Goal: Task Accomplishment & Management: Manage account settings

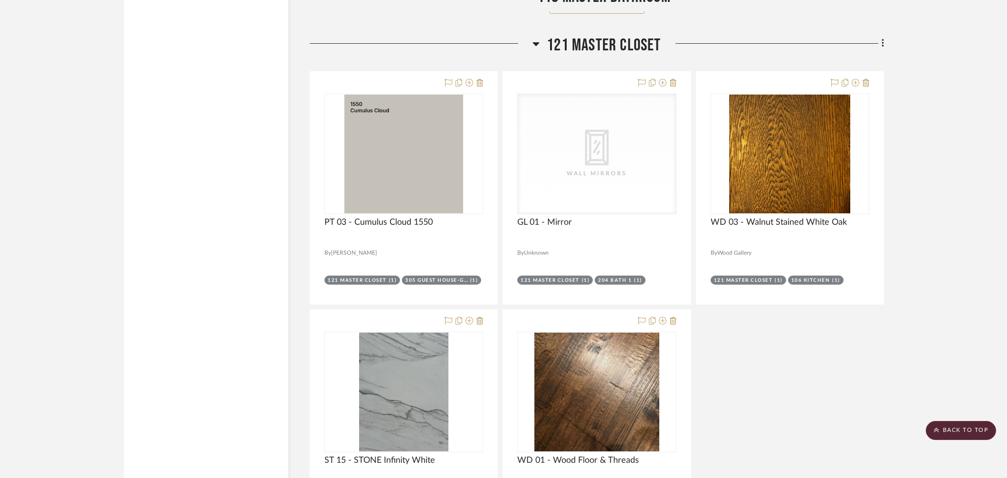
scroll to position [7707, 0]
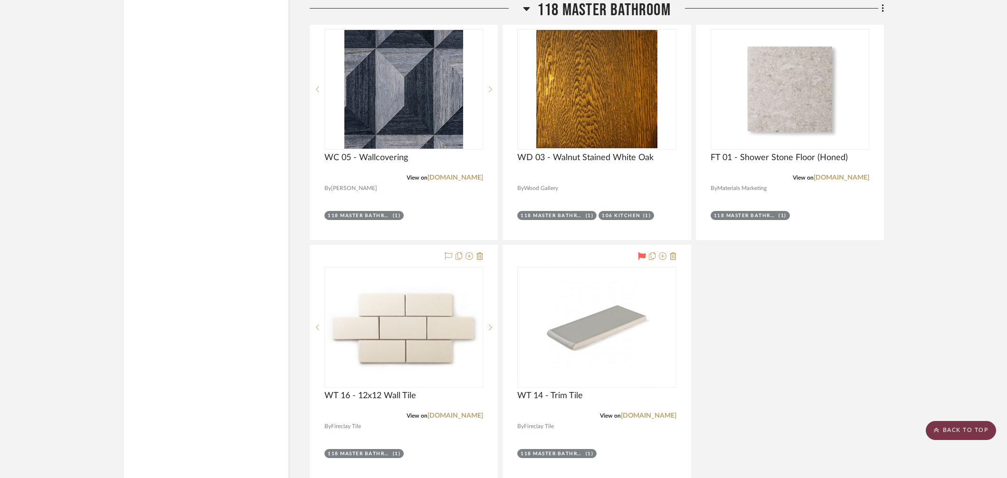
click at [652, 343] on scroll-to-top-button "BACK TO TOP" at bounding box center [961, 430] width 70 height 19
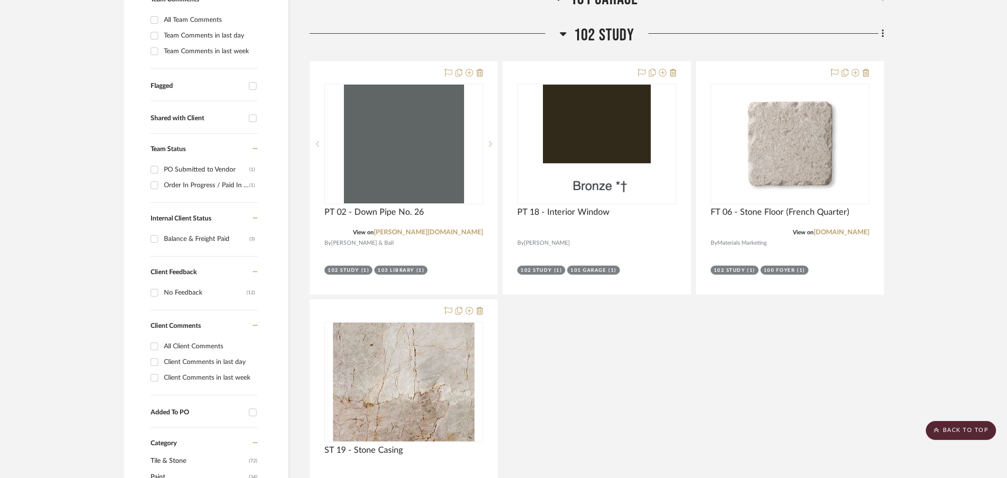
scroll to position [0, 0]
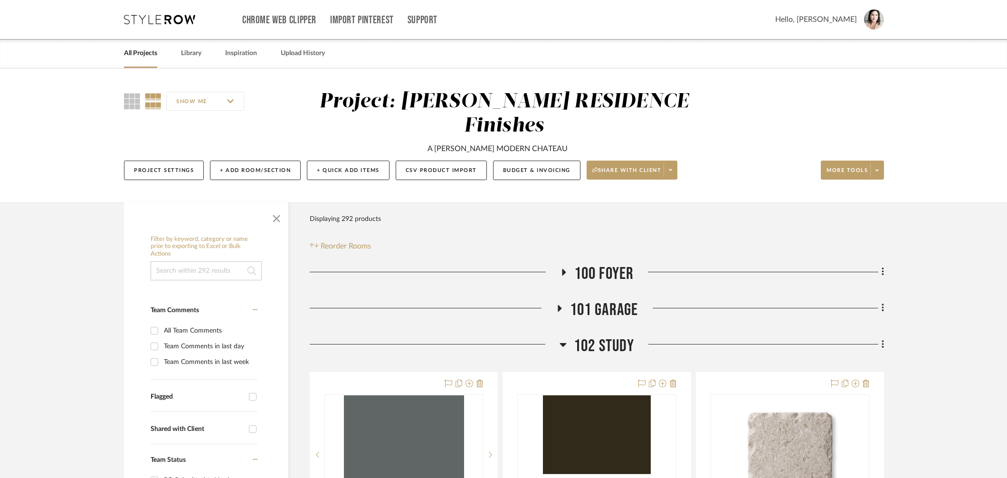
click at [145, 55] on link "All Projects" at bounding box center [140, 53] width 33 height 13
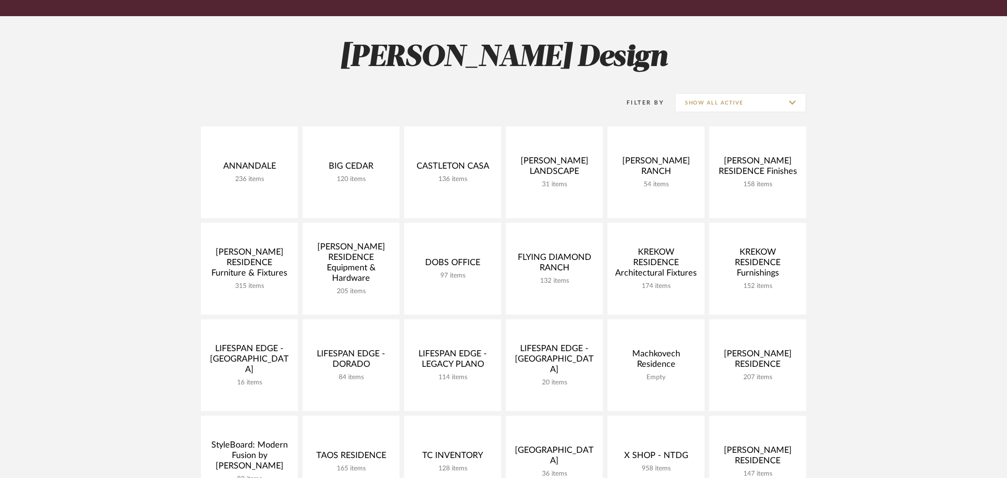
scroll to position [115, 0]
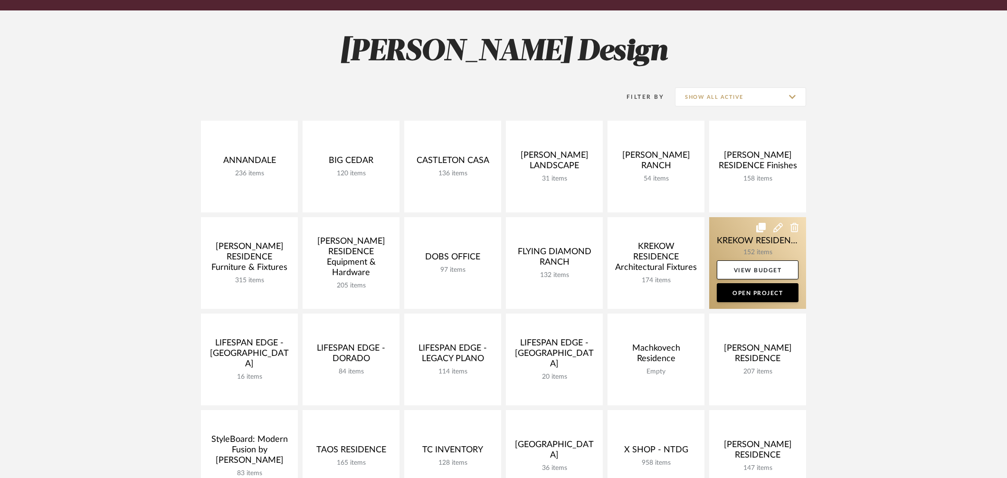
click at [652, 232] on link at bounding box center [757, 263] width 97 height 92
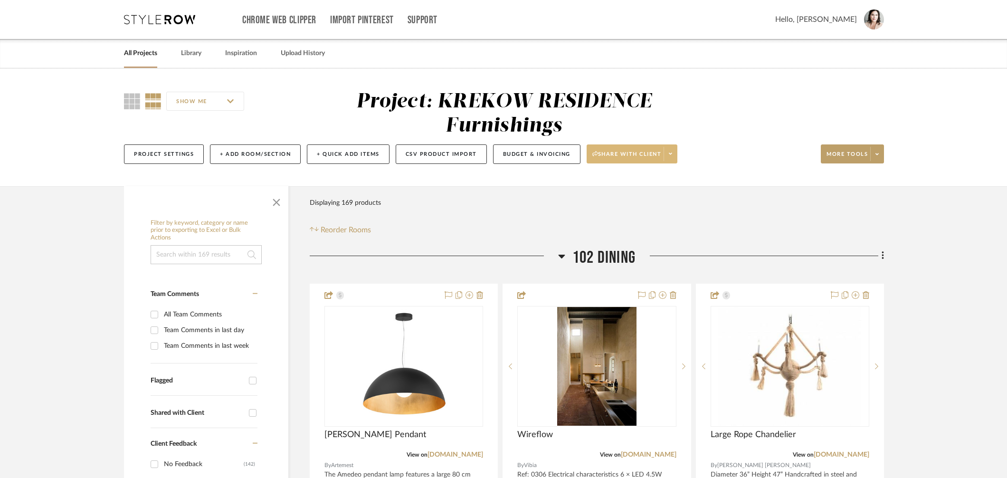
click at [646, 162] on span "Share with client" at bounding box center [626, 158] width 69 height 14
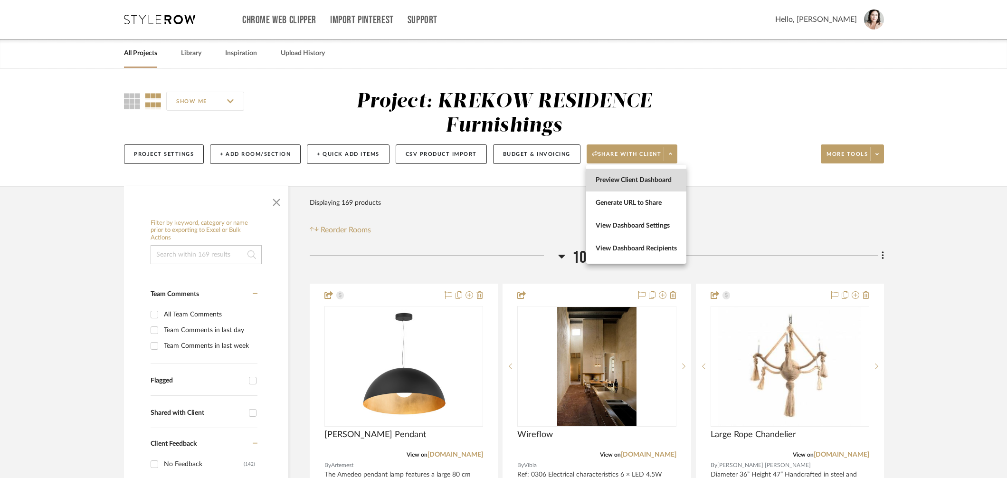
click at [633, 178] on span "Preview Client Dashboard" at bounding box center [636, 180] width 81 height 8
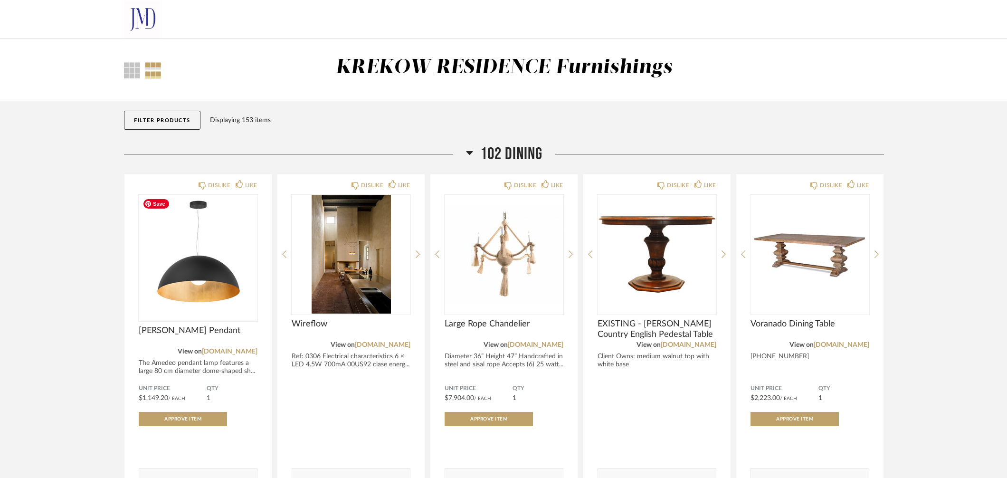
click at [342, 81] on div "KREKOW RESIDENCE Furnishings" at bounding box center [504, 70] width 516 height 29
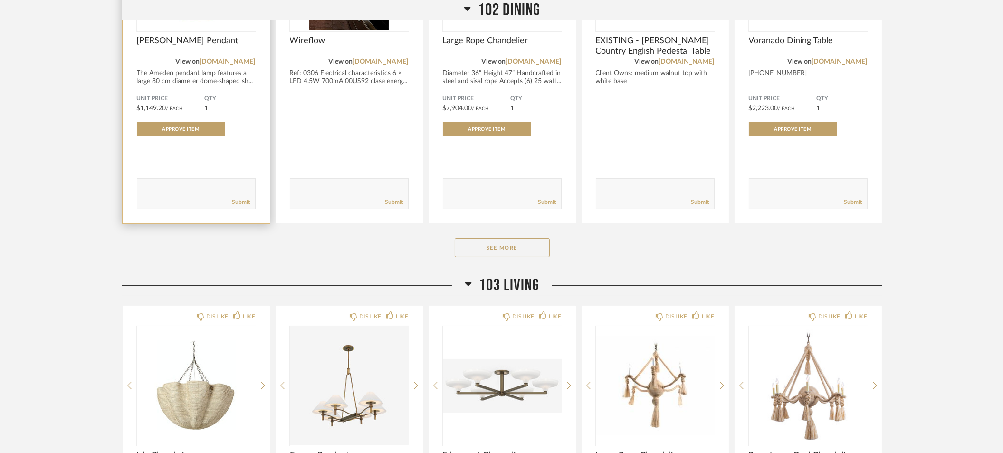
scroll to position [301, 0]
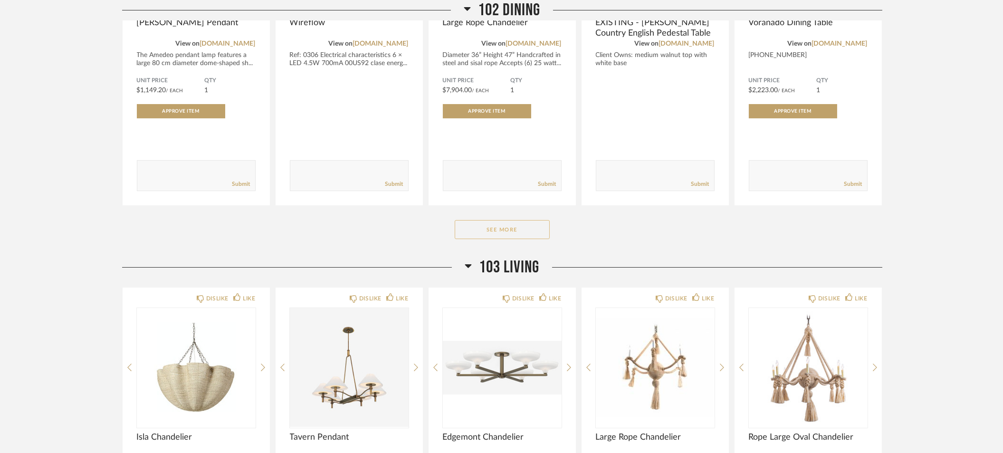
click at [488, 228] on button "See More" at bounding box center [502, 229] width 95 height 19
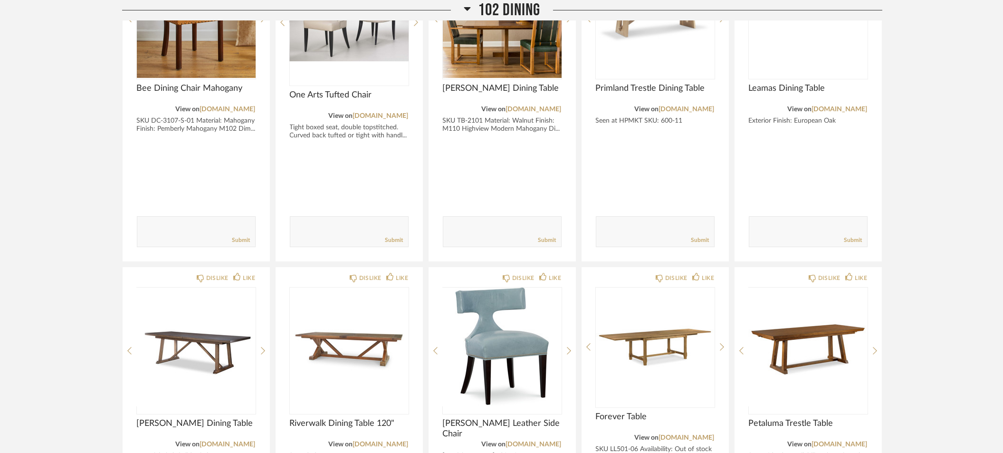
scroll to position [0, 0]
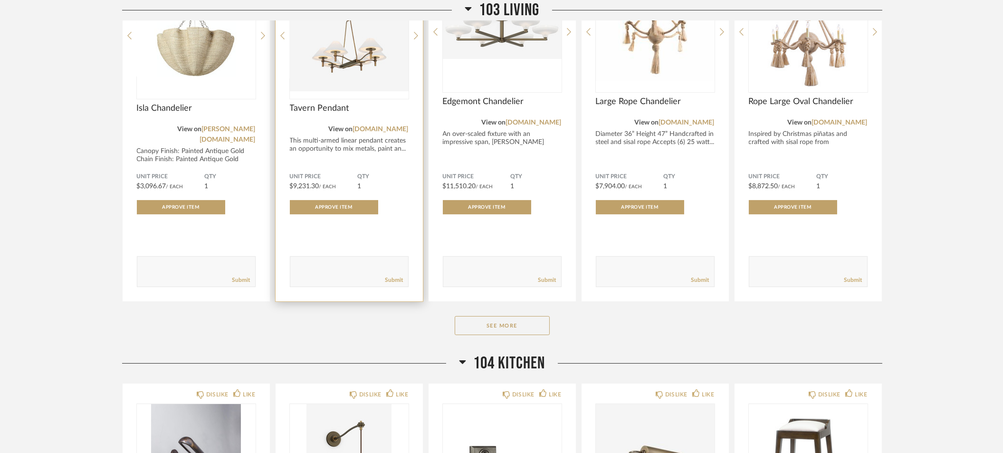
scroll to position [649, 0]
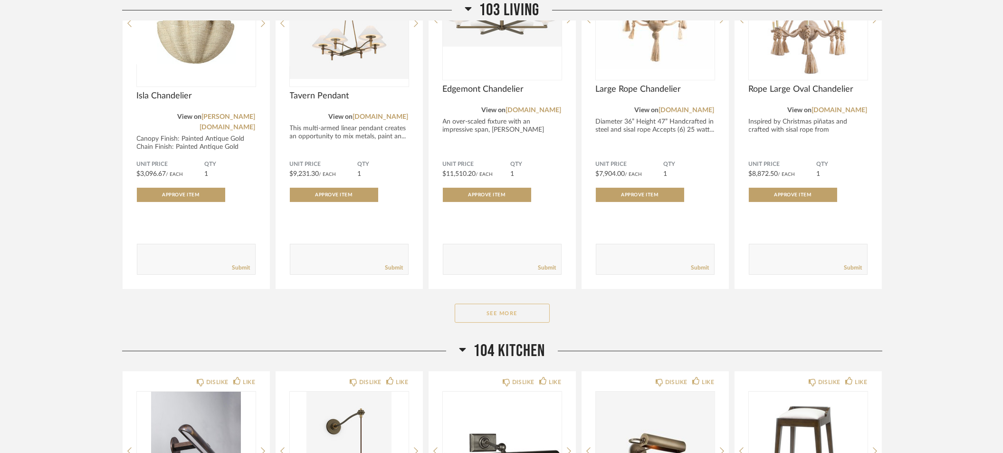
click at [472, 307] on button "See More" at bounding box center [502, 313] width 95 height 19
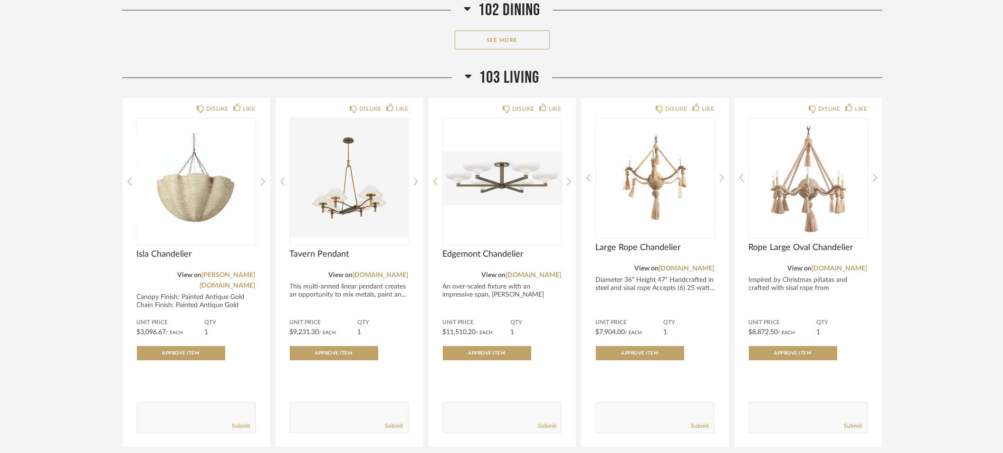
scroll to position [540, 0]
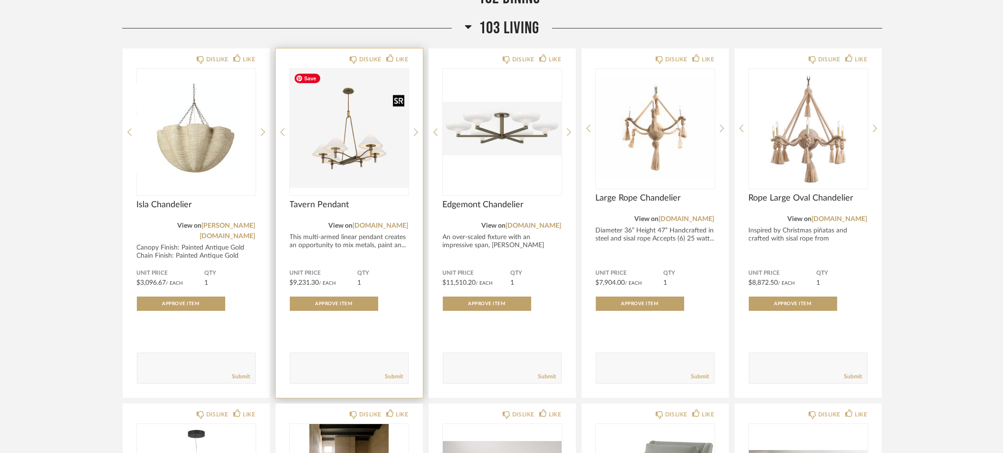
click at [363, 149] on img "0" at bounding box center [349, 128] width 119 height 119
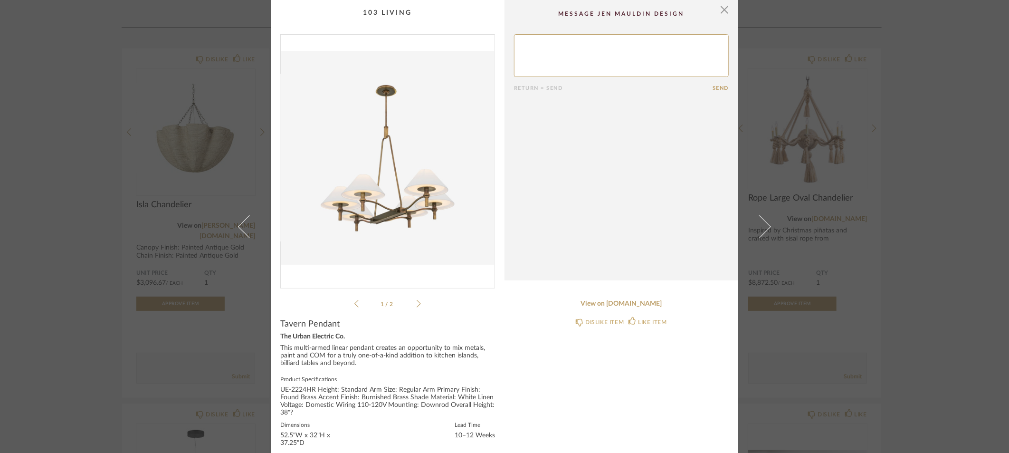
click at [418, 307] on div "1 / 2" at bounding box center [387, 171] width 215 height 275
click at [417, 304] on icon at bounding box center [419, 303] width 4 height 9
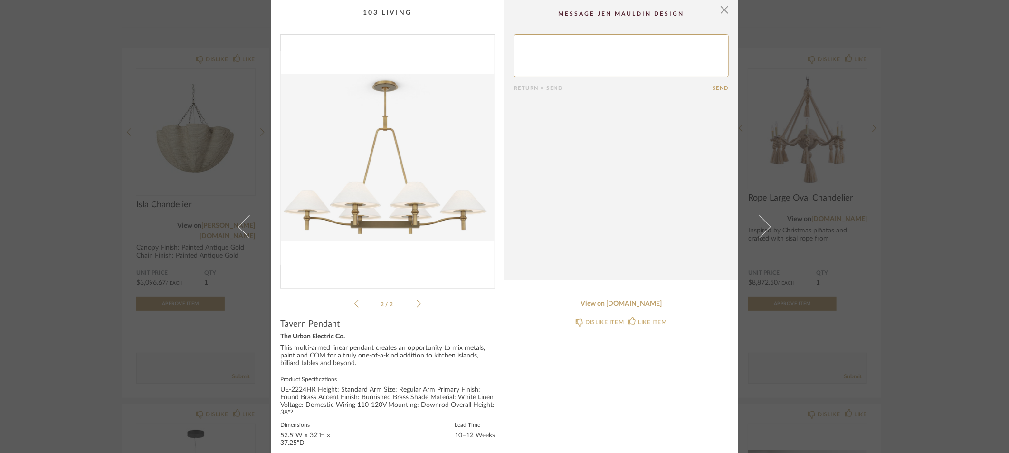
click at [417, 304] on icon at bounding box center [419, 303] width 4 height 9
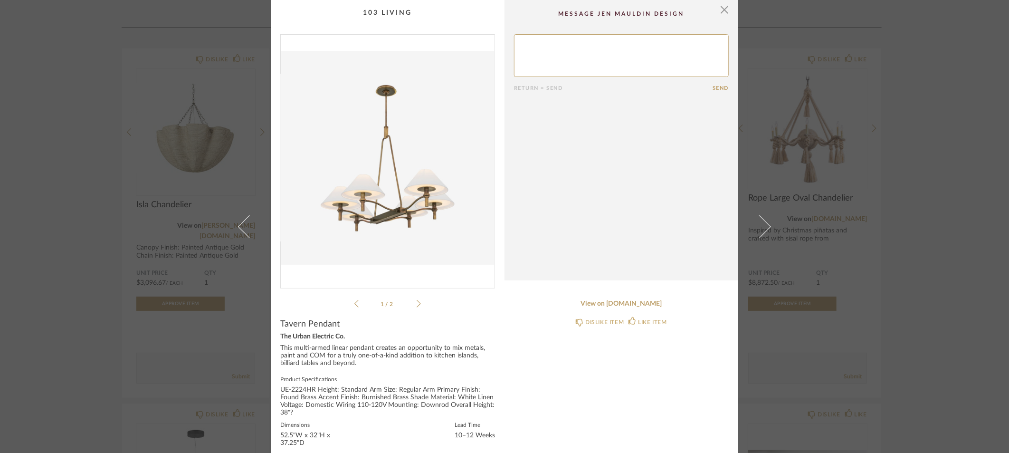
click at [417, 303] on icon at bounding box center [419, 303] width 4 height 9
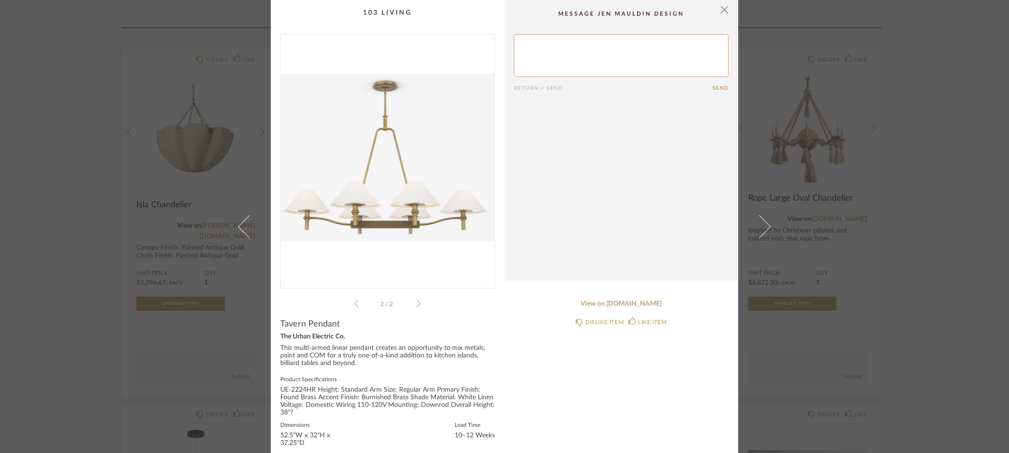
click at [417, 303] on icon at bounding box center [419, 303] width 4 height 9
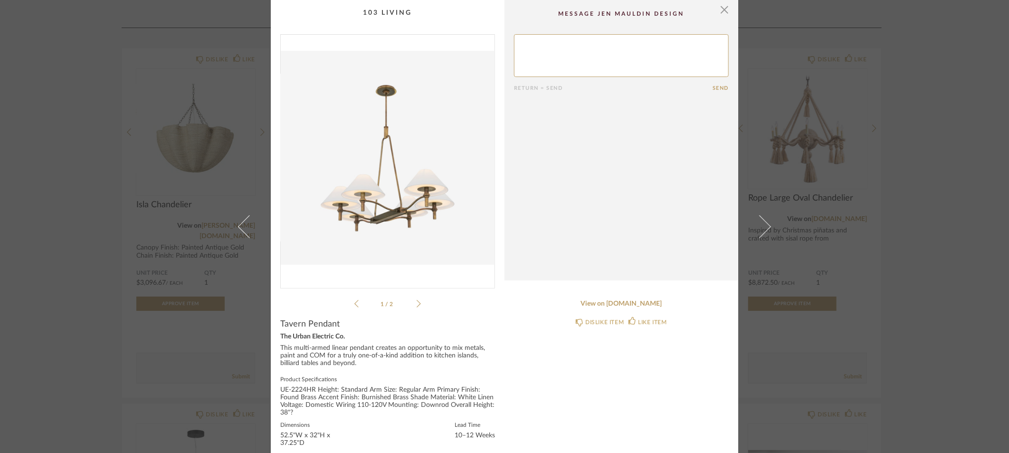
click at [417, 303] on icon at bounding box center [419, 303] width 4 height 9
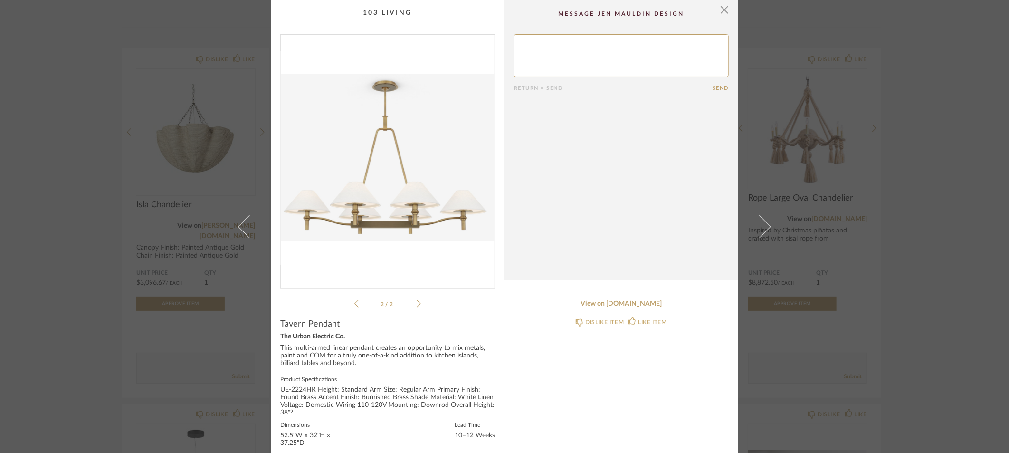
click at [417, 303] on icon at bounding box center [419, 303] width 4 height 9
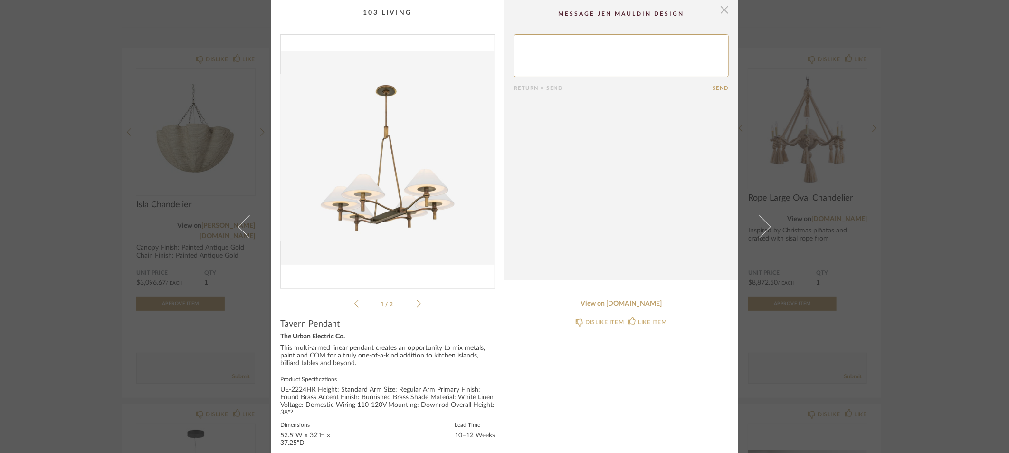
click at [723, 11] on span "button" at bounding box center [724, 9] width 19 height 19
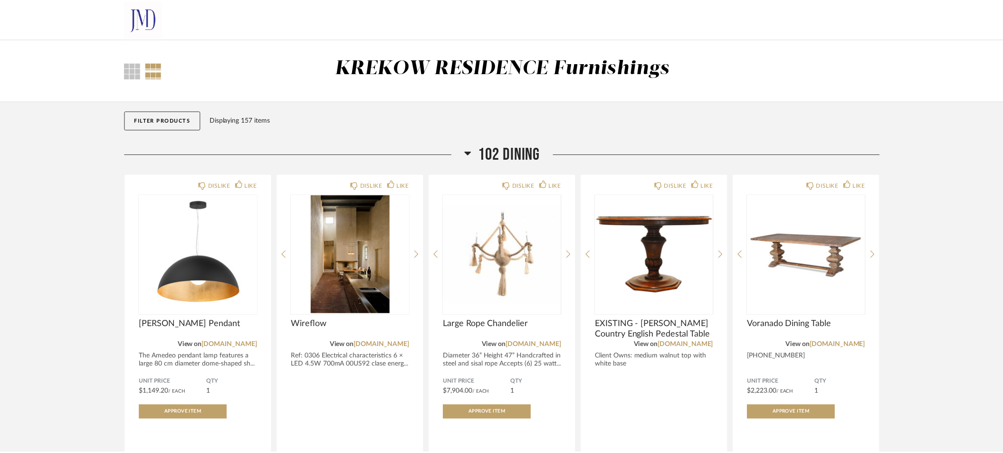
scroll to position [540, 0]
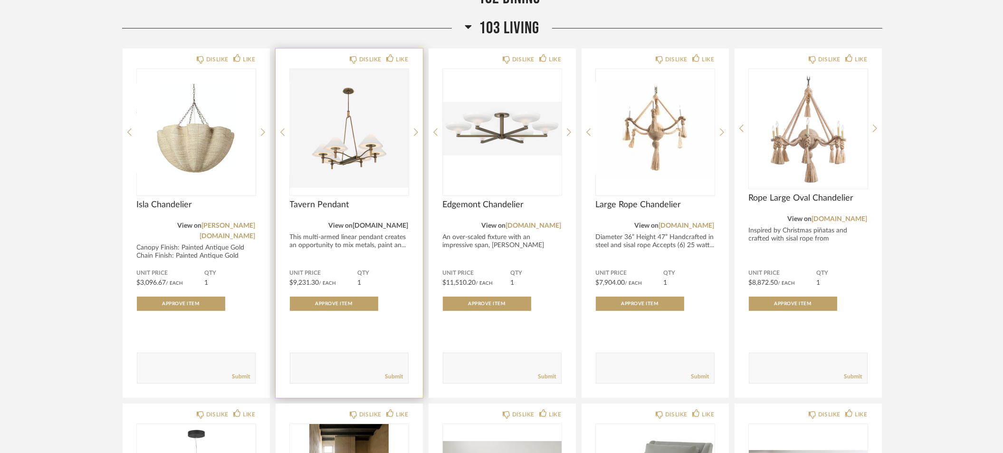
click at [364, 226] on link "[DOMAIN_NAME]" at bounding box center [381, 225] width 56 height 7
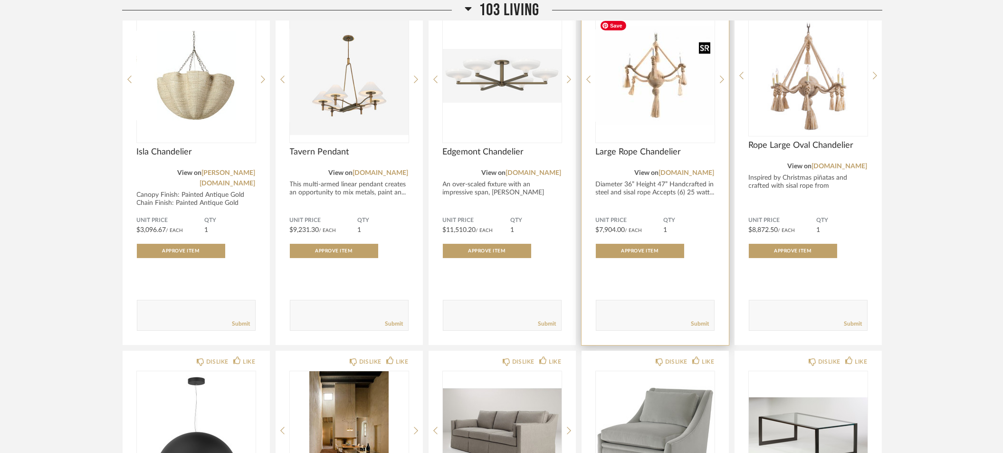
scroll to position [573, 0]
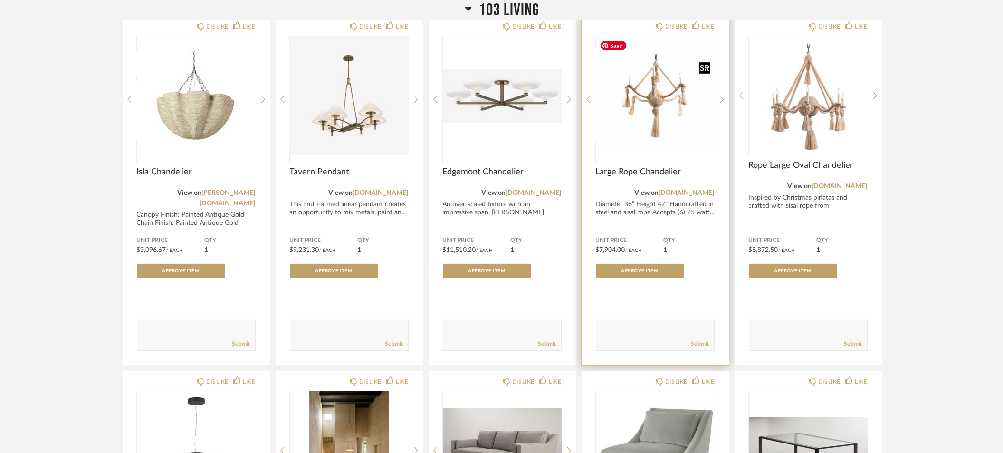
click at [654, 99] on img "0" at bounding box center [655, 95] width 119 height 119
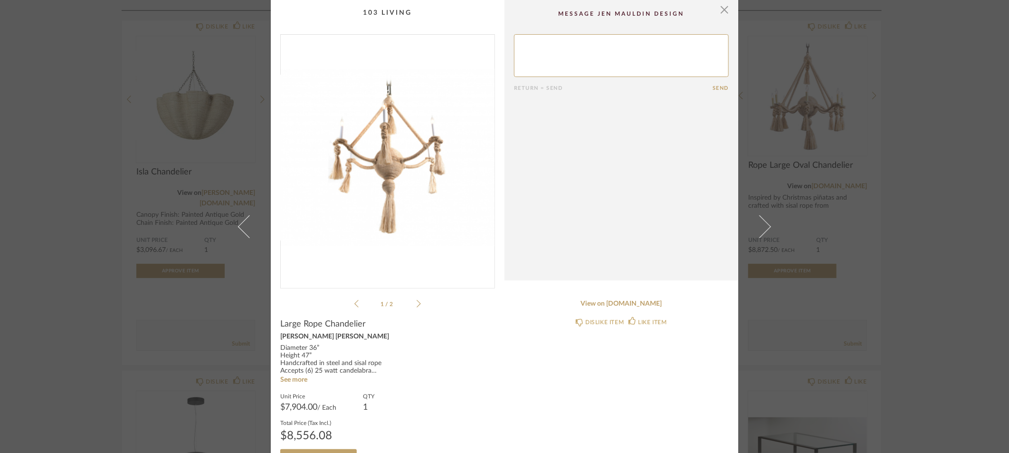
scroll to position [24, 0]
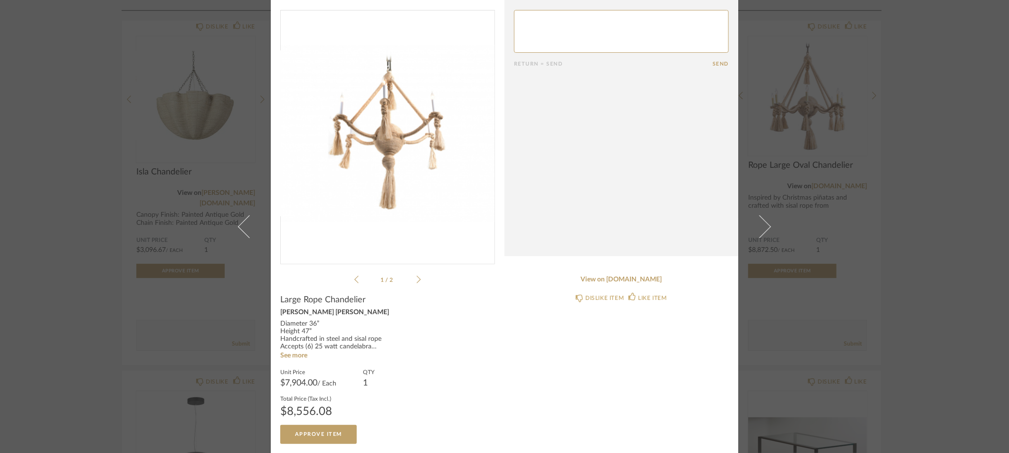
click at [951, 152] on div "× 1 / 2 Return = Send Send Large Rope Chandelier Fisher Weisman Diameter 36” He…" at bounding box center [504, 226] width 1009 height 453
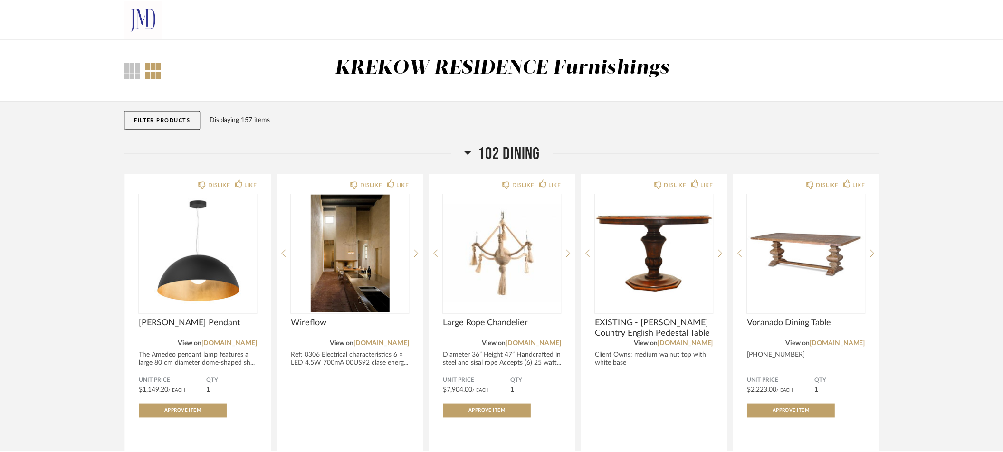
scroll to position [573, 0]
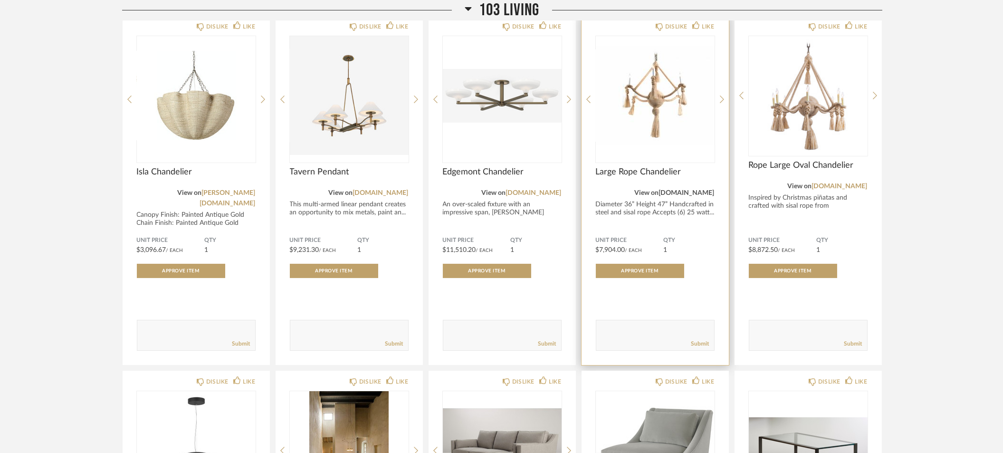
click at [672, 194] on link "[DOMAIN_NAME]" at bounding box center [687, 193] width 56 height 7
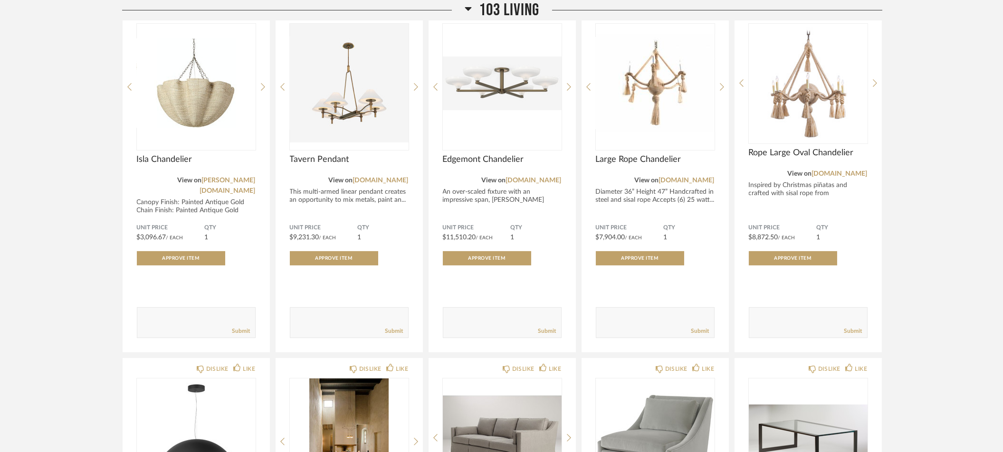
scroll to position [572, 0]
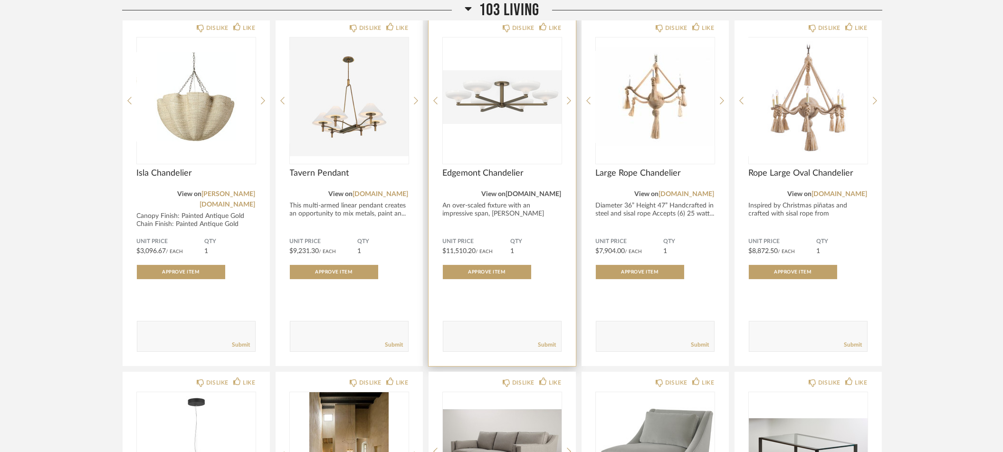
click at [520, 192] on link "[DOMAIN_NAME]" at bounding box center [534, 194] width 56 height 7
click at [510, 29] on div "DISLIKE" at bounding box center [519, 28] width 32 height 10
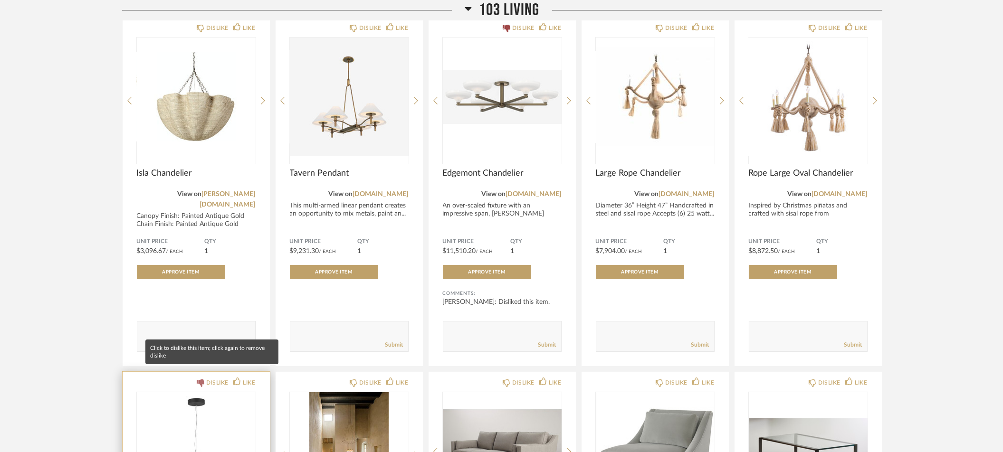
click at [197, 380] on icon at bounding box center [201, 384] width 8 height 8
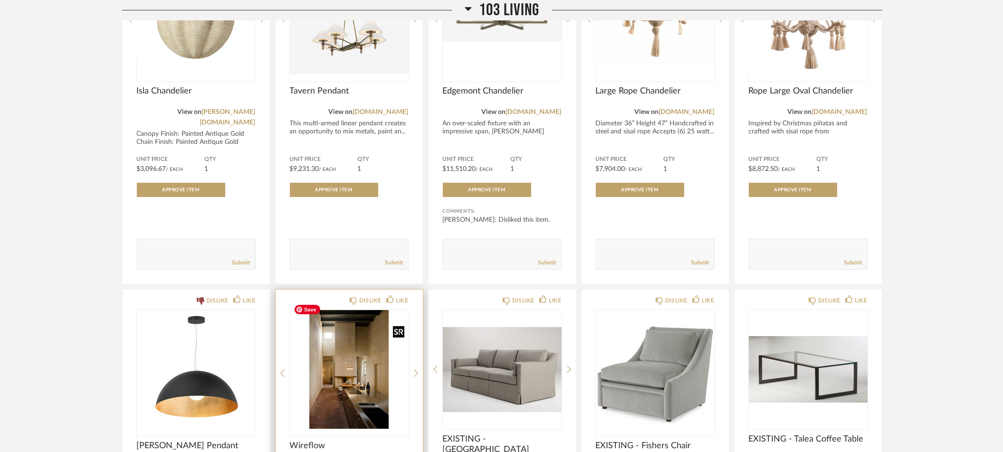
scroll to position [667, 0]
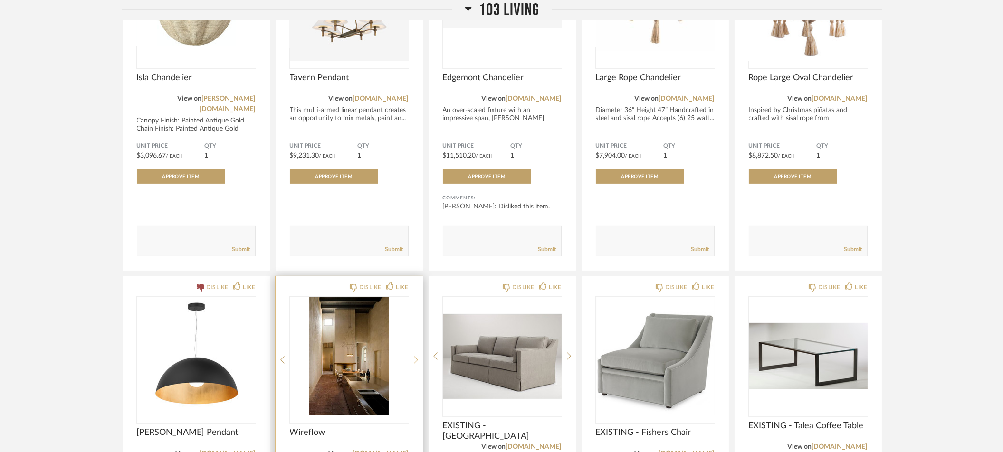
click at [414, 356] on icon at bounding box center [416, 360] width 4 height 9
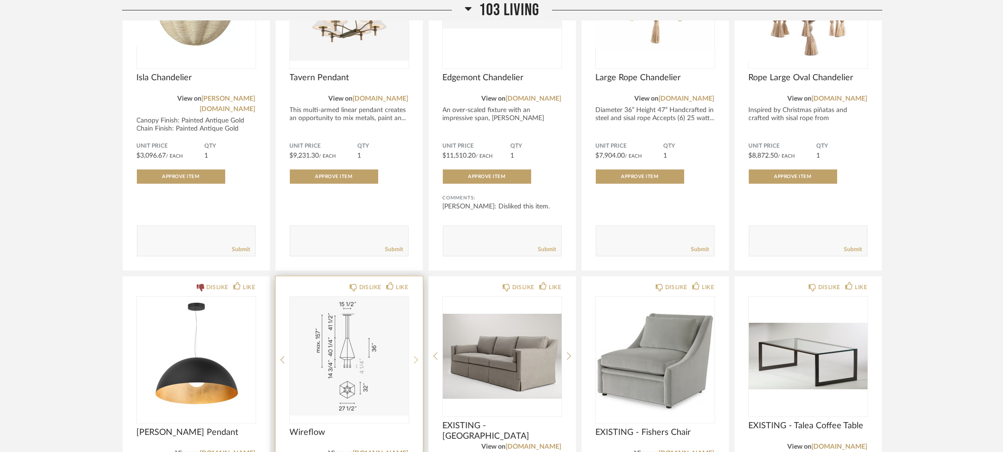
click at [414, 356] on icon at bounding box center [416, 360] width 4 height 9
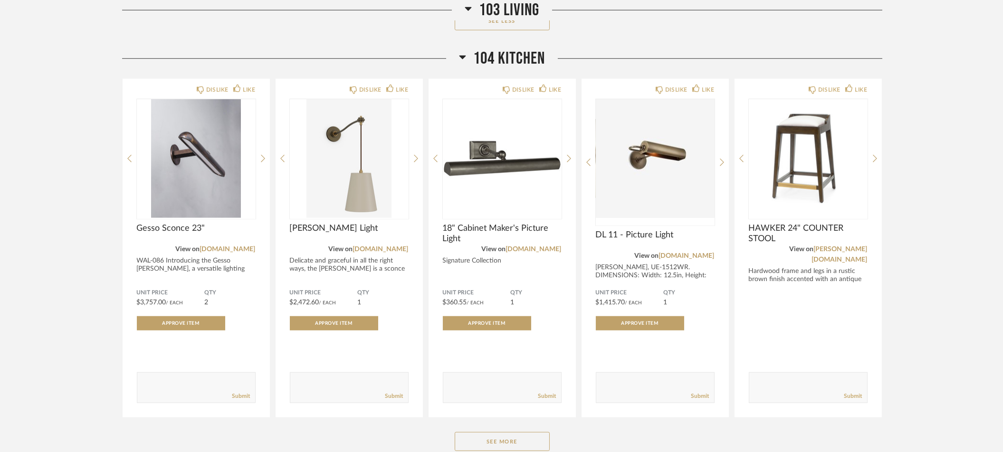
scroll to position [2264, 0]
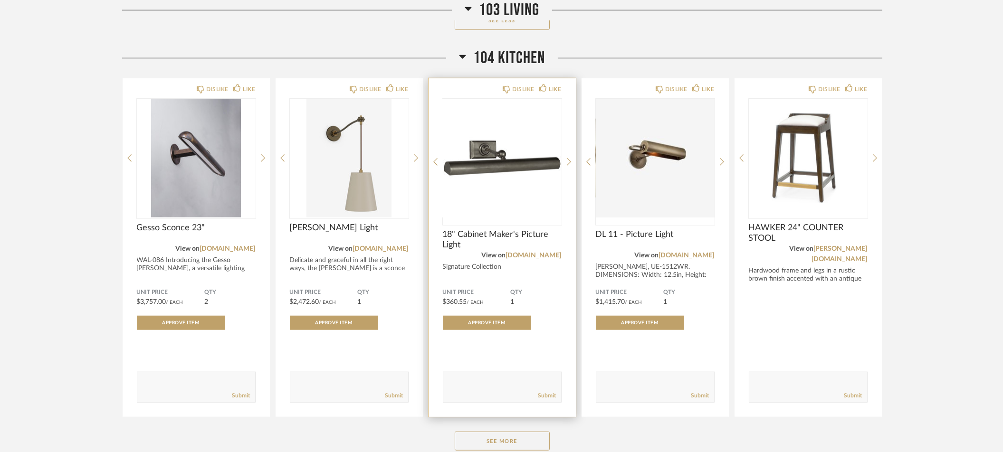
click at [572, 152] on div "DISLIKE LIKE 18" Cabinet Maker's Picture Light View on visualcomfort.com Signat…" at bounding box center [502, 247] width 147 height 339
click at [568, 158] on icon at bounding box center [569, 162] width 4 height 9
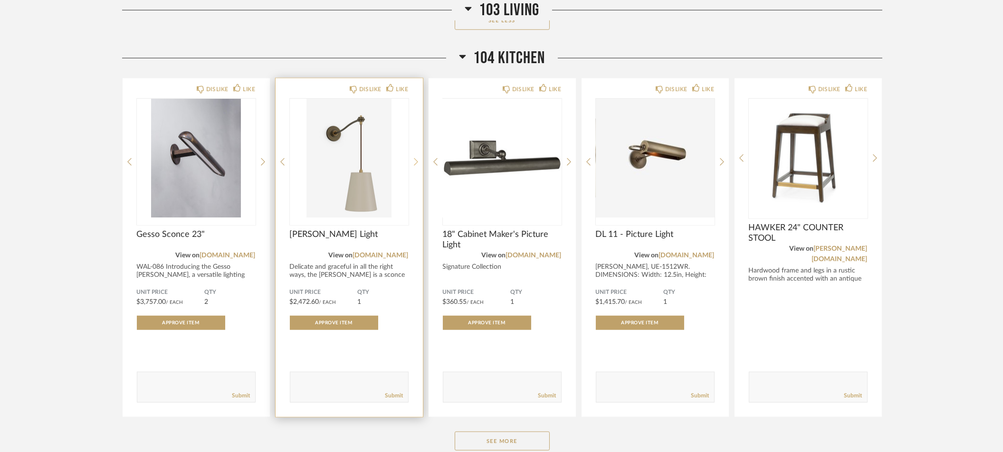
click at [417, 159] on icon at bounding box center [416, 163] width 4 height 8
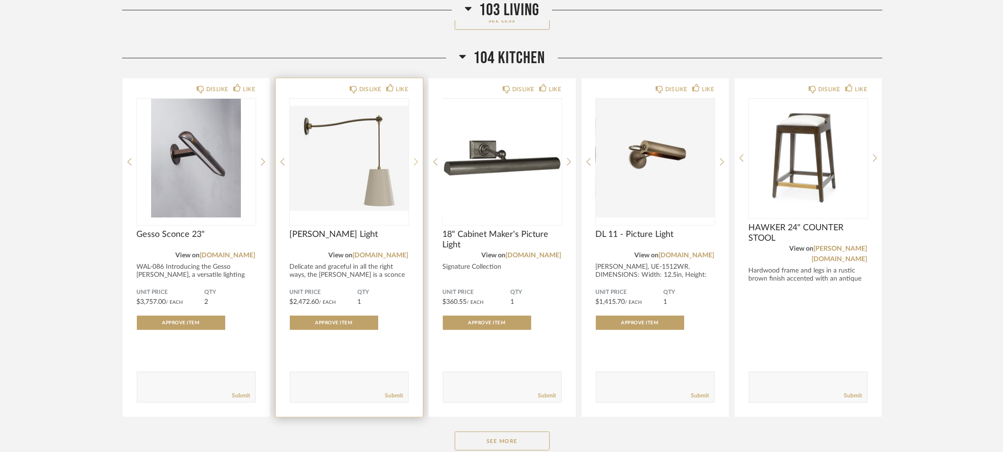
click at [416, 158] on icon at bounding box center [416, 162] width 4 height 9
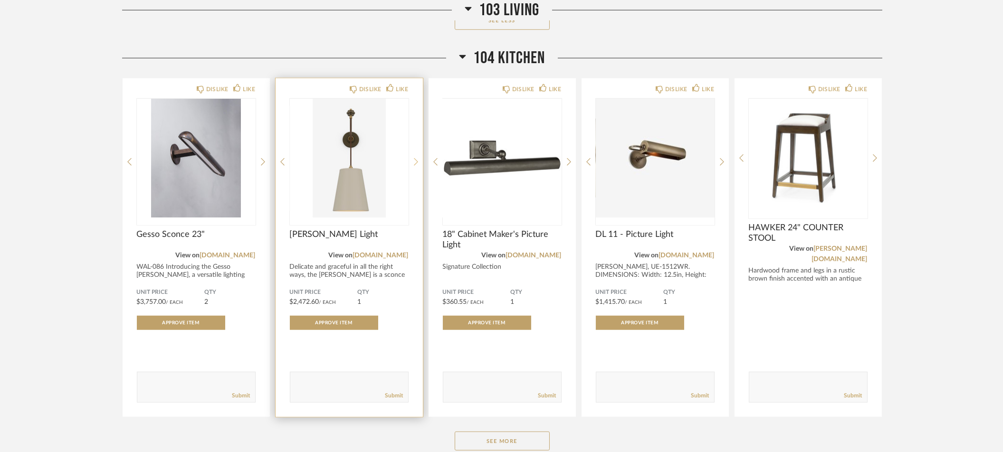
click at [416, 158] on icon at bounding box center [416, 162] width 4 height 9
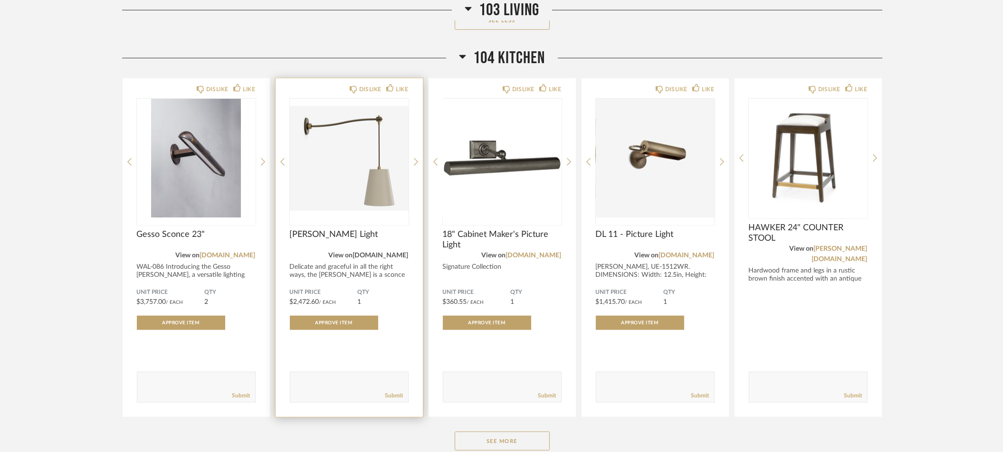
click at [362, 252] on link "[DOMAIN_NAME]" at bounding box center [381, 255] width 56 height 7
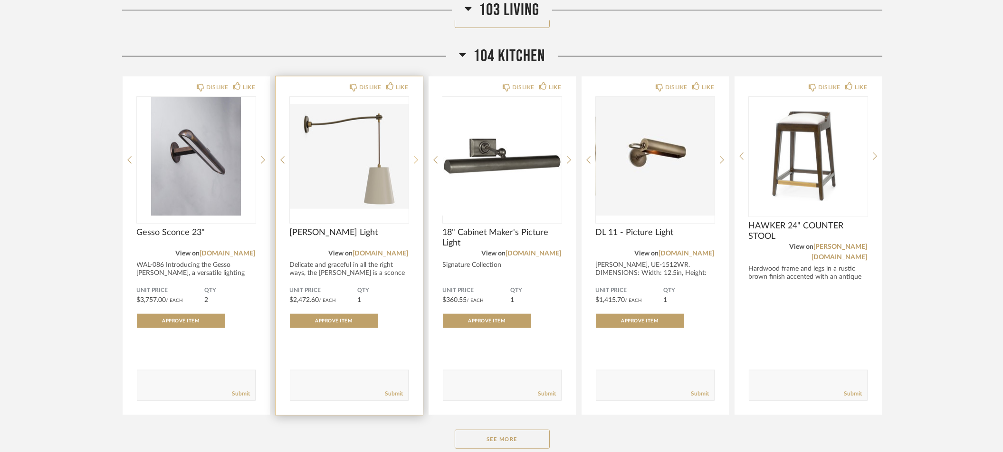
click at [417, 156] on icon at bounding box center [416, 160] width 4 height 9
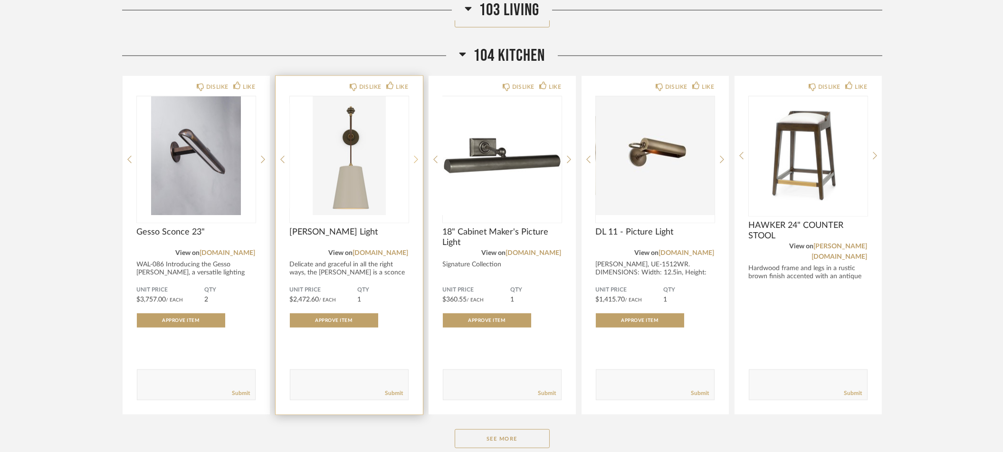
click at [417, 156] on icon at bounding box center [416, 160] width 4 height 8
click at [415, 155] on icon at bounding box center [416, 159] width 4 height 9
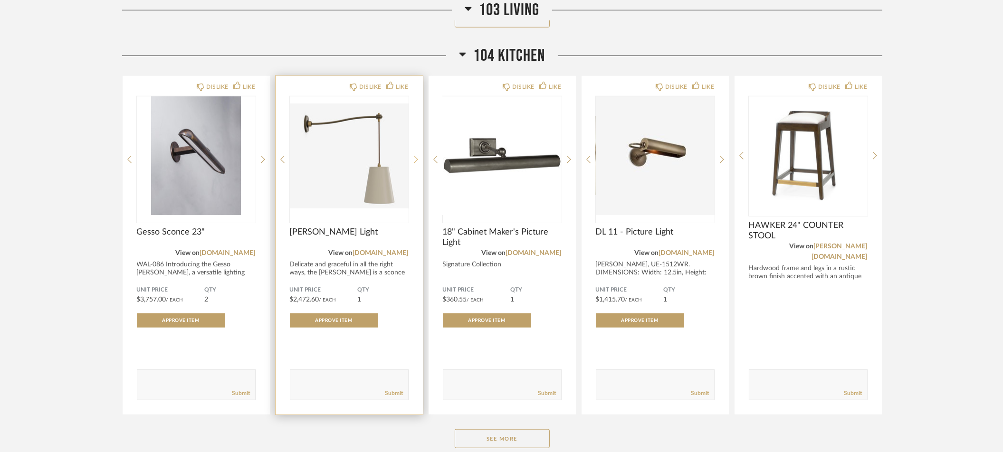
click at [414, 155] on icon at bounding box center [416, 159] width 4 height 9
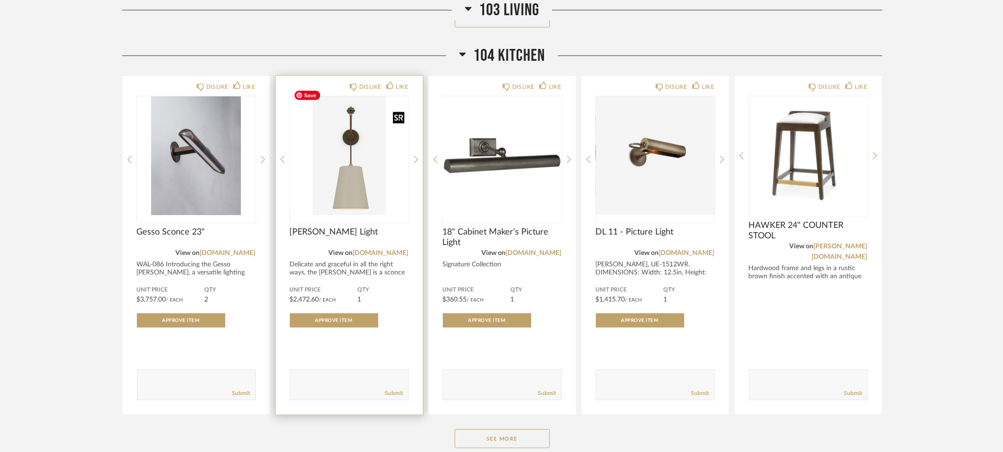
scroll to position [2279, 0]
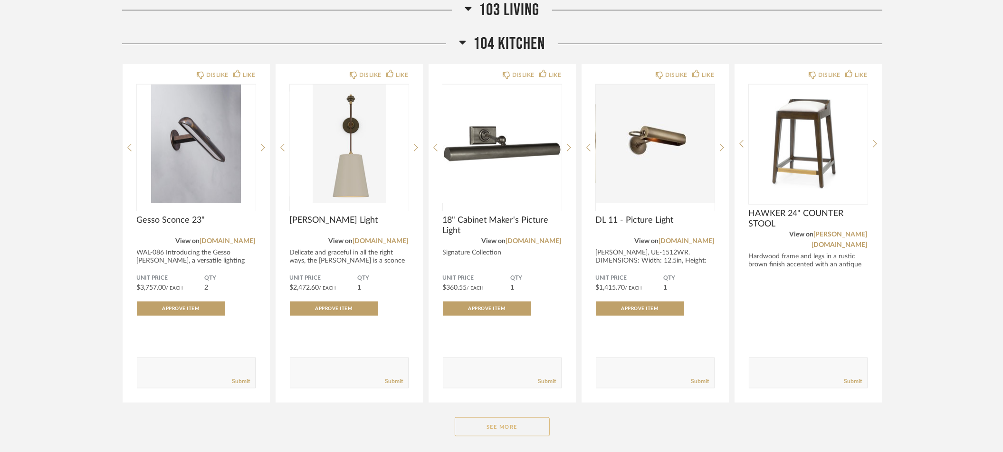
click at [507, 418] on button "See More" at bounding box center [502, 427] width 95 height 19
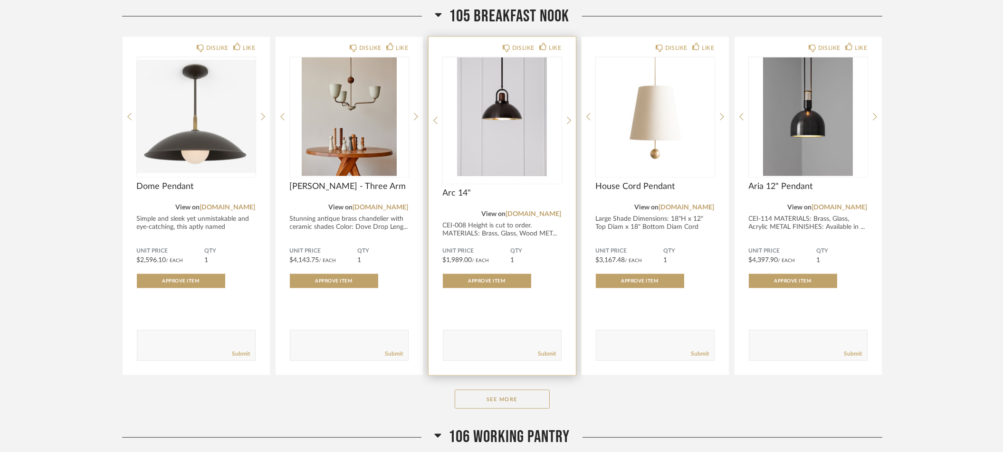
scroll to position [3081, 0]
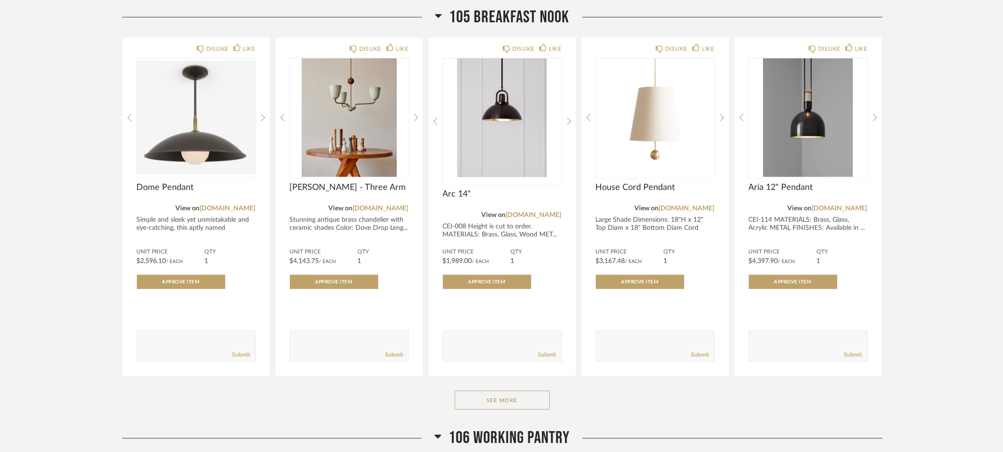
click at [492, 393] on div "105 BREAKFAST NOOK DISLIKE LIKE Dome Pendant View on urbanelectric.com Simple a…" at bounding box center [502, 217] width 760 height 421
click at [490, 391] on button "See More" at bounding box center [502, 400] width 95 height 19
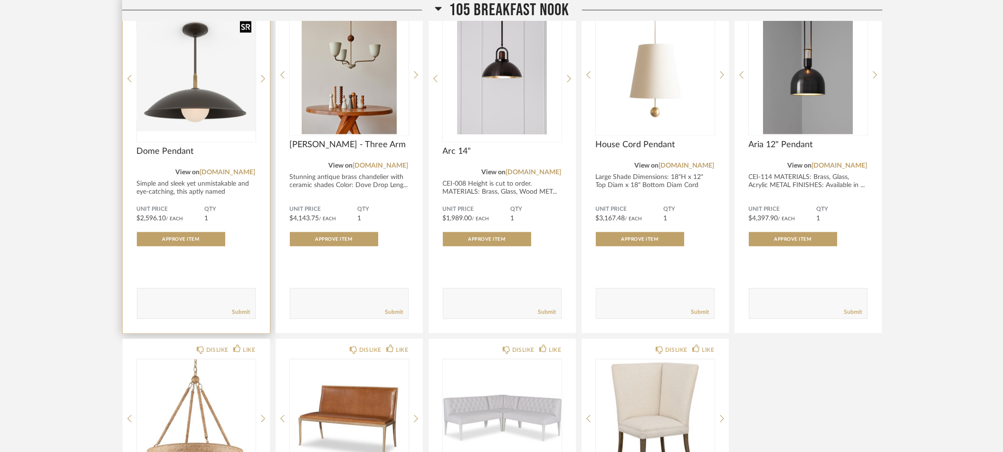
scroll to position [3080, 0]
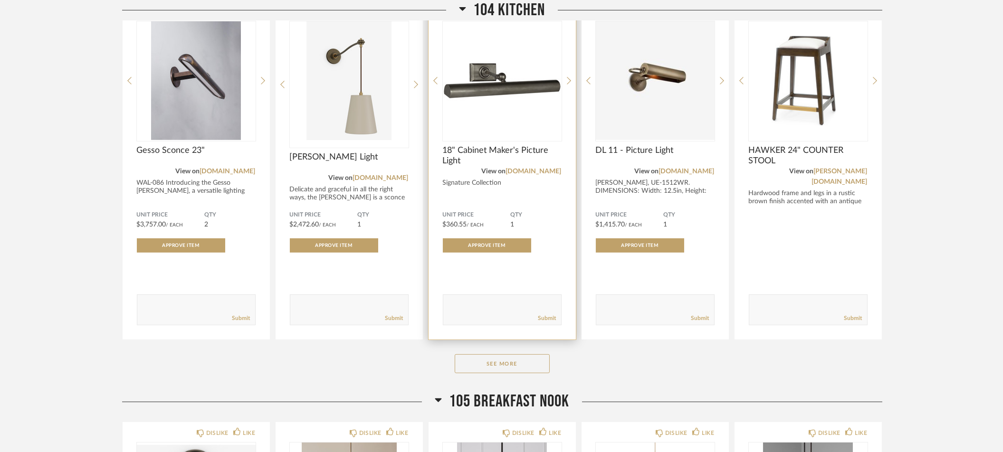
scroll to position [999, 0]
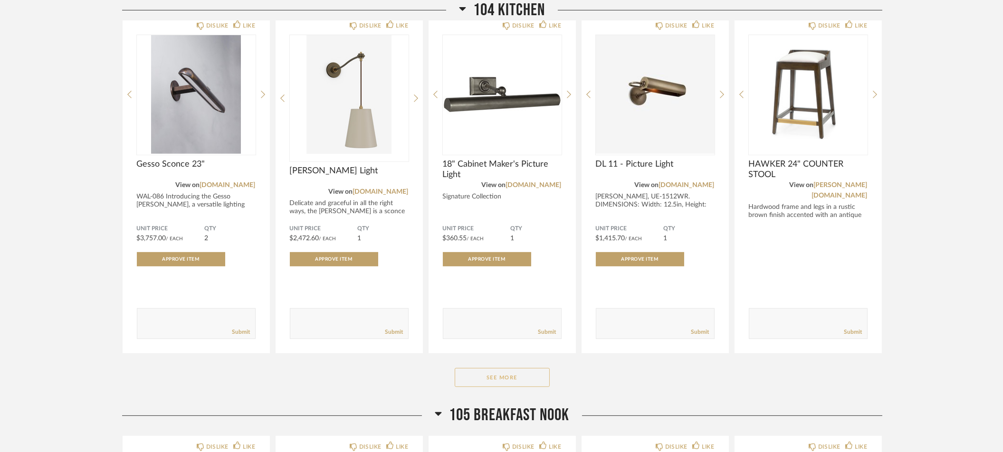
click at [504, 378] on button "See More" at bounding box center [502, 377] width 95 height 19
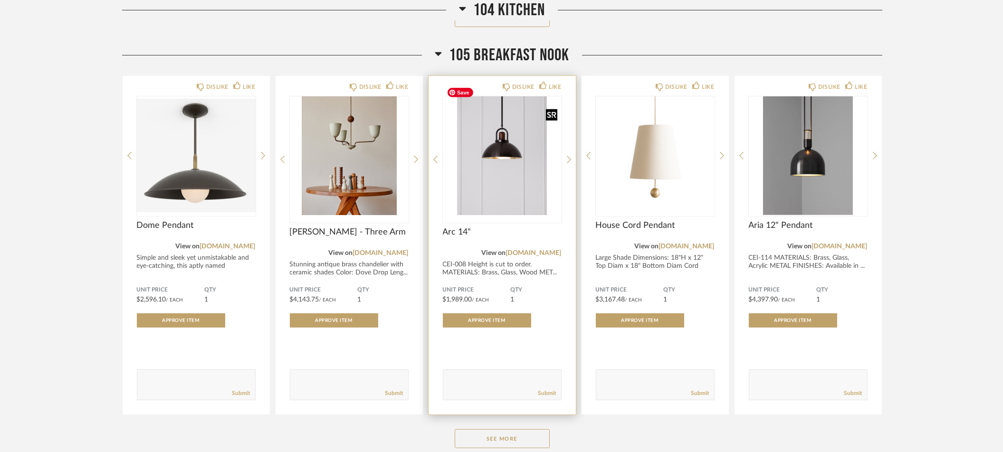
scroll to position [1716, 0]
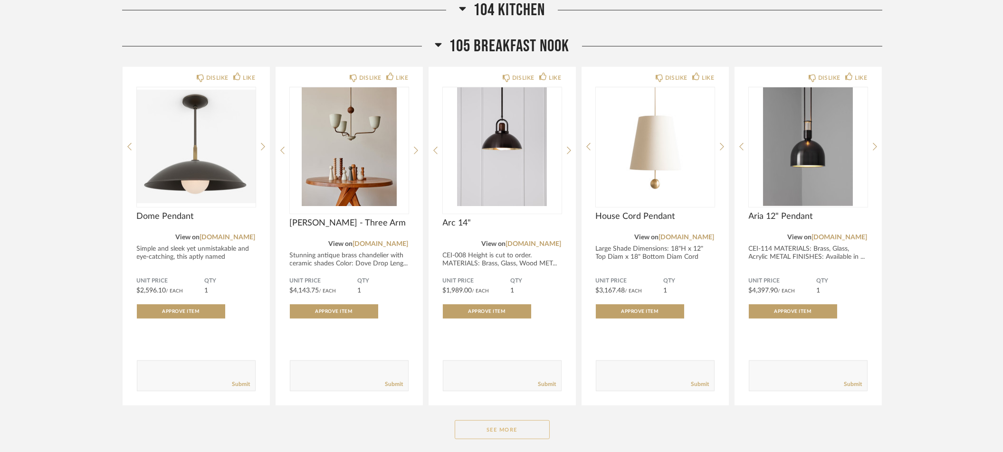
click at [534, 420] on button "See More" at bounding box center [502, 429] width 95 height 19
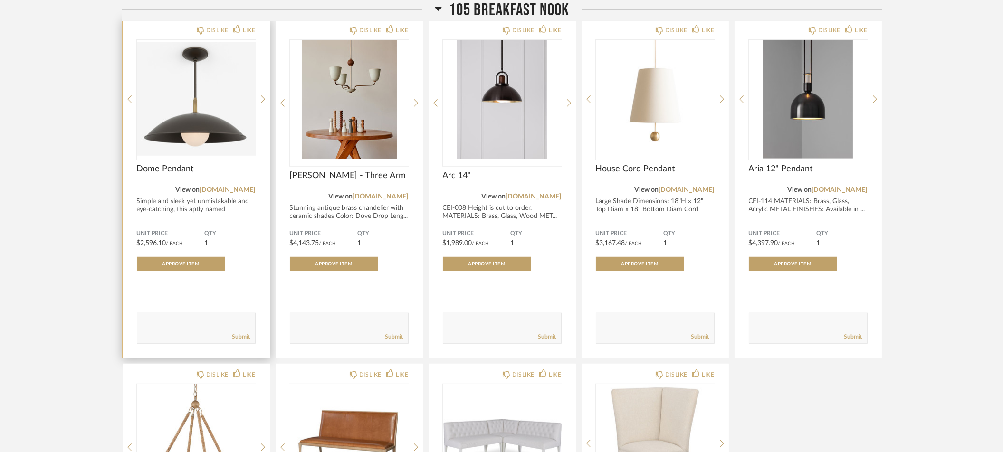
scroll to position [1763, 0]
click at [264, 99] on icon at bounding box center [263, 103] width 4 height 9
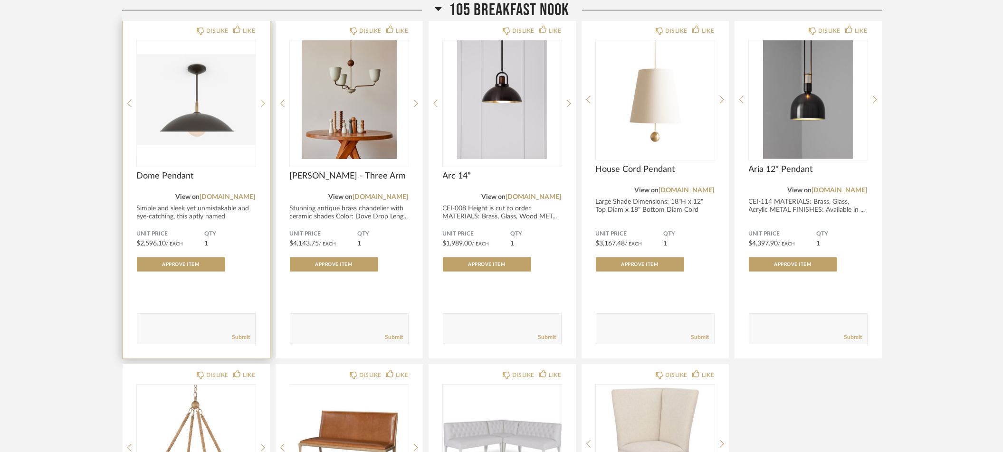
click at [264, 99] on icon at bounding box center [263, 103] width 4 height 9
click at [261, 99] on icon at bounding box center [263, 103] width 4 height 9
click at [172, 114] on img "1" at bounding box center [196, 99] width 119 height 119
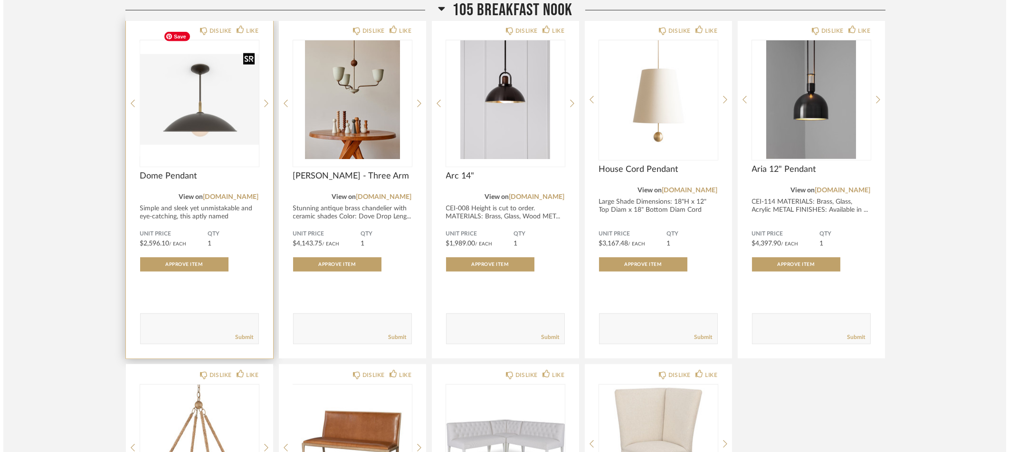
scroll to position [0, 0]
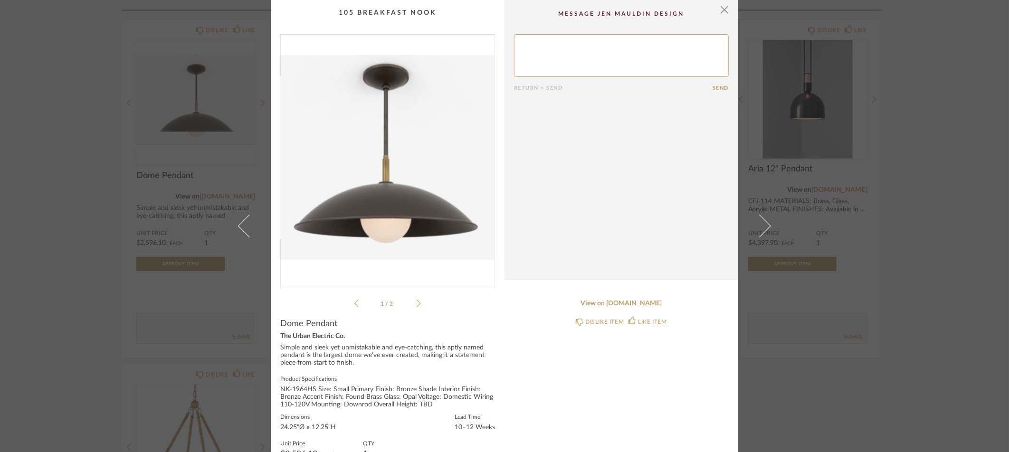
click at [418, 301] on div "1 / 2" at bounding box center [387, 171] width 215 height 275
click at [413, 302] on li "1 / 2" at bounding box center [388, 303] width 58 height 11
click at [417, 302] on icon at bounding box center [419, 303] width 4 height 9
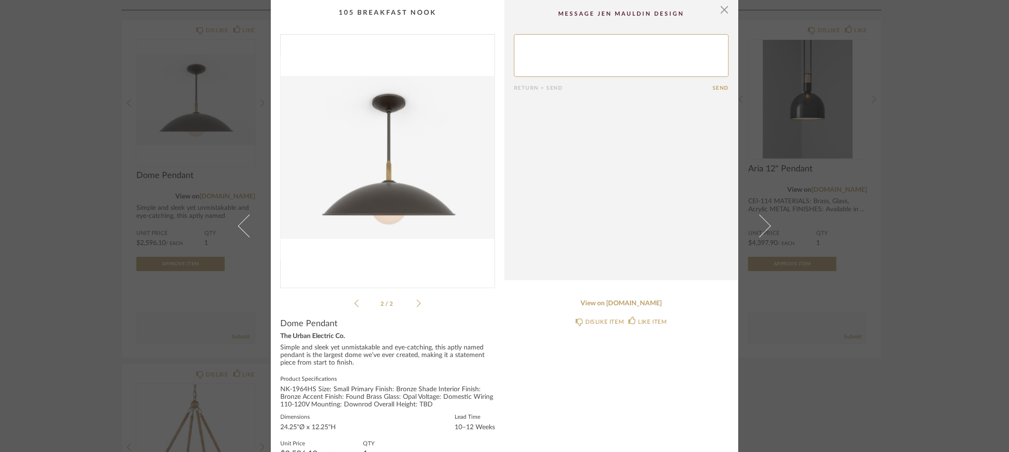
click at [417, 302] on icon at bounding box center [419, 303] width 4 height 9
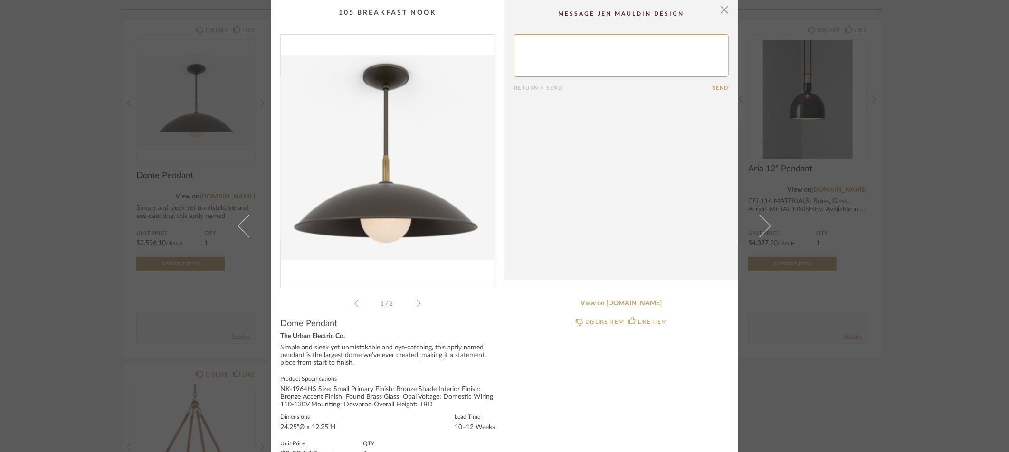
click at [417, 301] on icon at bounding box center [419, 303] width 4 height 9
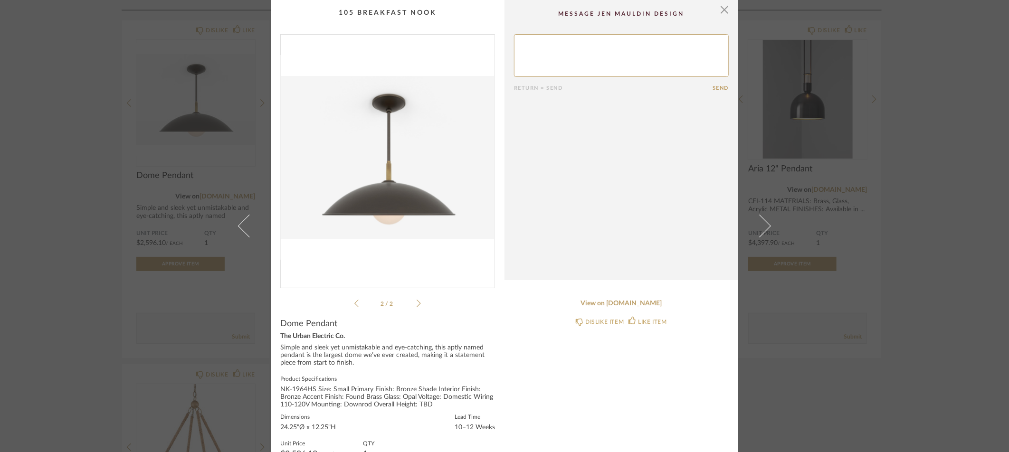
click at [417, 300] on icon at bounding box center [419, 303] width 4 height 9
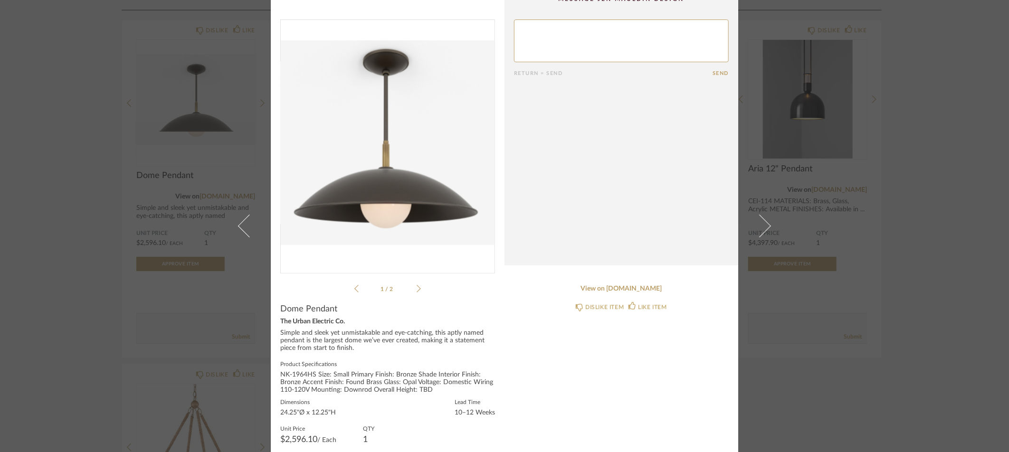
scroll to position [2, 0]
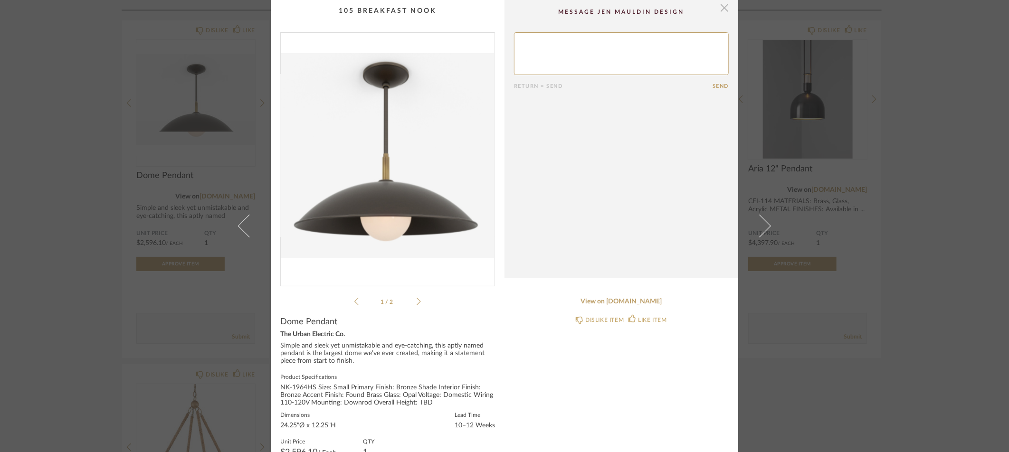
click at [723, 9] on span "button" at bounding box center [724, 7] width 19 height 19
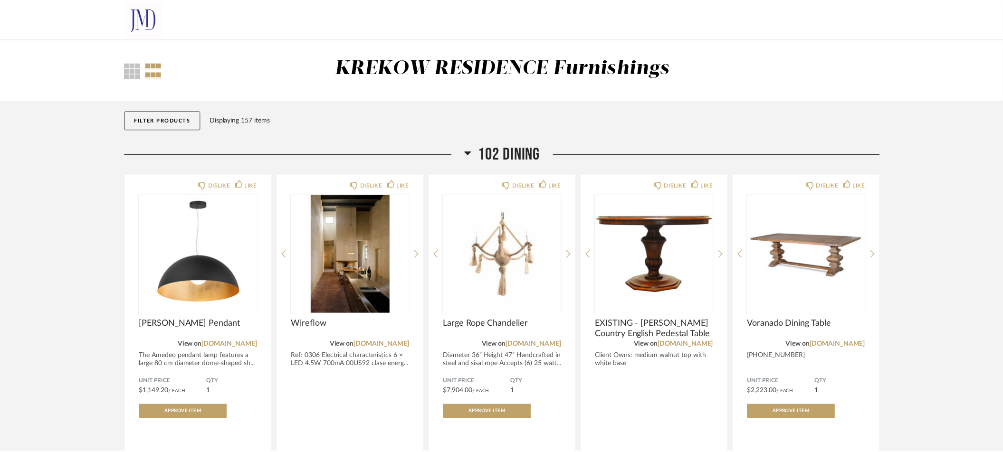
scroll to position [1763, 0]
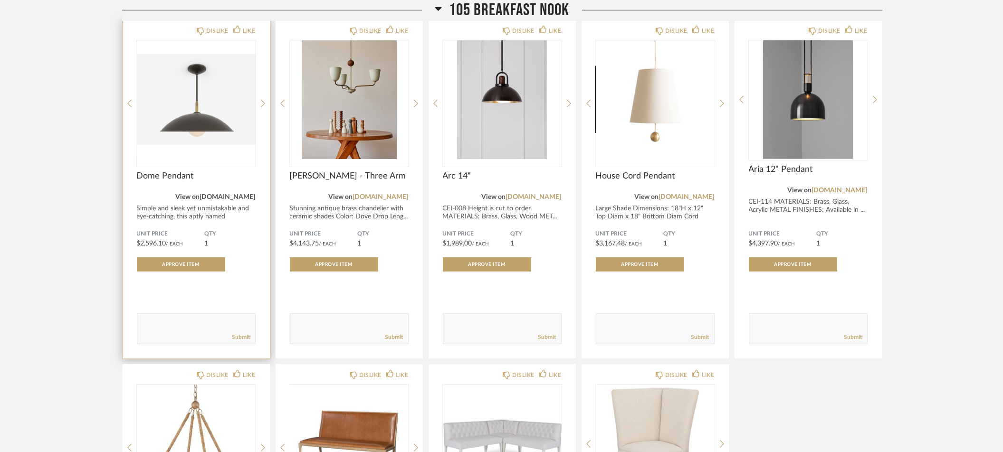
click at [236, 194] on link "[DOMAIN_NAME]" at bounding box center [228, 197] width 56 height 7
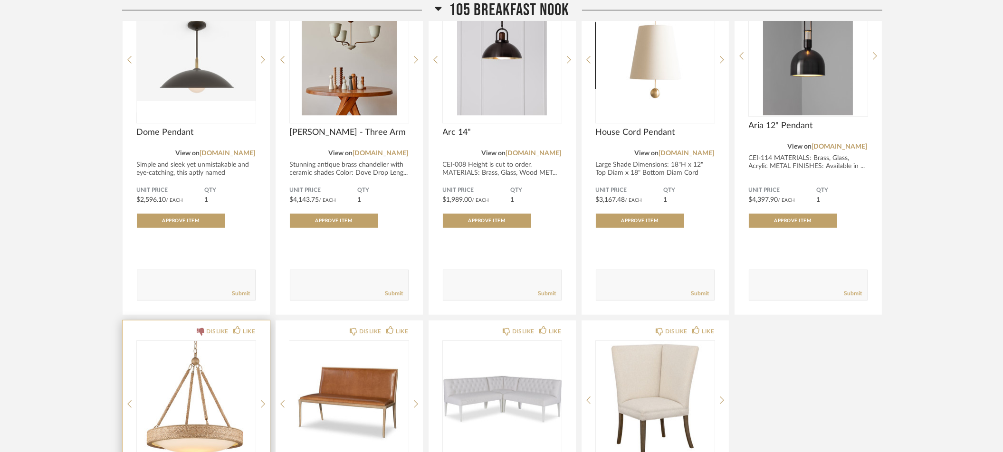
scroll to position [1804, 0]
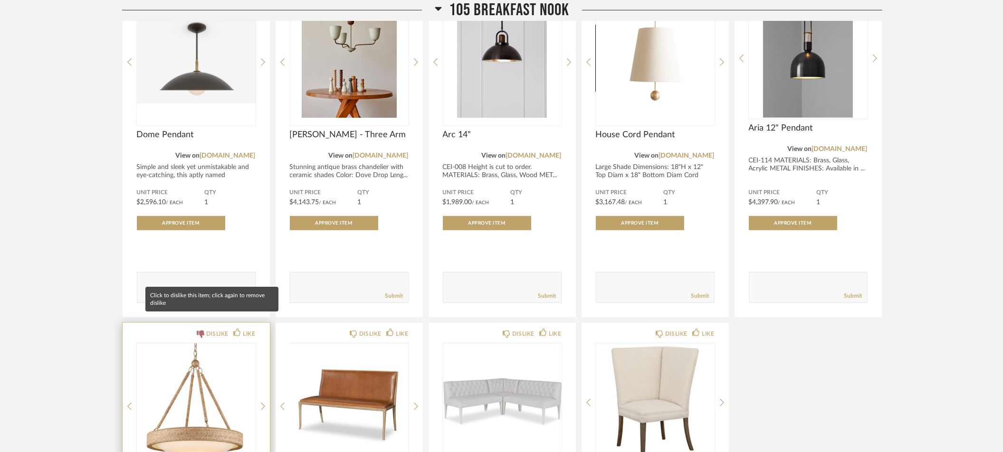
click at [199, 331] on icon at bounding box center [201, 335] width 8 height 8
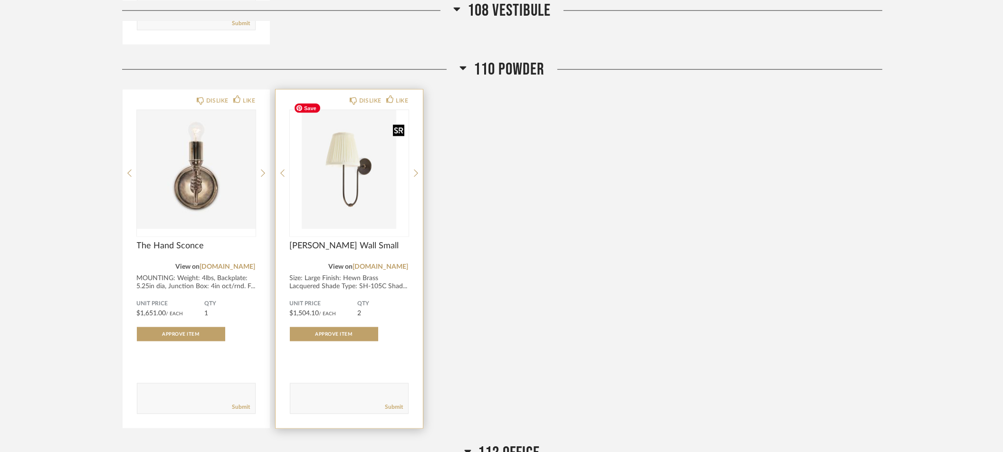
scroll to position [3200, 0]
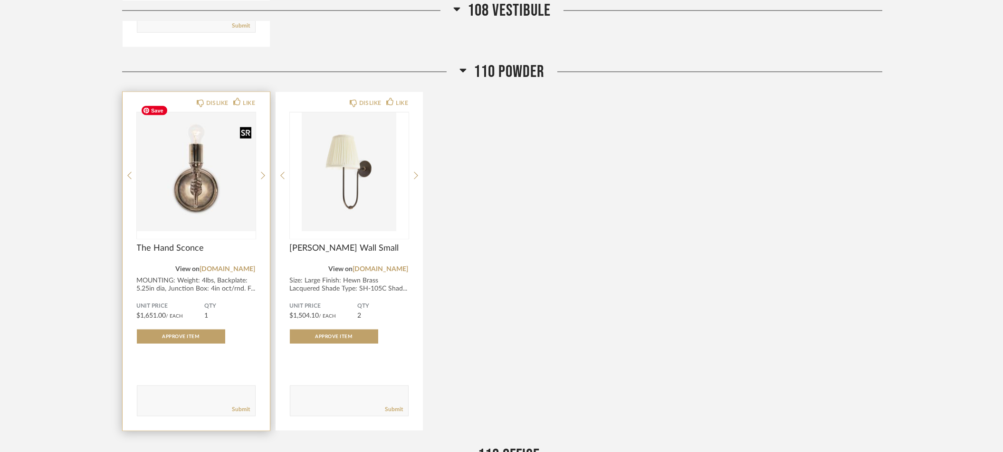
click at [208, 197] on img "0" at bounding box center [196, 172] width 119 height 119
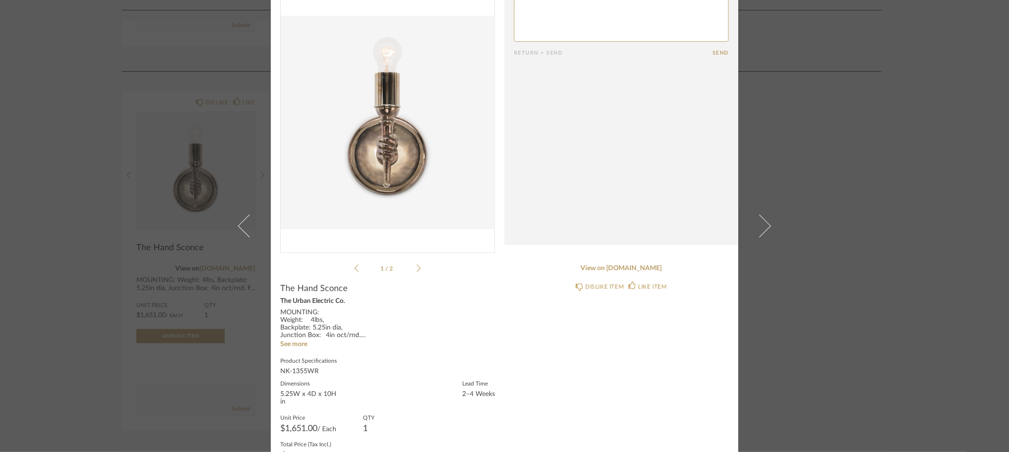
scroll to position [81, 0]
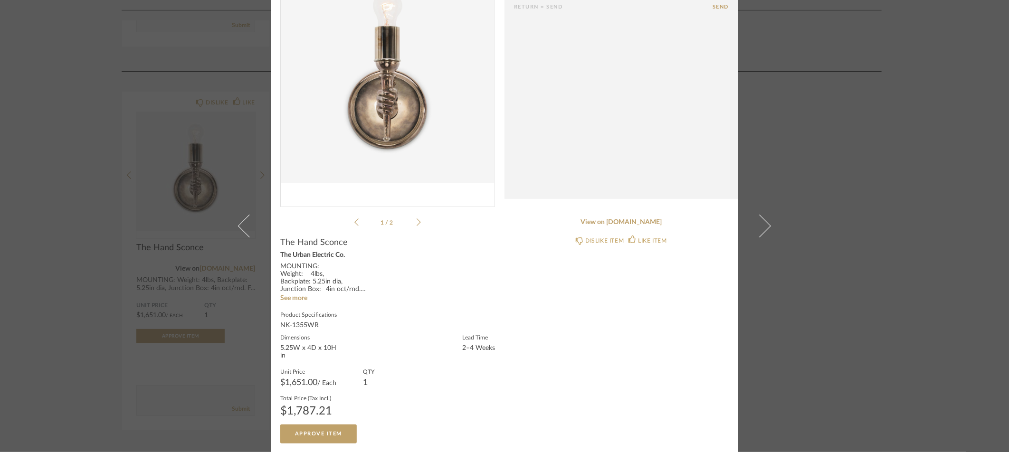
click at [815, 150] on div "× 1 / 2 Return = Send Send The Hand Sconce The Urban Electric Co. MOUNTING: Wei…" at bounding box center [504, 226] width 1009 height 452
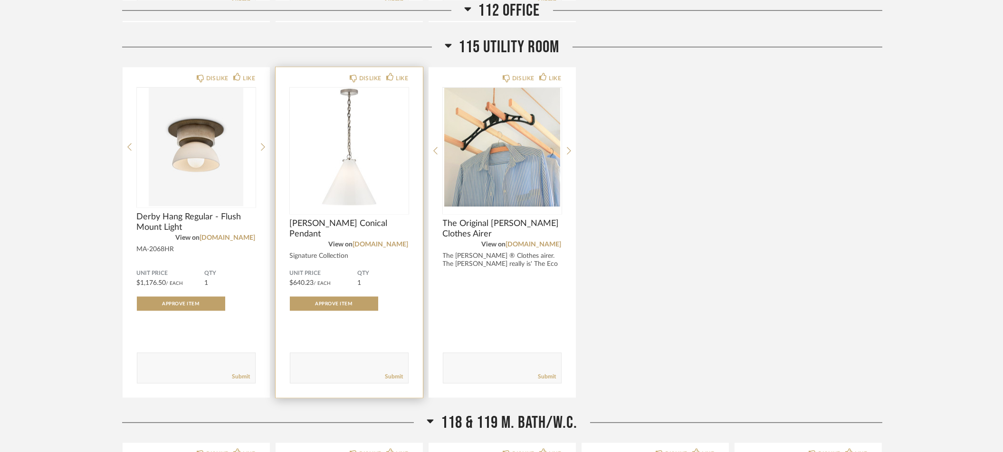
scroll to position [3991, 0]
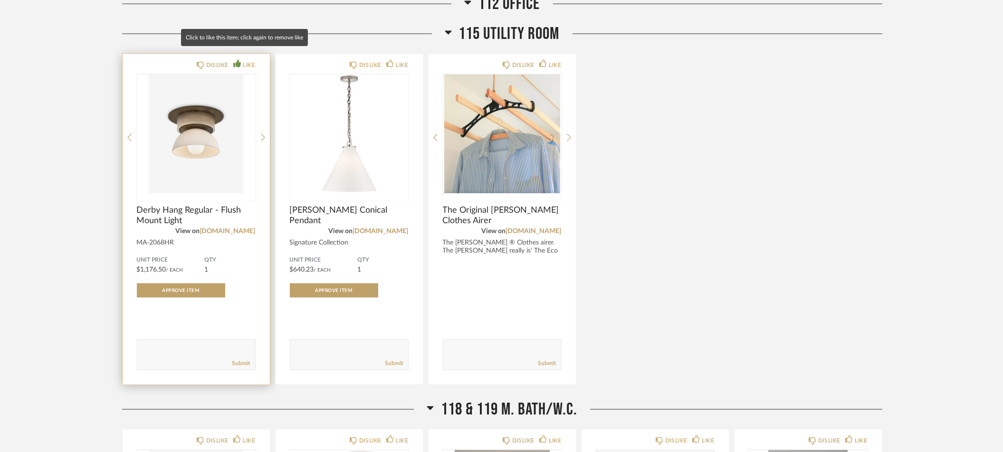
click at [237, 60] on icon at bounding box center [237, 64] width 8 height 8
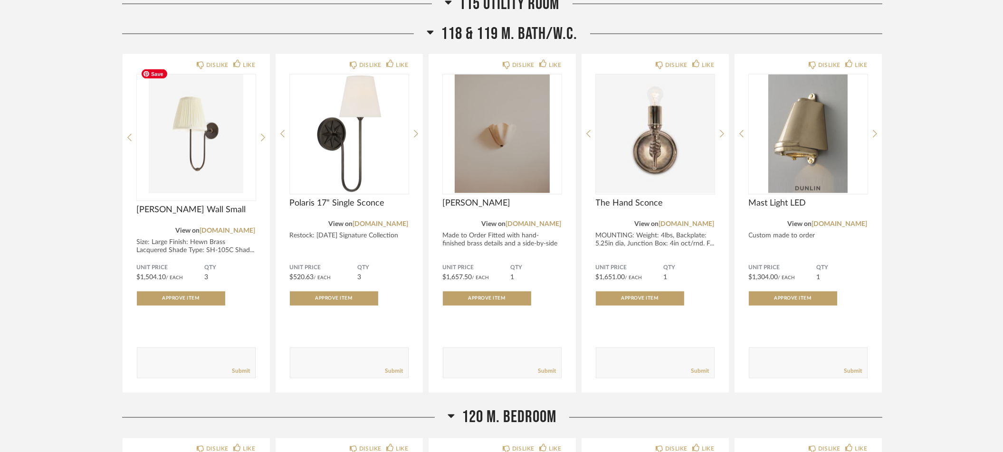
scroll to position [4379, 0]
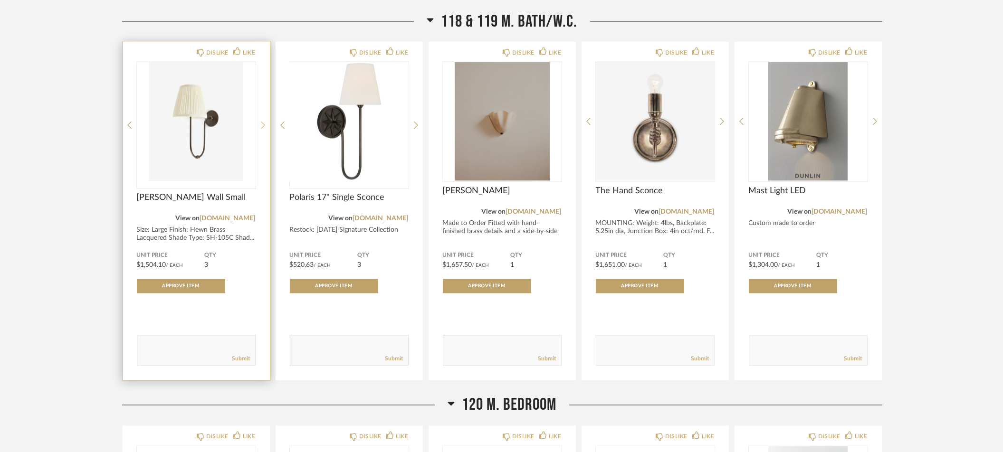
click at [262, 121] on icon at bounding box center [263, 125] width 4 height 9
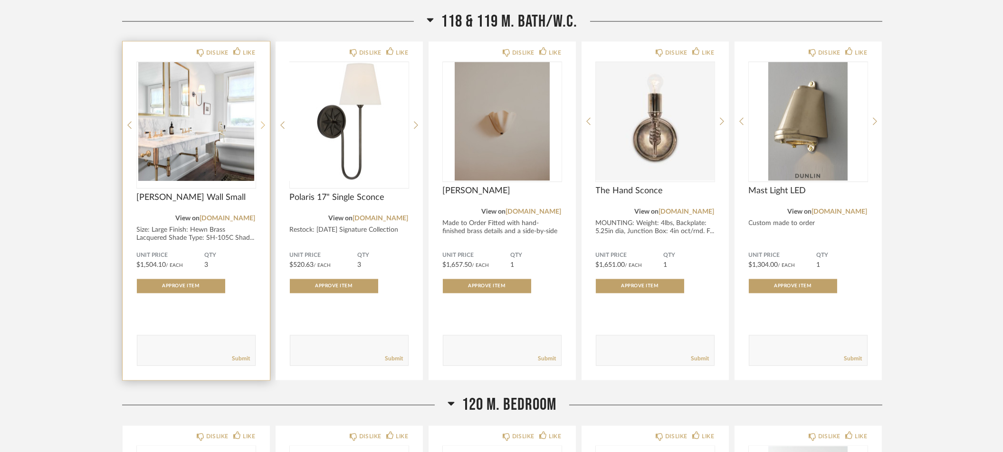
click at [262, 121] on icon at bounding box center [263, 125] width 4 height 9
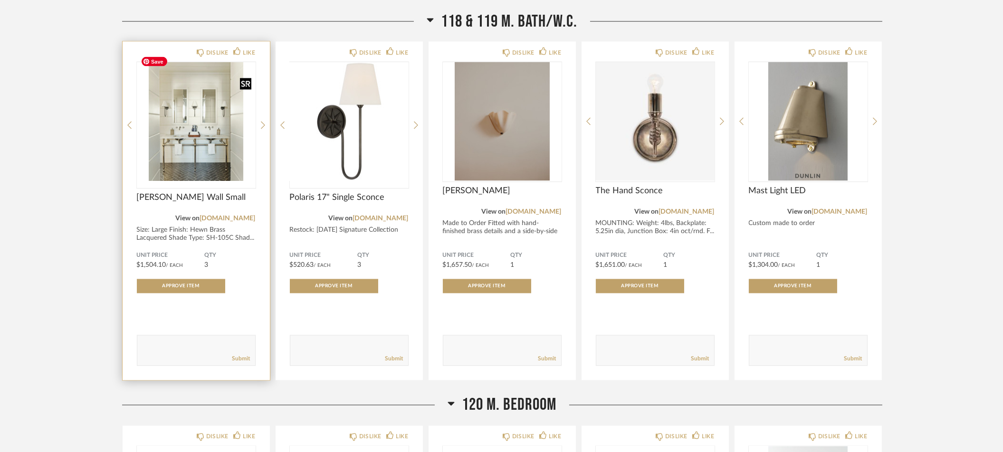
click at [203, 112] on img "2" at bounding box center [196, 121] width 119 height 119
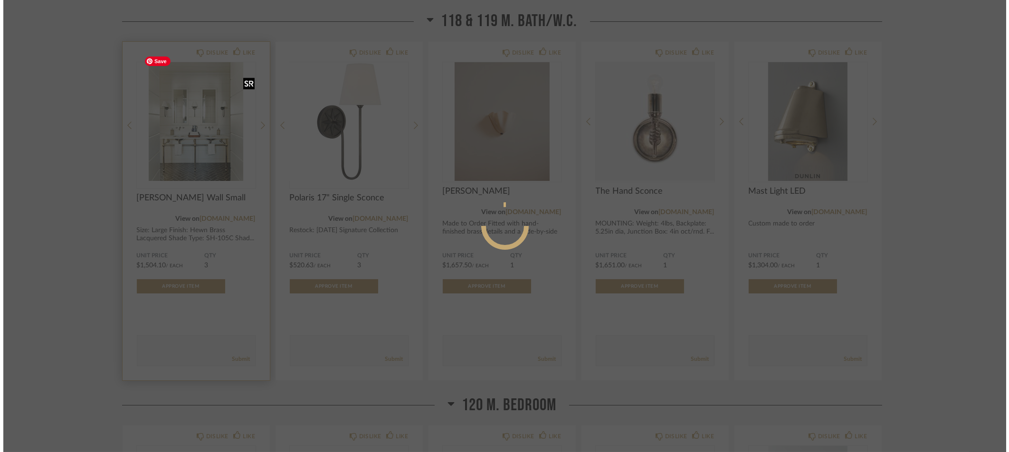
scroll to position [0, 0]
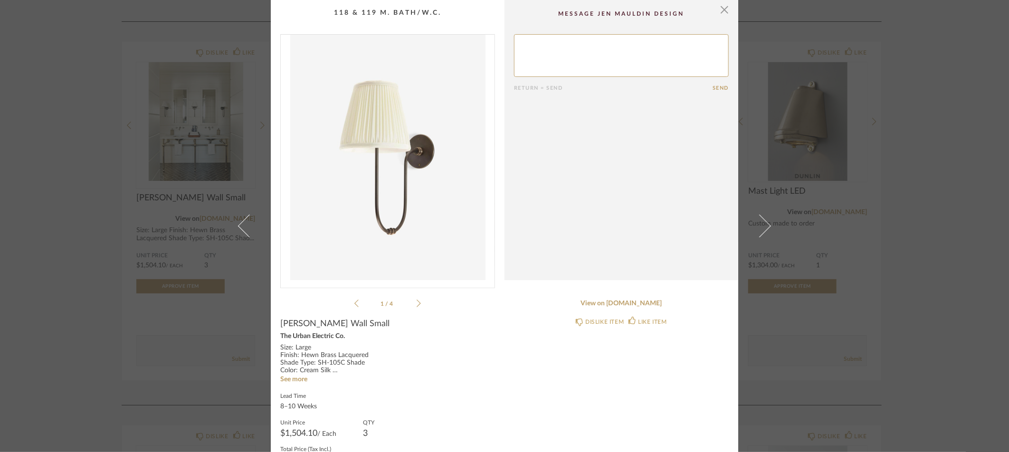
click at [418, 305] on icon at bounding box center [419, 303] width 4 height 9
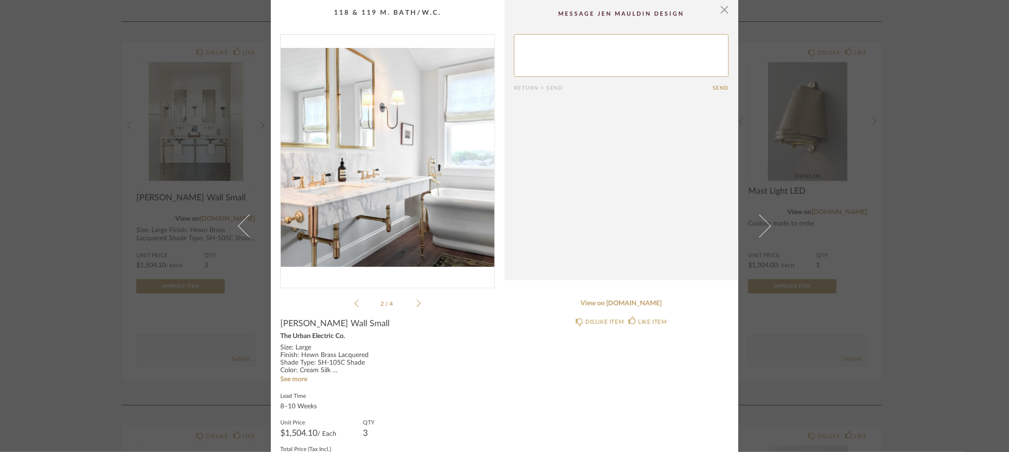
click at [417, 304] on icon at bounding box center [419, 304] width 4 height 8
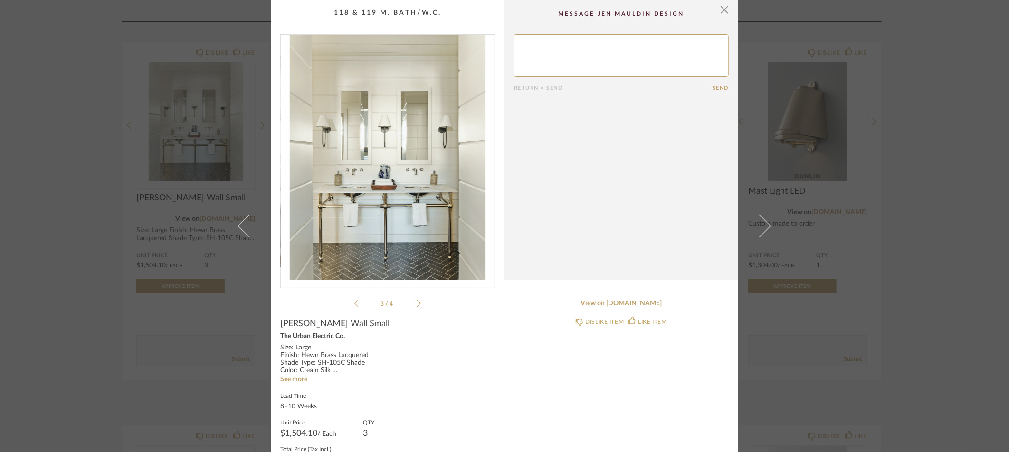
click at [52, 101] on div "× 3 / 4 Return = Send Send Belle Meade Wall Small The Urban Electric Co. Size: …" at bounding box center [504, 226] width 1009 height 452
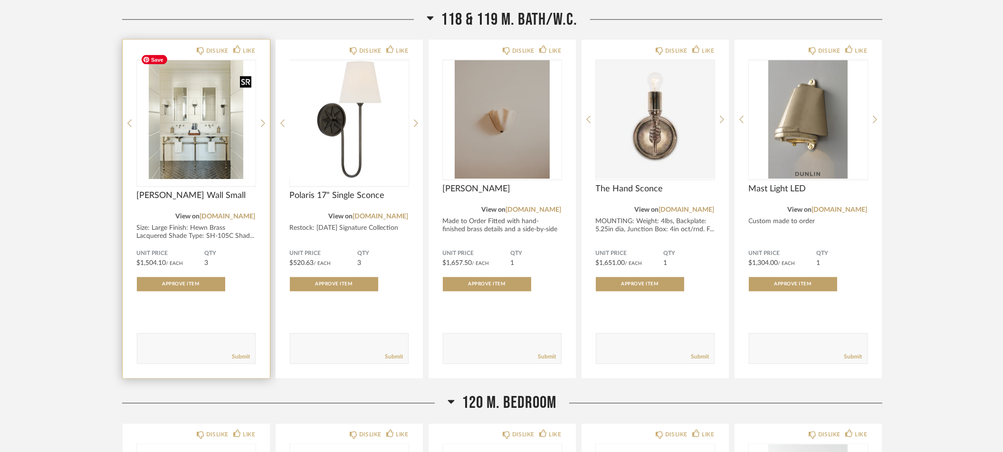
scroll to position [4379, 0]
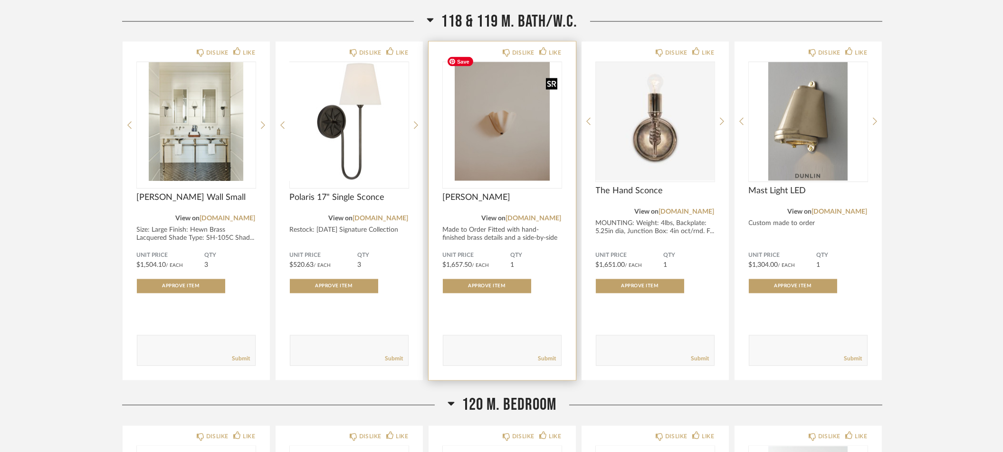
click at [491, 84] on img "0" at bounding box center [502, 121] width 119 height 119
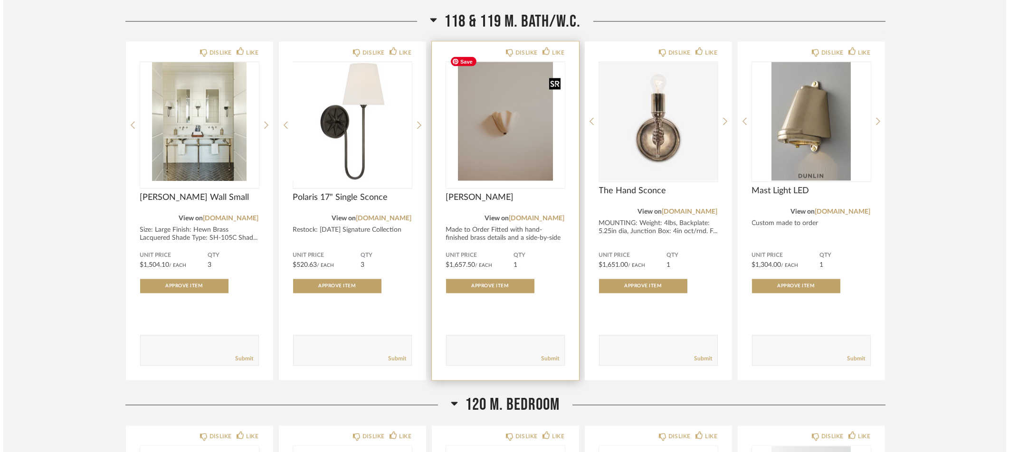
scroll to position [0, 0]
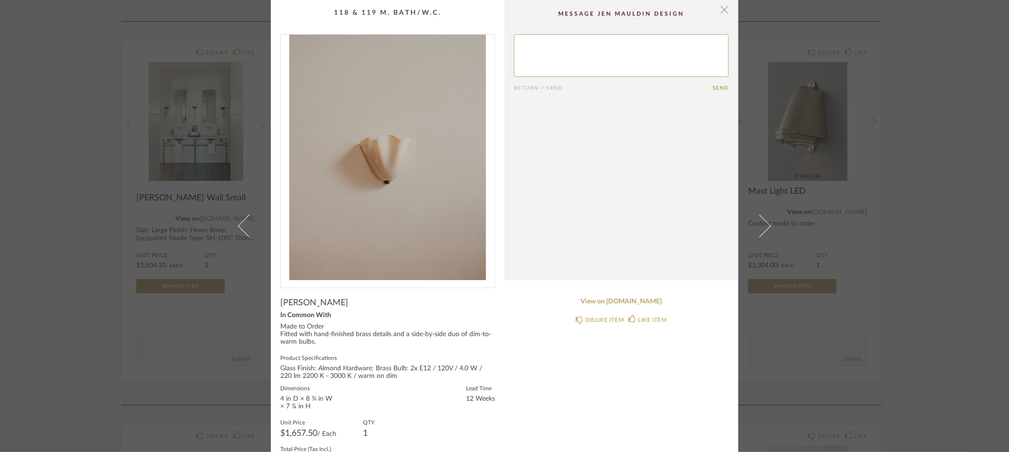
click at [723, 14] on span "button" at bounding box center [724, 9] width 19 height 19
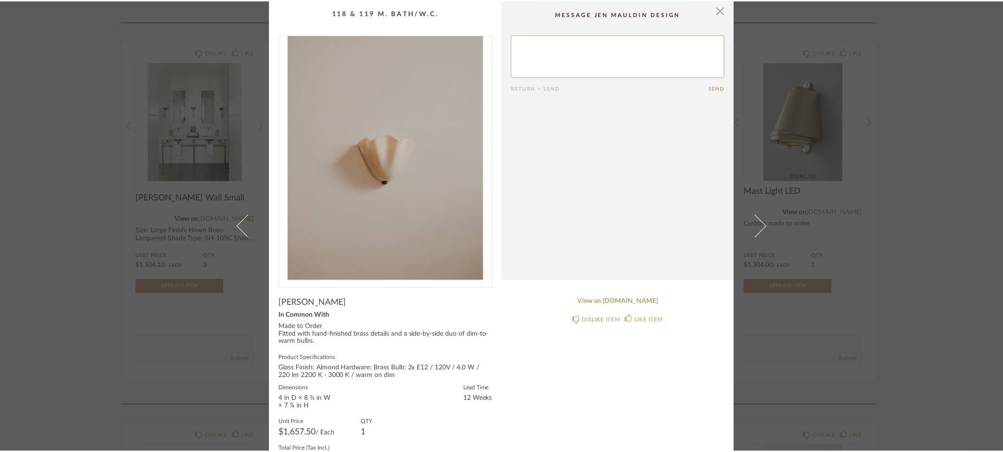
scroll to position [4379, 0]
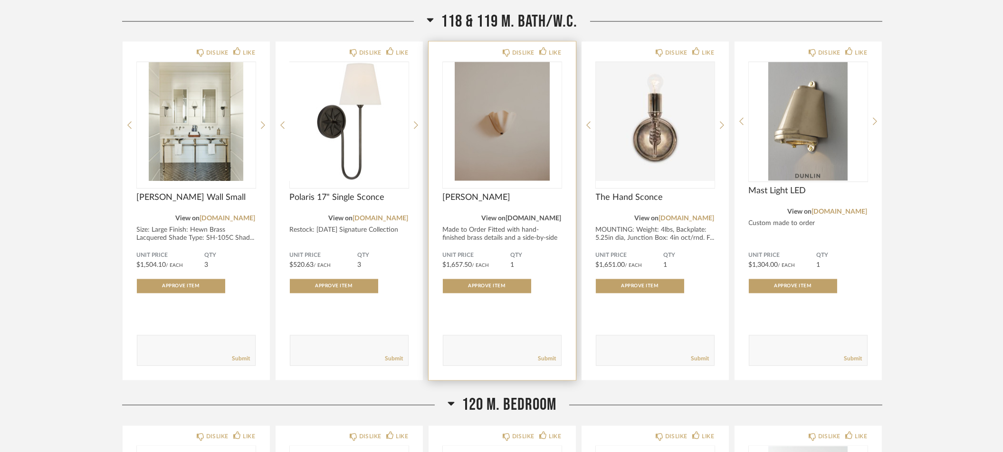
click at [514, 216] on link "[DOMAIN_NAME]" at bounding box center [534, 219] width 56 height 7
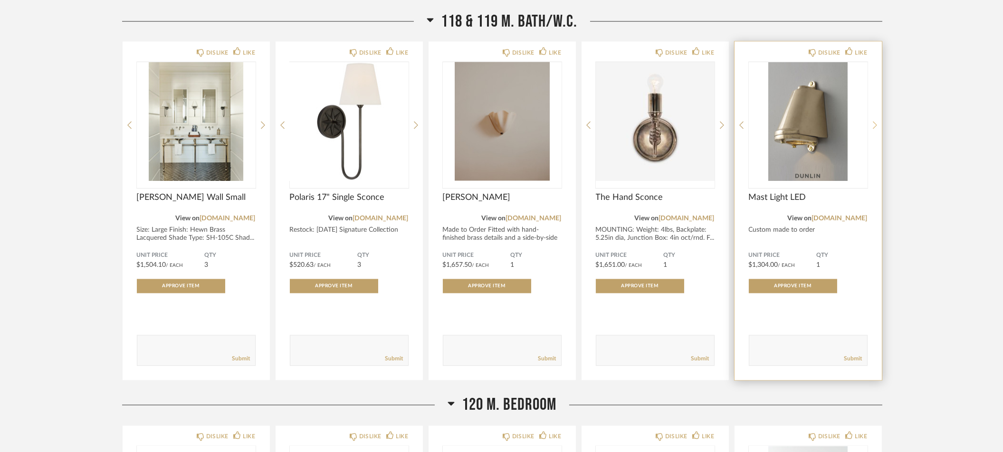
click at [873, 121] on icon at bounding box center [875, 125] width 4 height 9
click at [847, 216] on link "[DOMAIN_NAME]" at bounding box center [840, 219] width 56 height 7
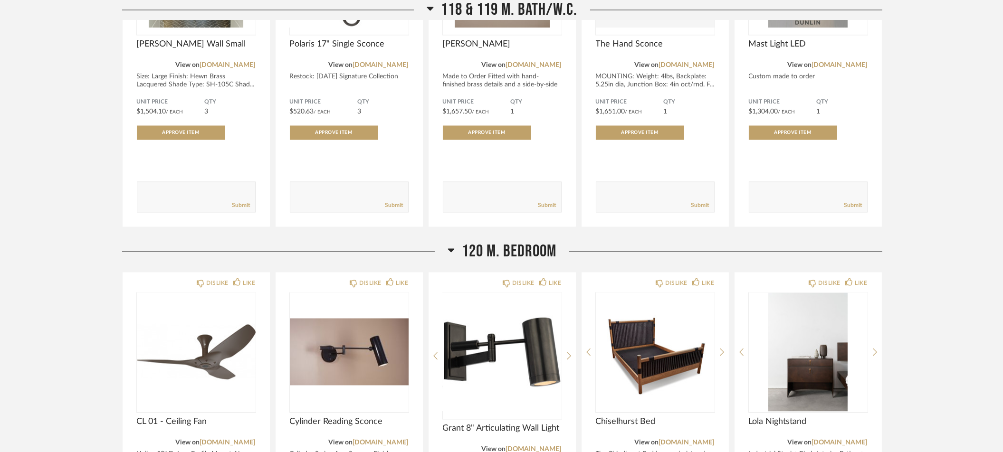
scroll to position [4409, 0]
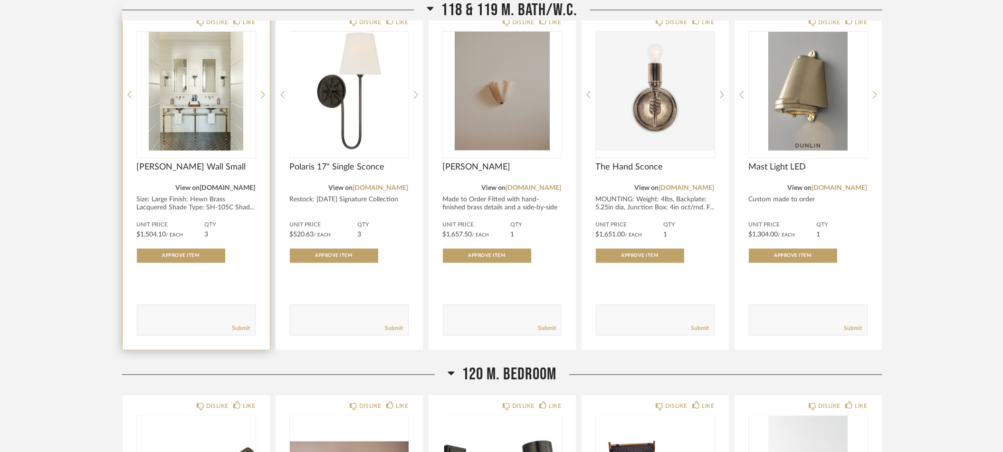
click at [240, 185] on link "[DOMAIN_NAME]" at bounding box center [228, 188] width 56 height 7
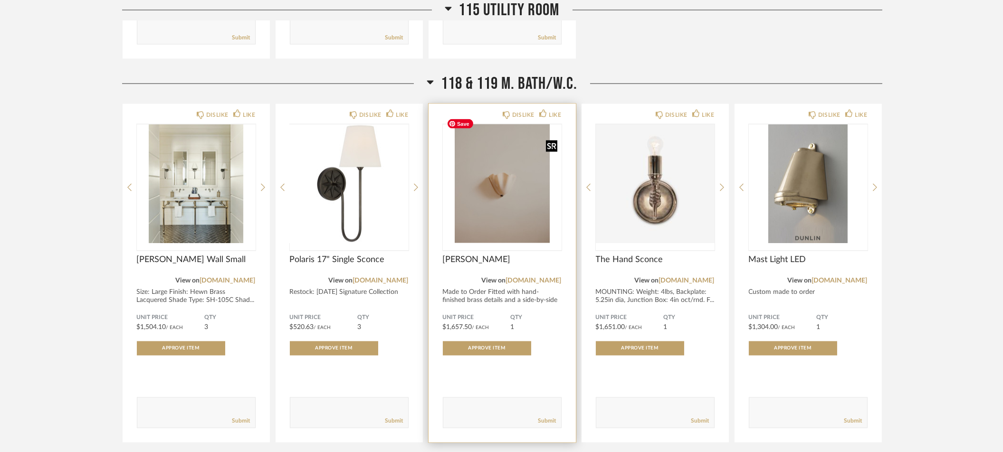
scroll to position [4319, 0]
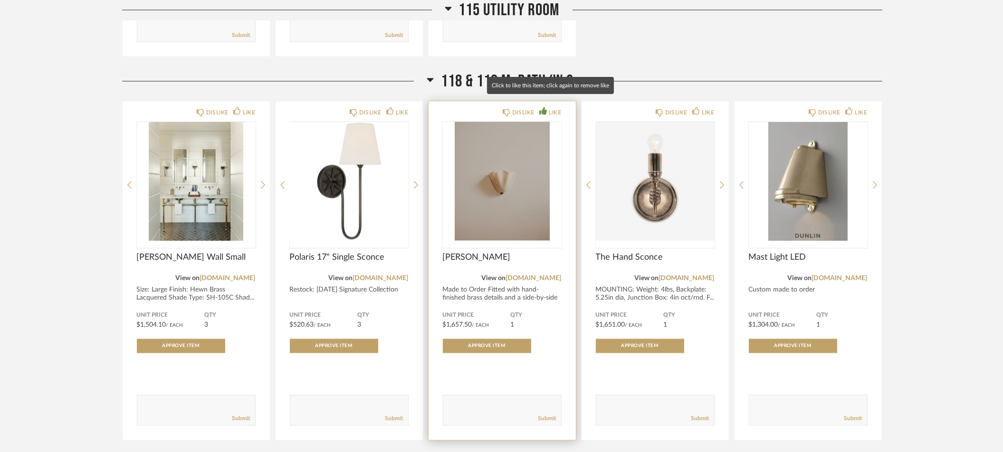
click at [544, 107] on icon at bounding box center [543, 111] width 8 height 8
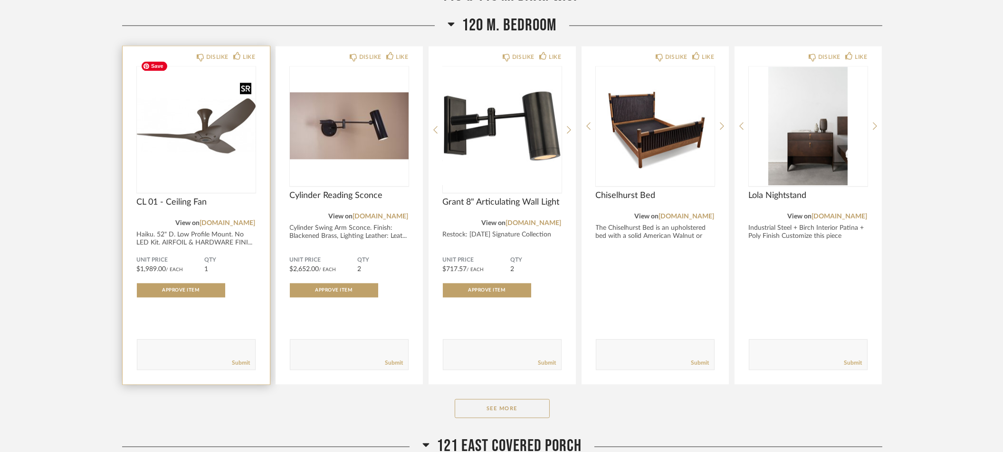
scroll to position [4749, 0]
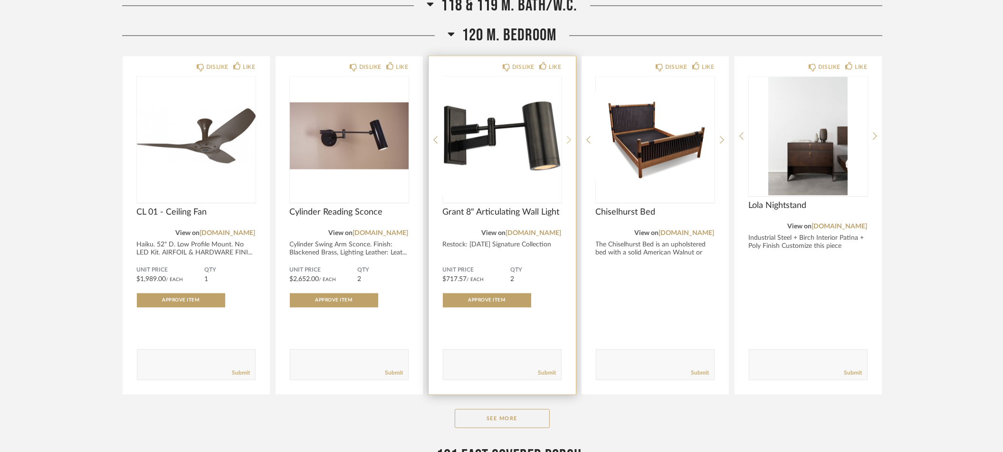
click at [568, 136] on icon at bounding box center [569, 140] width 4 height 8
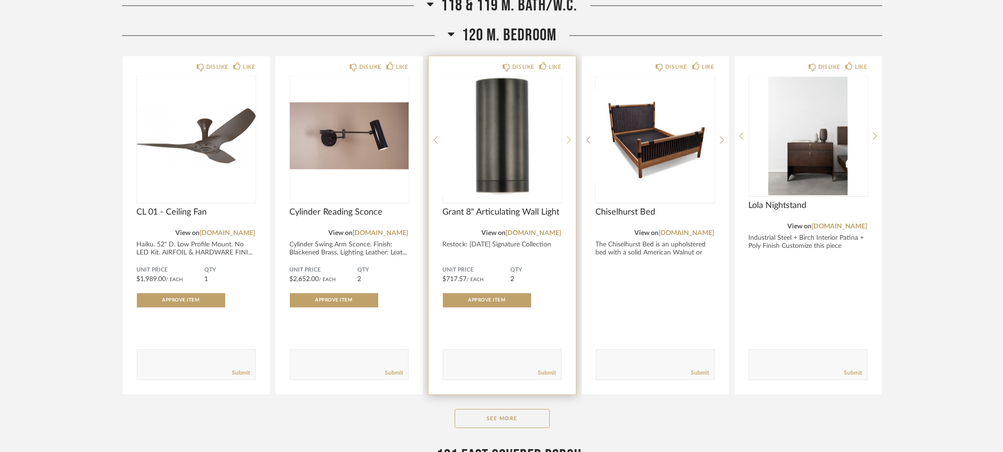
click at [567, 135] on icon at bounding box center [569, 139] width 4 height 9
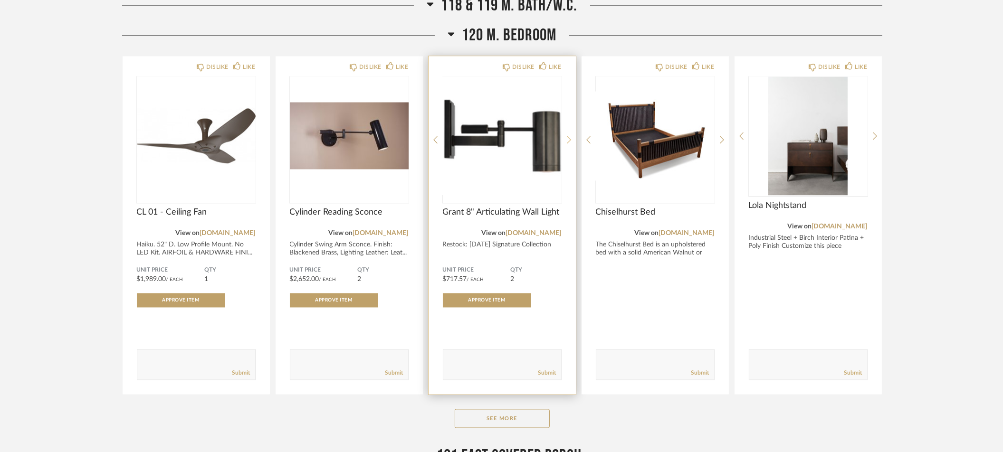
click at [568, 135] on icon at bounding box center [569, 139] width 4 height 9
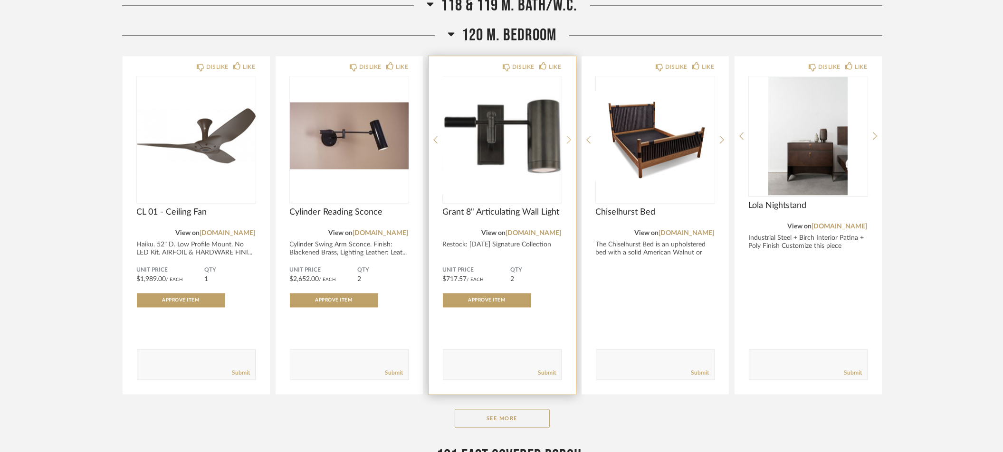
click at [567, 135] on icon at bounding box center [569, 139] width 4 height 9
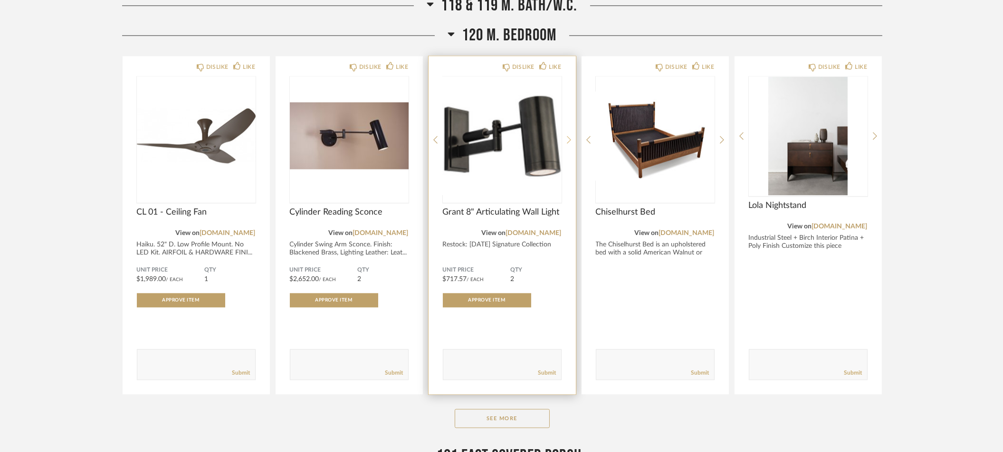
click at [567, 135] on icon at bounding box center [569, 139] width 4 height 9
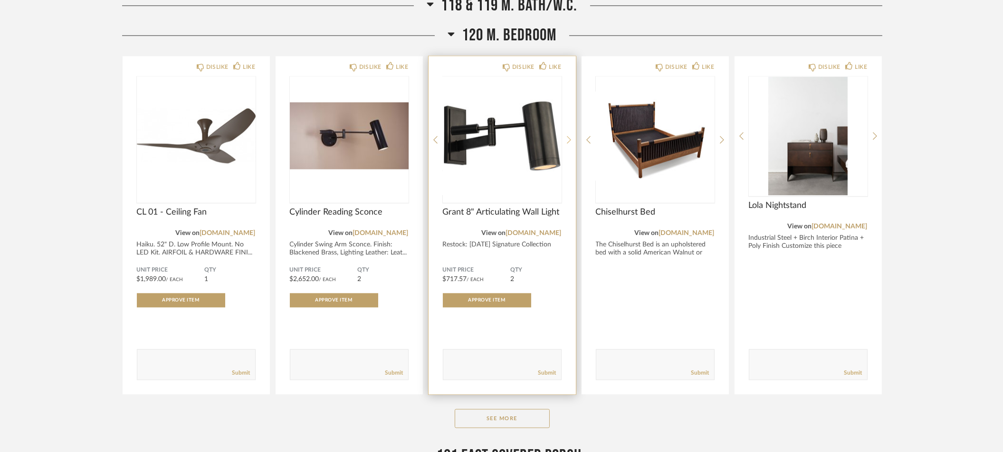
click at [567, 135] on icon at bounding box center [569, 139] width 4 height 9
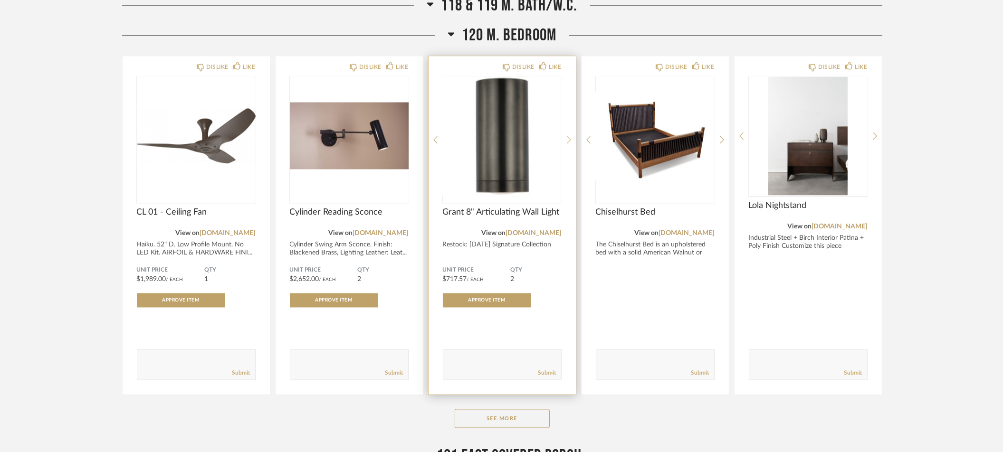
click at [567, 135] on icon at bounding box center [569, 139] width 4 height 9
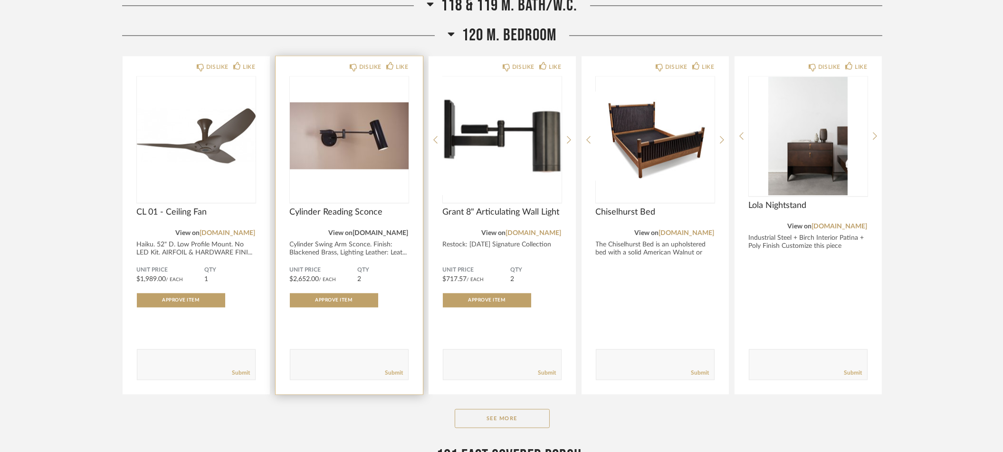
click at [359, 230] on link "[DOMAIN_NAME]" at bounding box center [381, 233] width 56 height 7
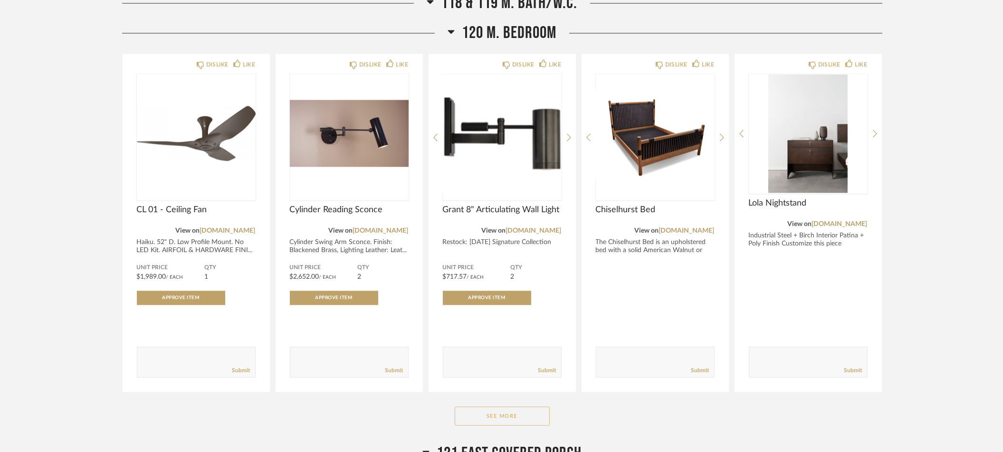
click at [479, 408] on button "See More" at bounding box center [502, 416] width 95 height 19
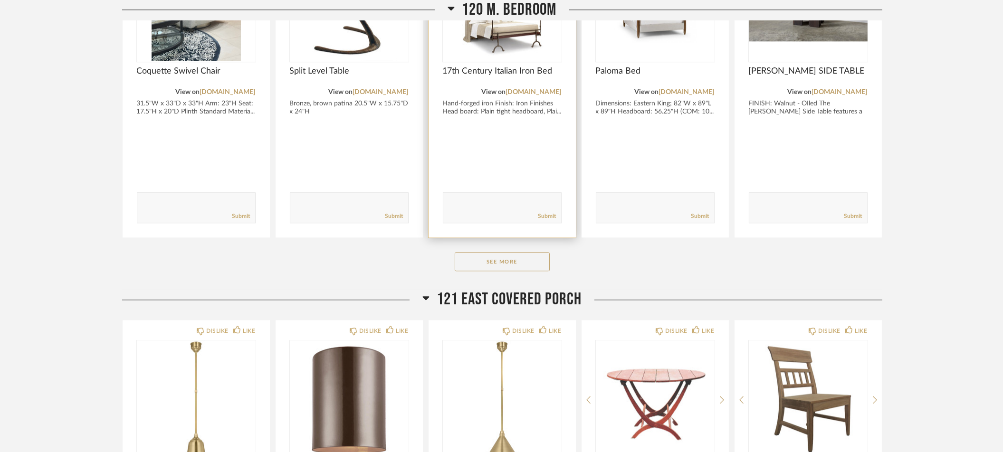
scroll to position [6197, 0]
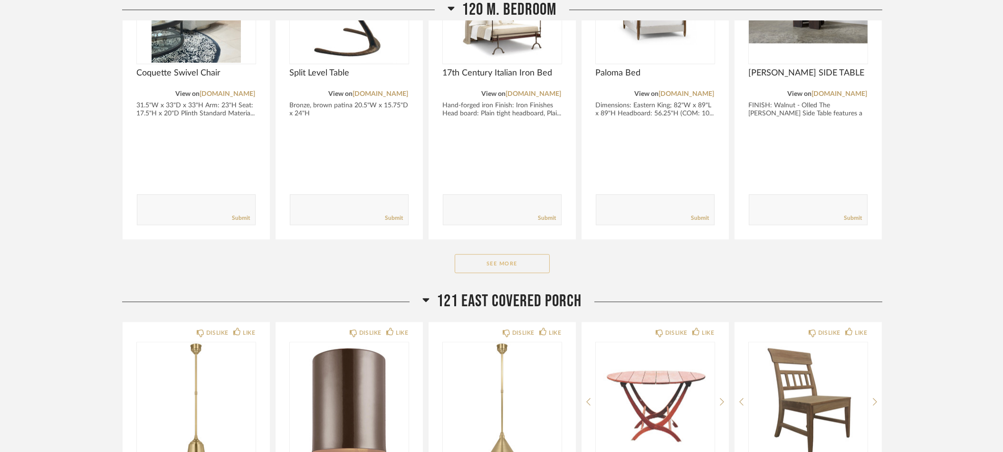
click at [501, 259] on button "See More" at bounding box center [502, 263] width 95 height 19
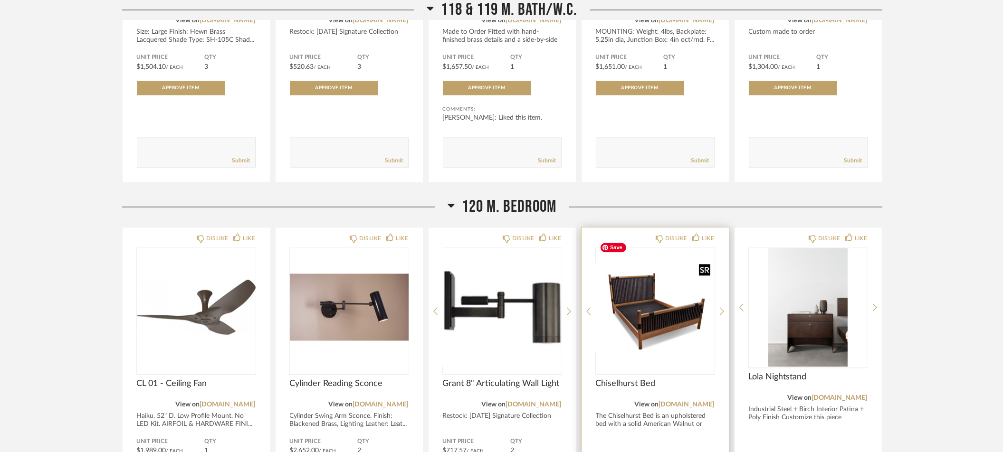
scroll to position [4574, 0]
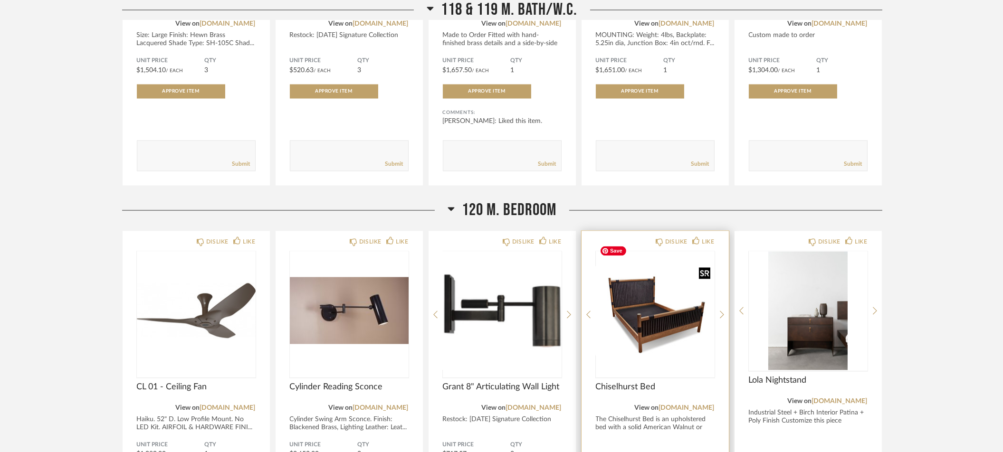
click at [635, 301] on img "0" at bounding box center [655, 310] width 119 height 119
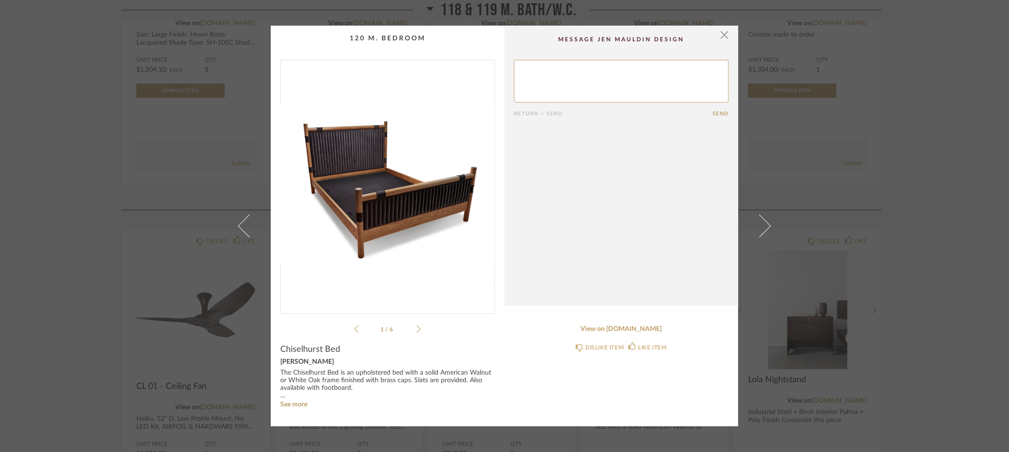
click at [74, 224] on div "× 1 / 6 Return = Send Send Chiselhurst Bed Lawson Fenning The Chiselhurst Bed i…" at bounding box center [504, 226] width 1009 height 452
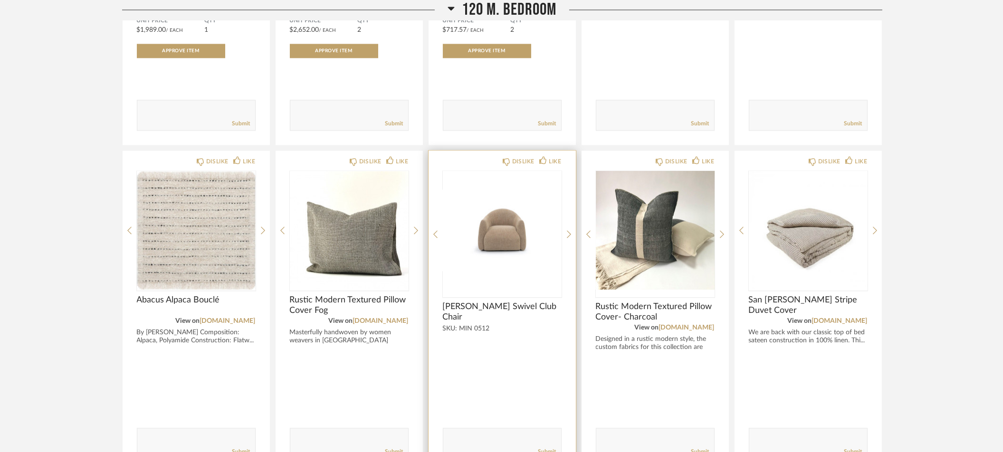
scroll to position [5000, 0]
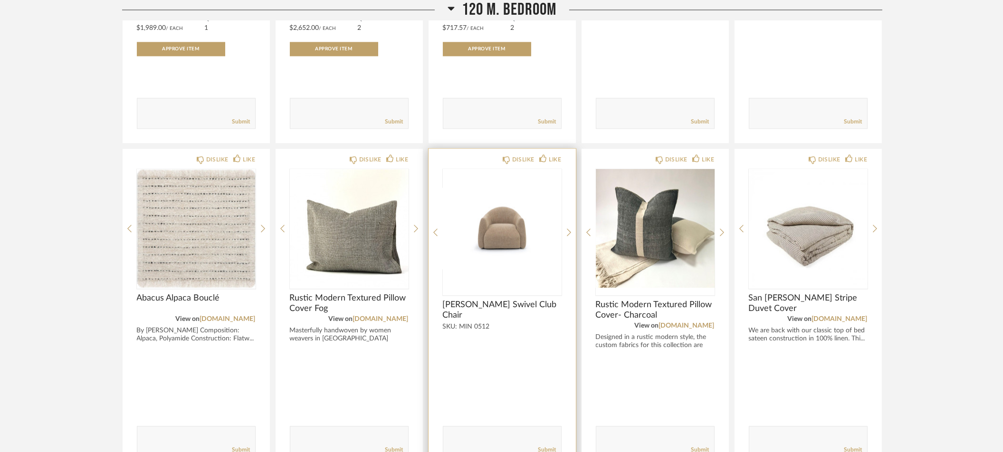
click at [571, 222] on div "DISLIKE LIKE Mina Swivel Club Chair SKU: MIN 0512 Comments: Submit" at bounding box center [502, 310] width 147 height 323
click at [567, 229] on icon at bounding box center [569, 233] width 4 height 8
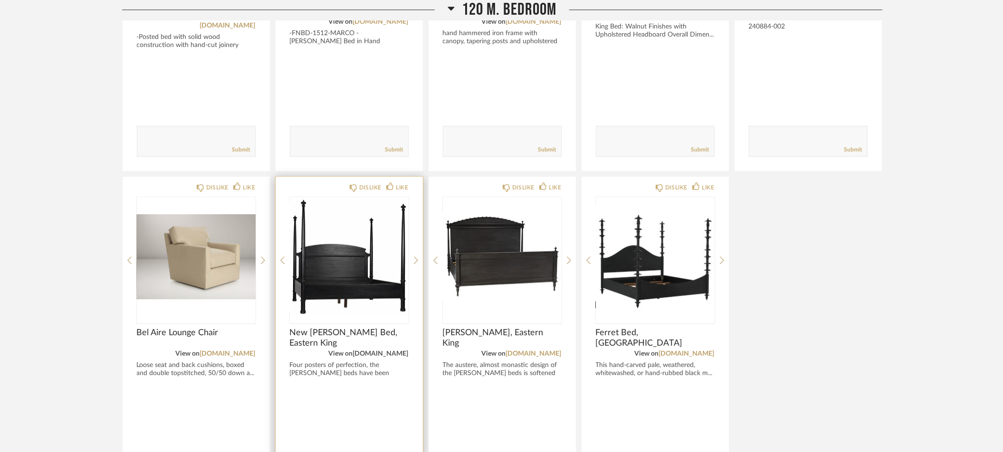
scroll to position [6613, 0]
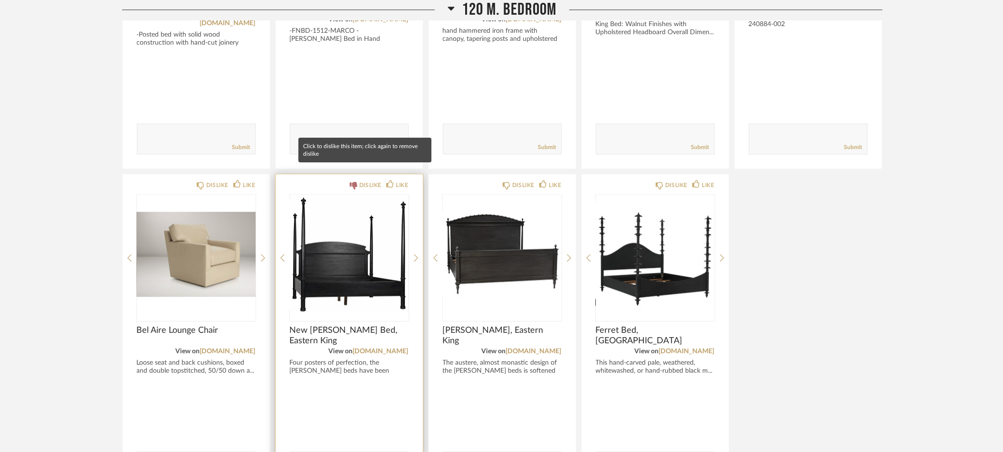
click at [357, 181] on div "DISLIKE" at bounding box center [366, 186] width 32 height 10
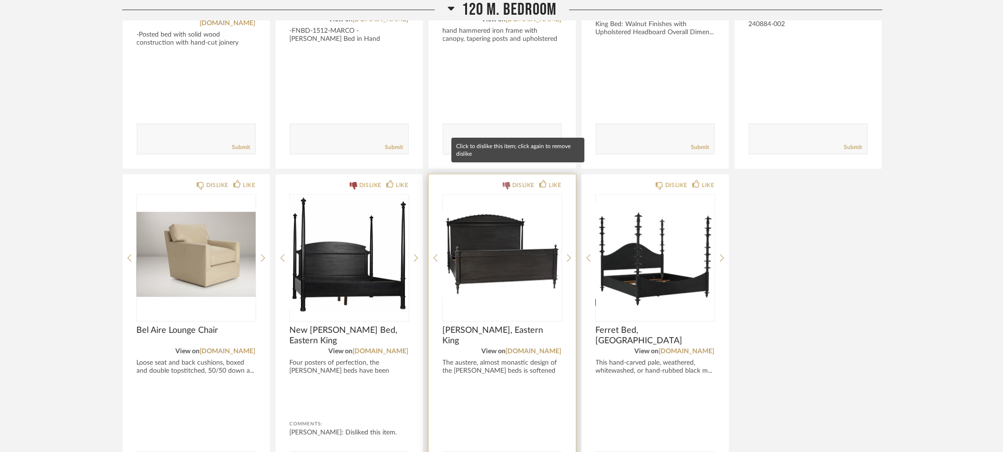
click at [512, 181] on div "DISLIKE" at bounding box center [523, 186] width 22 height 10
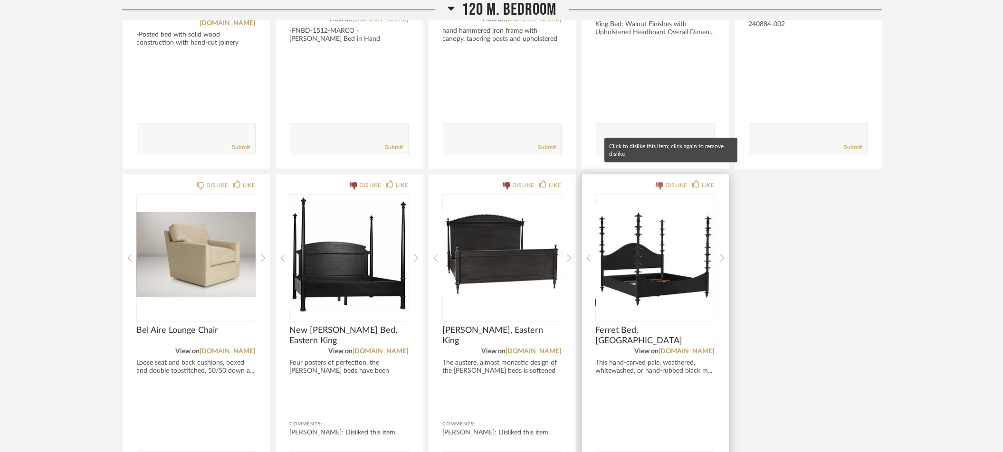
click at [663, 181] on div "DISLIKE" at bounding box center [672, 186] width 32 height 10
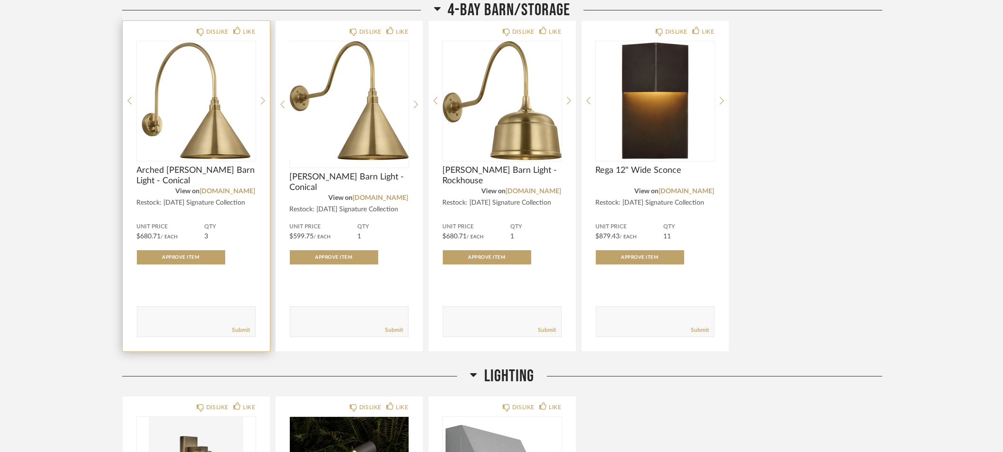
scroll to position [9149, 0]
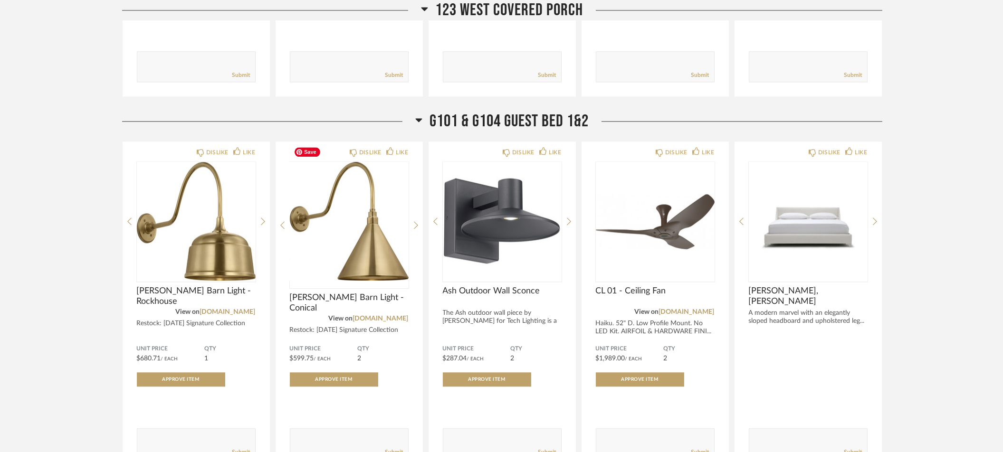
scroll to position [5719, 0]
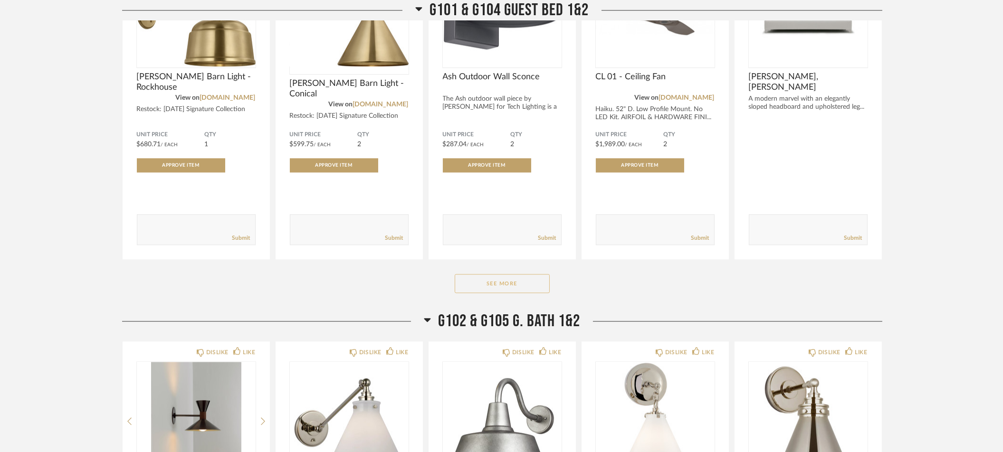
click at [500, 274] on button "See More" at bounding box center [502, 283] width 95 height 19
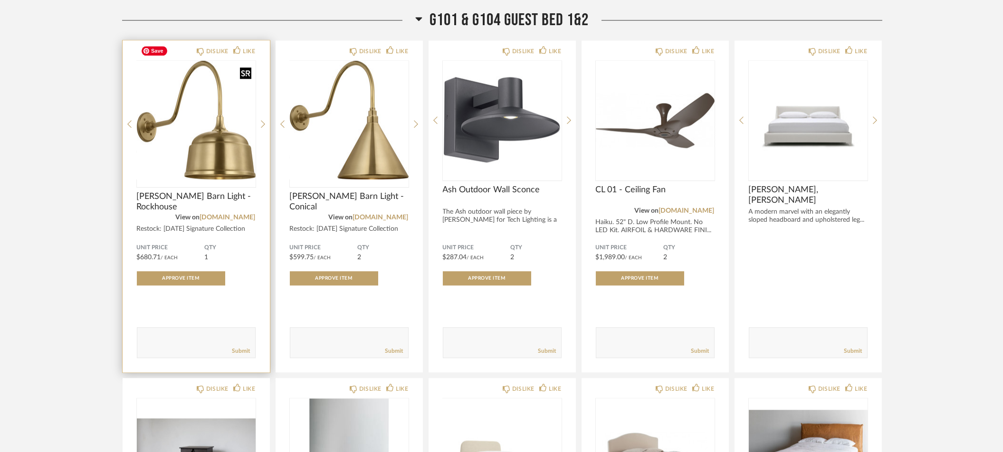
scroll to position [5471, 0]
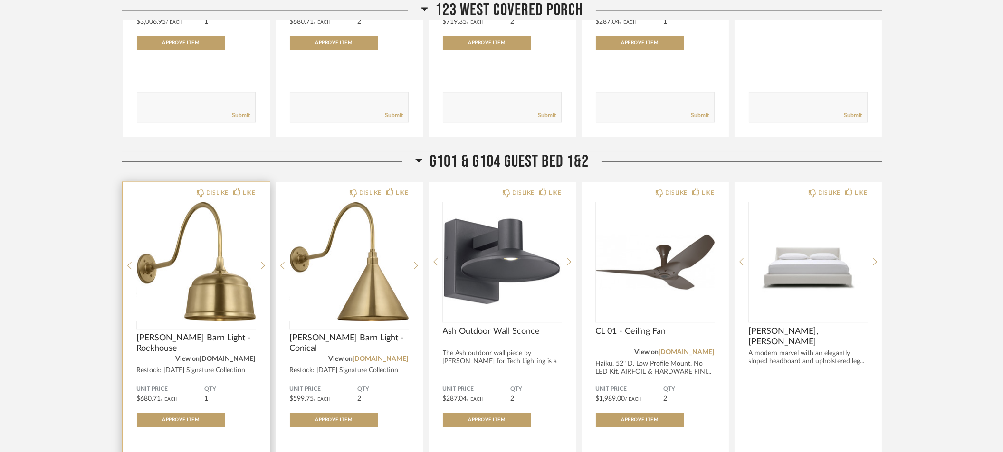
click at [218, 356] on link "[DOMAIN_NAME]" at bounding box center [228, 359] width 56 height 7
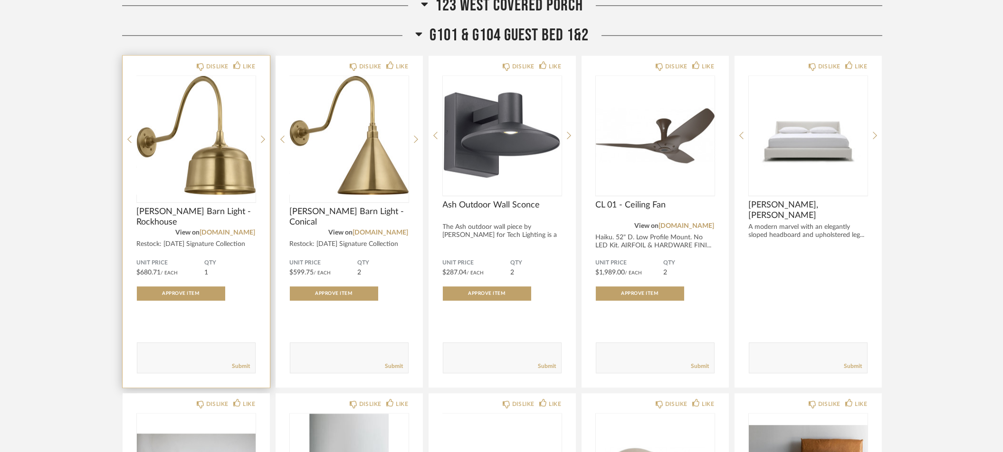
scroll to position [5597, 0]
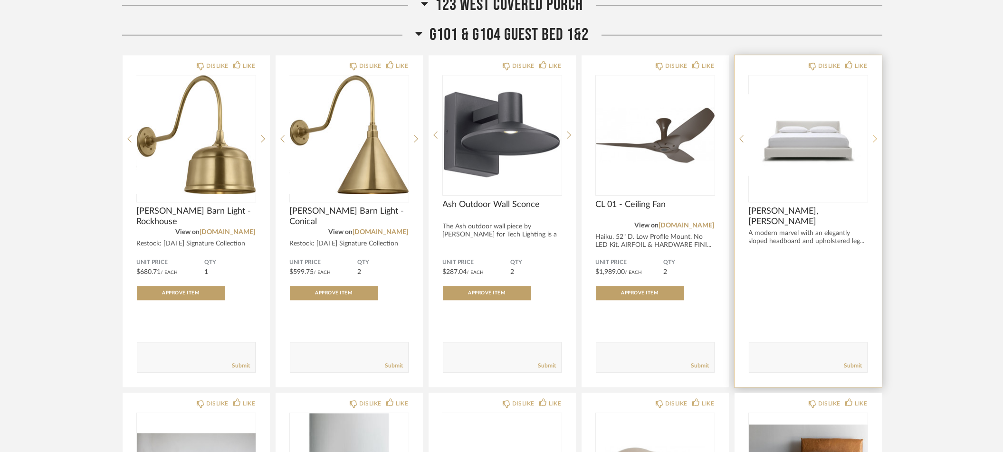
click at [876, 134] on icon at bounding box center [875, 138] width 4 height 9
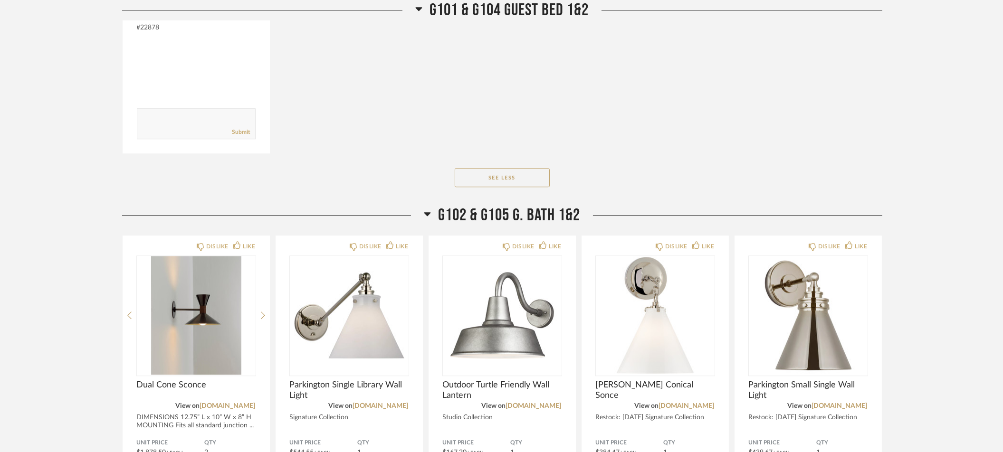
scroll to position [6615, 0]
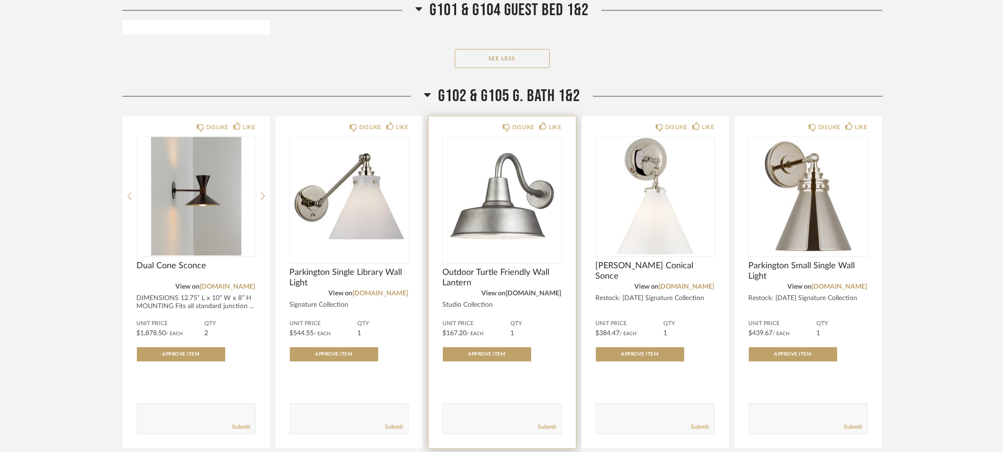
click at [523, 290] on link "[DOMAIN_NAME]" at bounding box center [534, 293] width 56 height 7
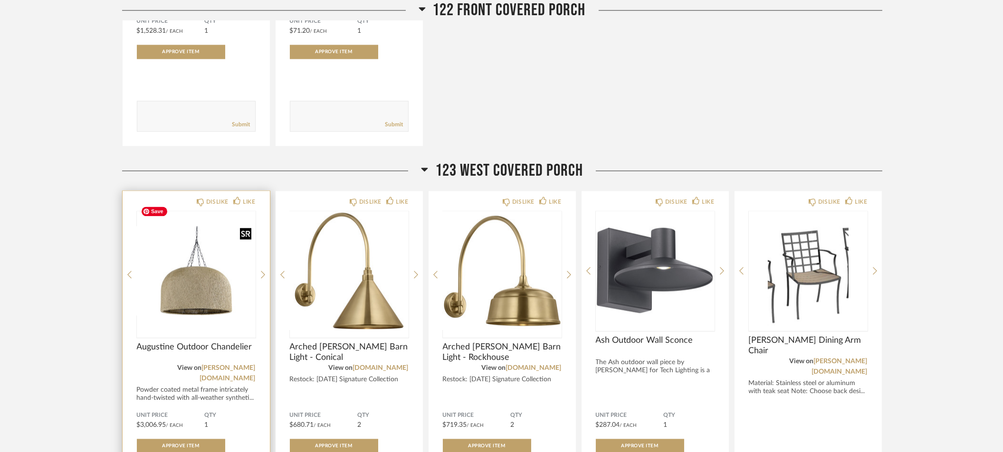
scroll to position [5068, 0]
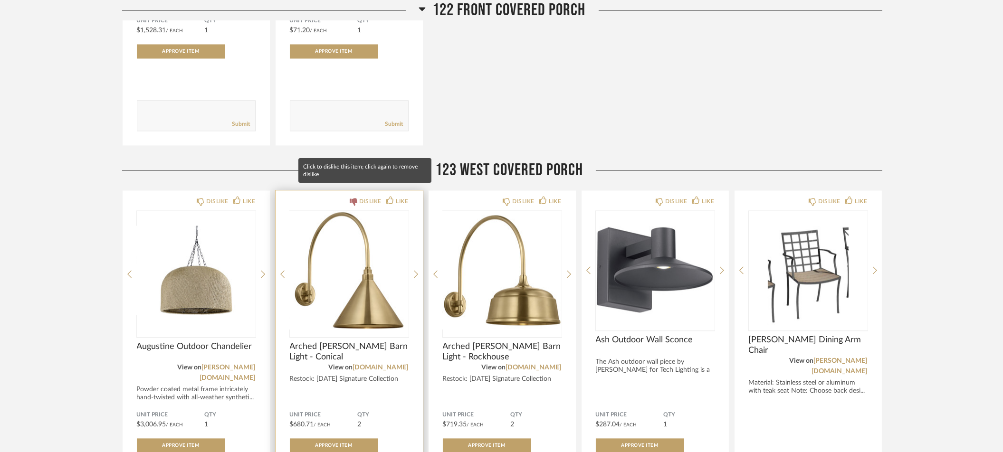
click at [361, 197] on div "DISLIKE" at bounding box center [370, 202] width 22 height 10
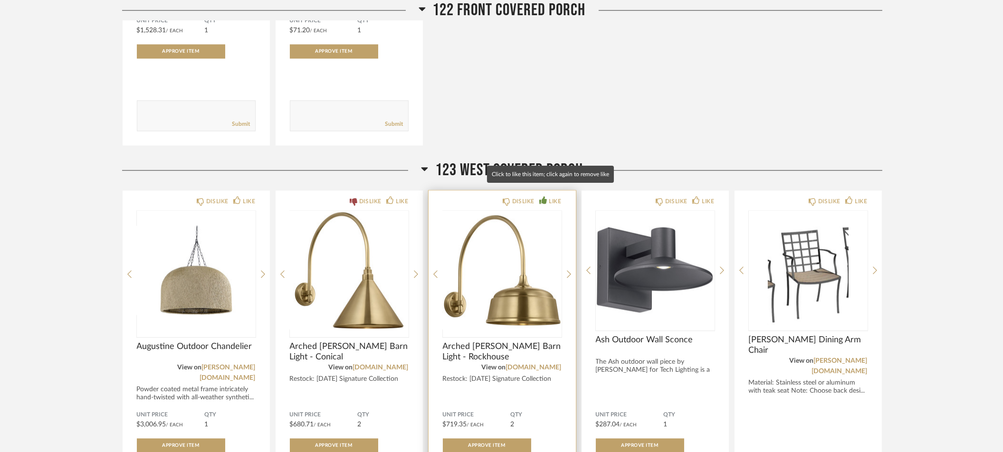
click at [558, 197] on div "LIKE" at bounding box center [555, 202] width 12 height 10
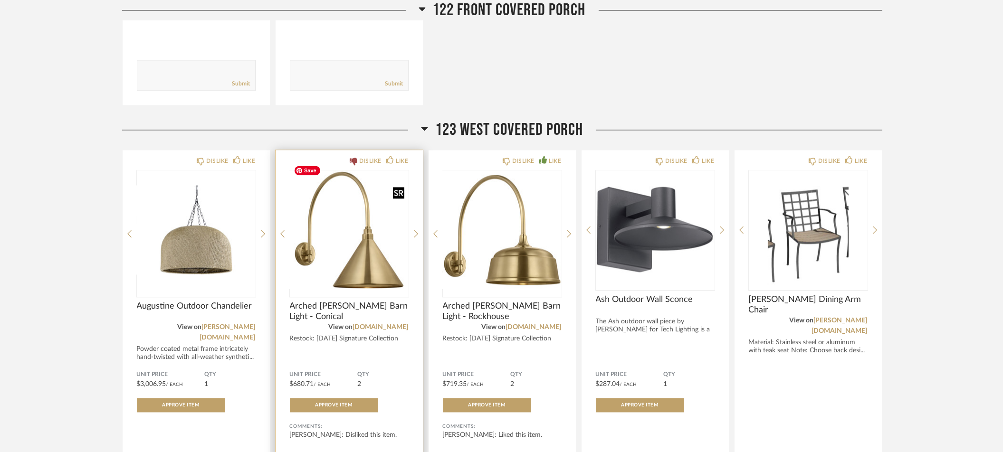
scroll to position [5079, 0]
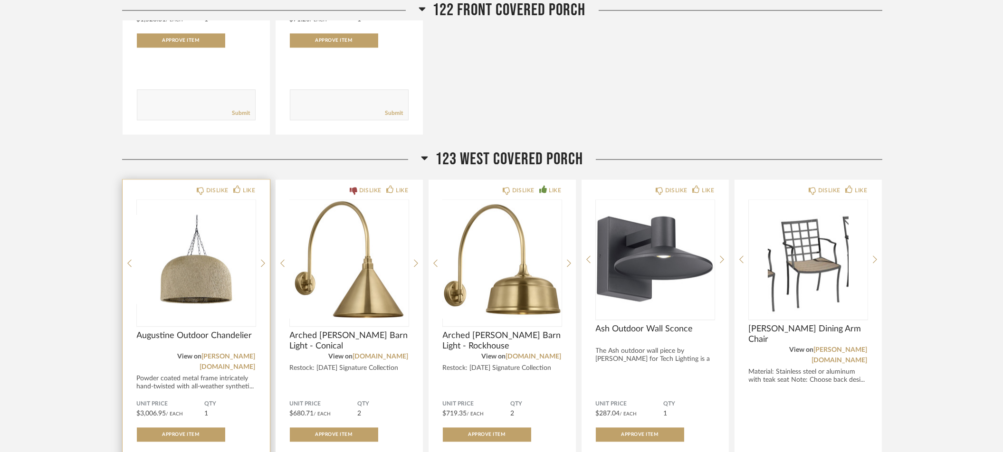
click at [266, 255] on div "DISLIKE LIKE Augustine Outdoor Chandelier View on [PERSON_NAME][DOMAIN_NAME] Po…" at bounding box center [196, 354] width 147 height 349
click at [263, 259] on icon at bounding box center [263, 263] width 4 height 9
click at [262, 259] on icon at bounding box center [263, 263] width 4 height 9
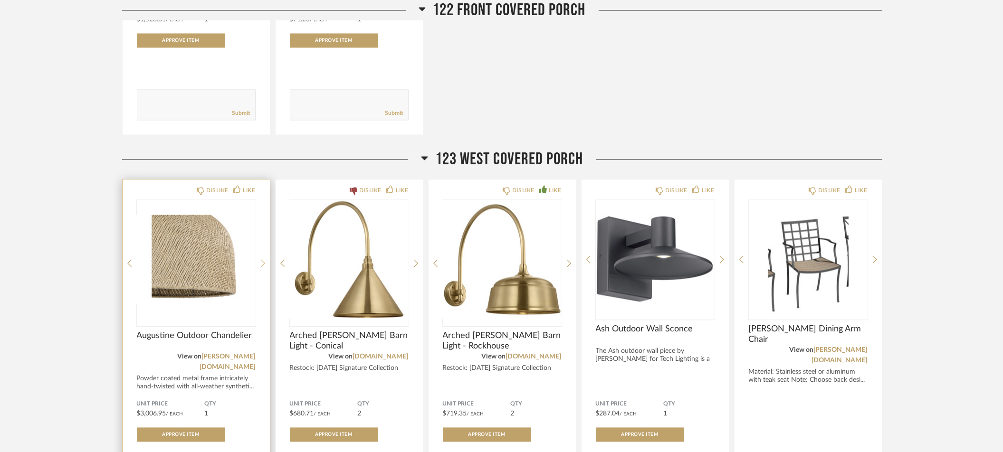
click at [262, 259] on icon at bounding box center [263, 263] width 4 height 9
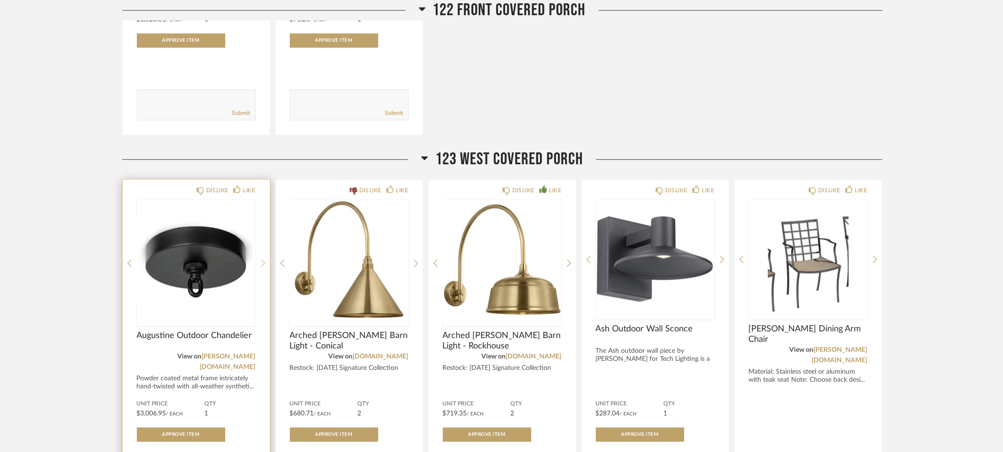
click at [262, 259] on icon at bounding box center [263, 263] width 4 height 9
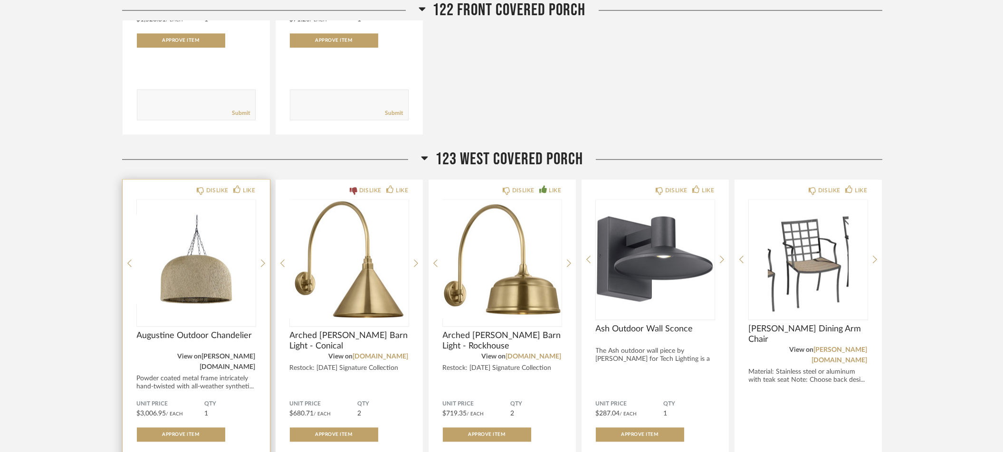
click at [231, 353] on link "[PERSON_NAME][DOMAIN_NAME]" at bounding box center [228, 361] width 56 height 17
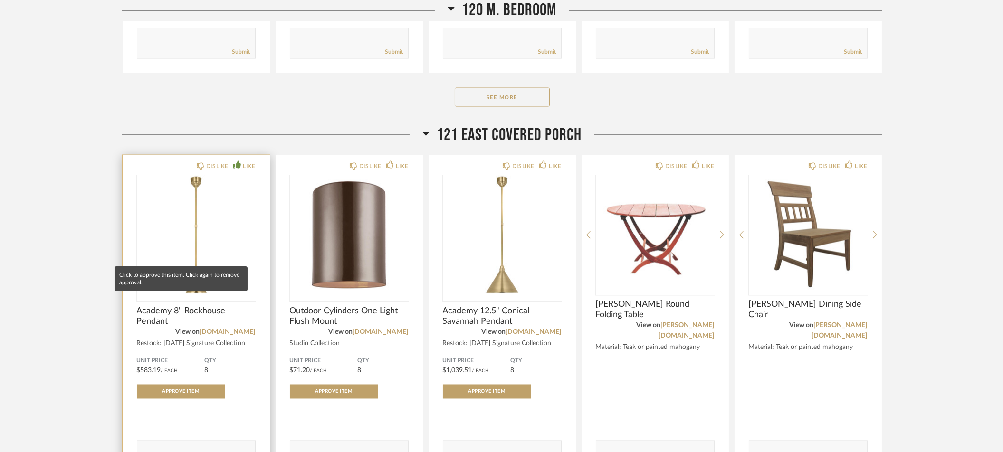
scroll to position [4303, 0]
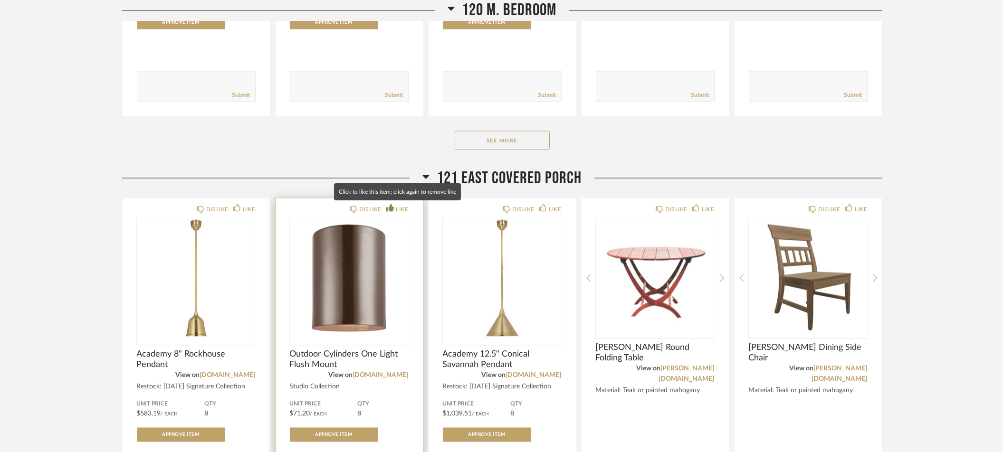
click at [392, 211] on div "LIKE" at bounding box center [397, 210] width 22 height 10
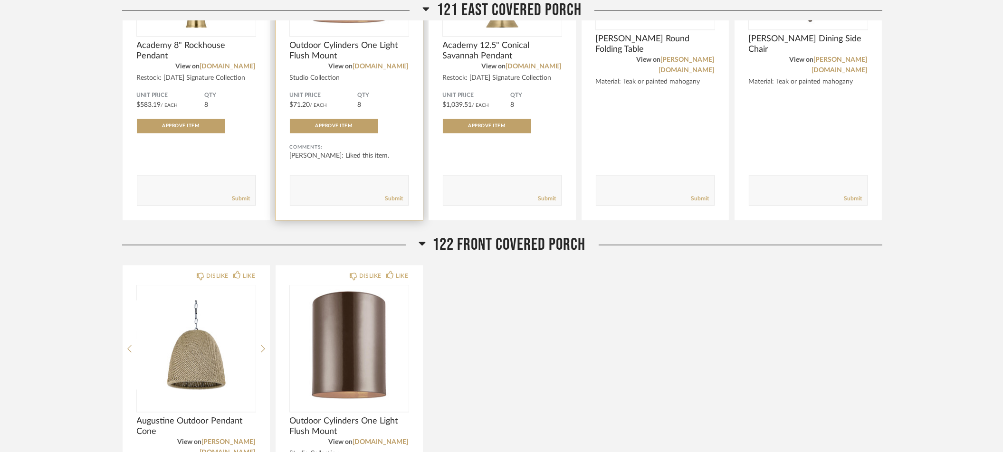
scroll to position [4748, 0]
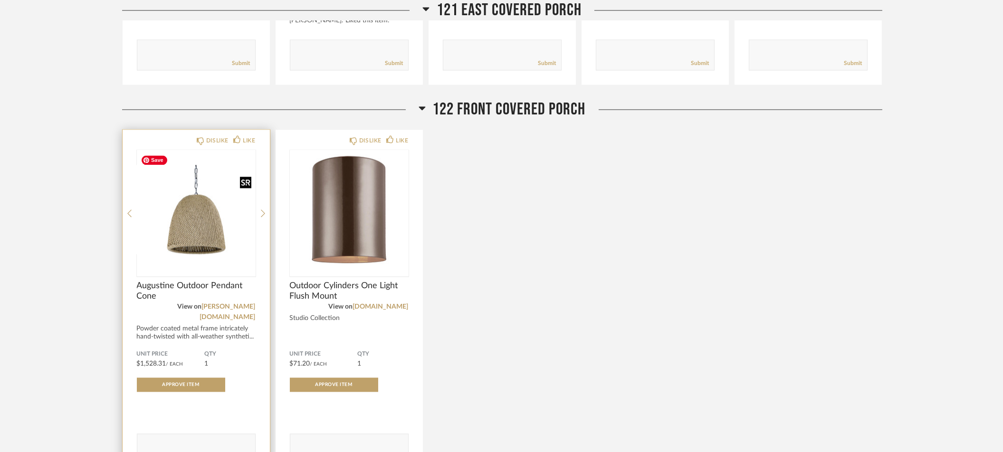
click at [196, 236] on img "0" at bounding box center [196, 209] width 119 height 119
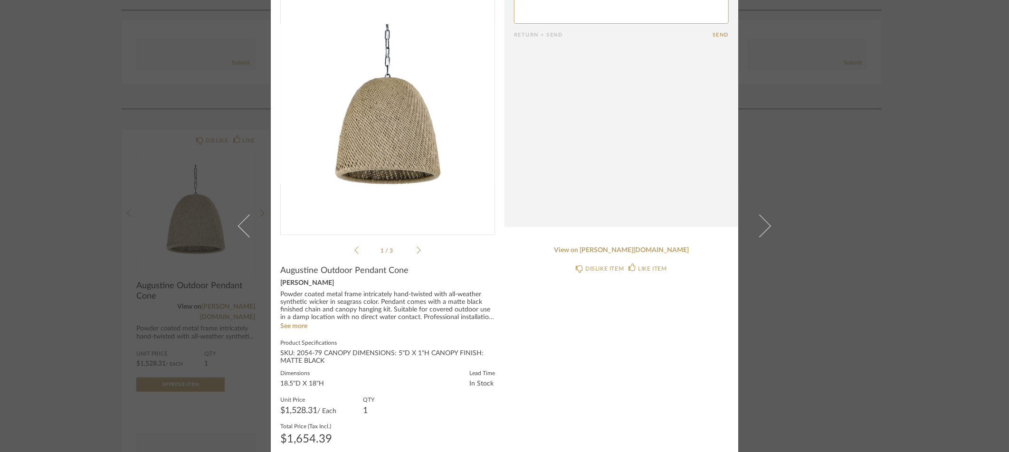
scroll to position [69, 0]
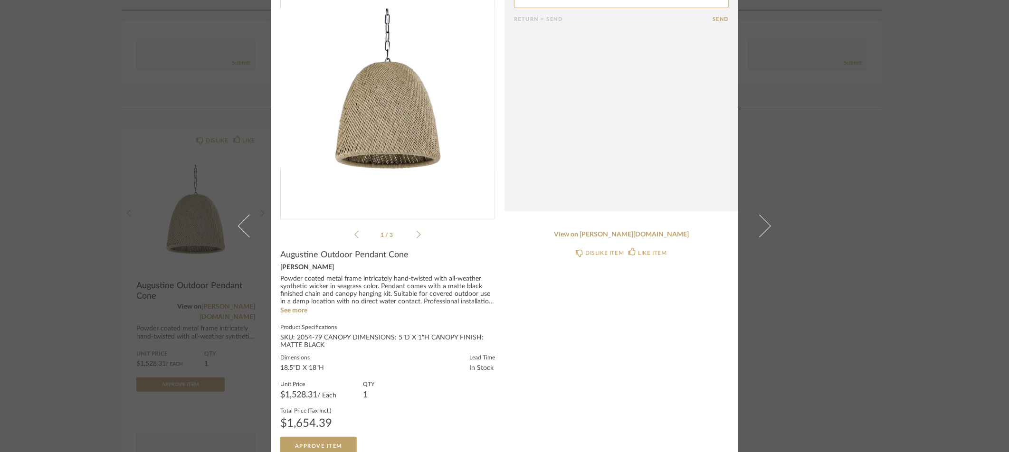
click at [89, 322] on div "× 1 / 3 Return = Send Send Augustine Outdoor Pendant Cone [PERSON_NAME] Powder …" at bounding box center [504, 226] width 1009 height 452
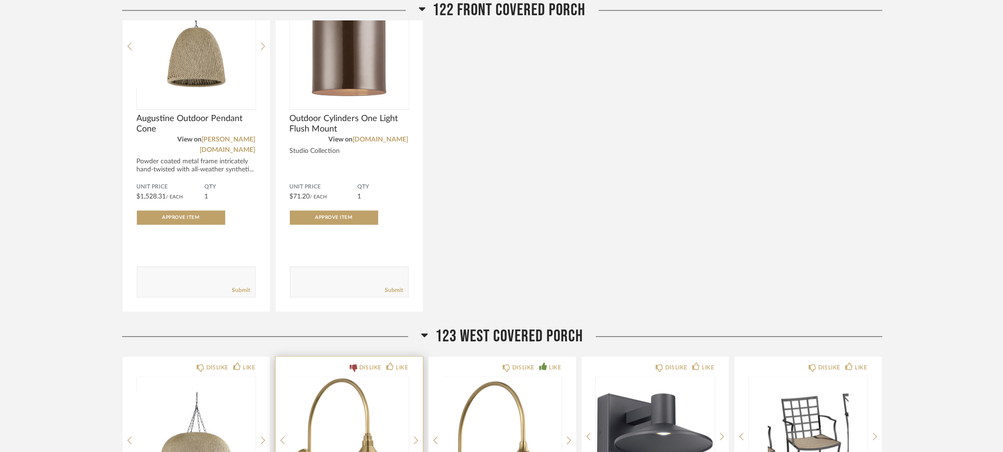
scroll to position [5041, 0]
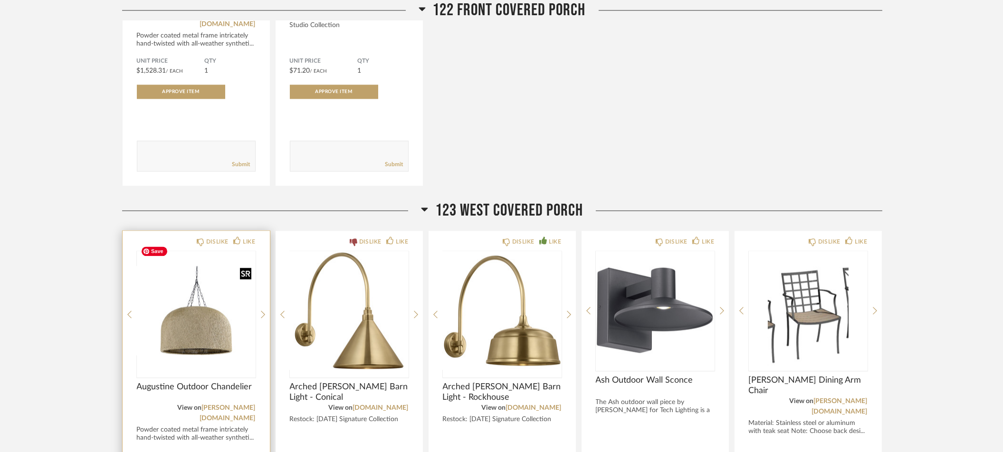
click at [204, 315] on img "0" at bounding box center [196, 310] width 119 height 119
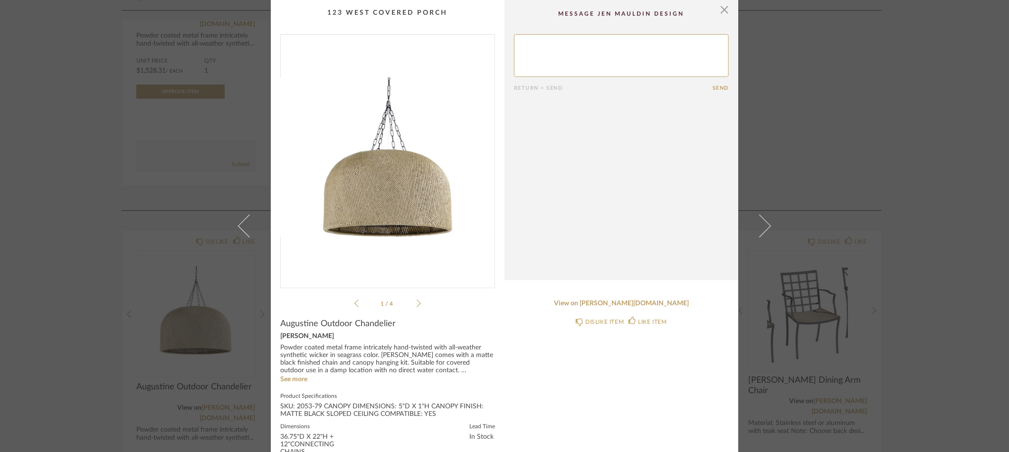
click at [67, 265] on div "× 1 / 4 Return = Send Send Augustine Outdoor Chandelier [PERSON_NAME] Powder co…" at bounding box center [504, 226] width 1009 height 452
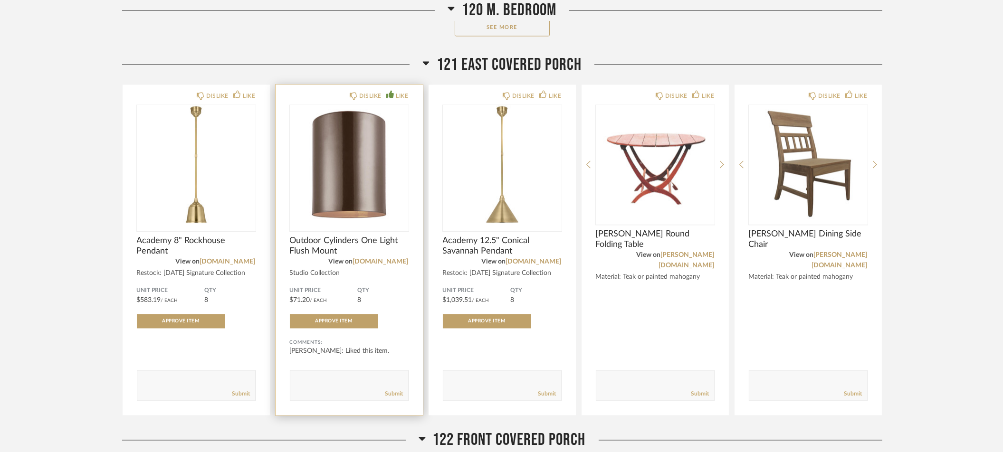
scroll to position [4328, 0]
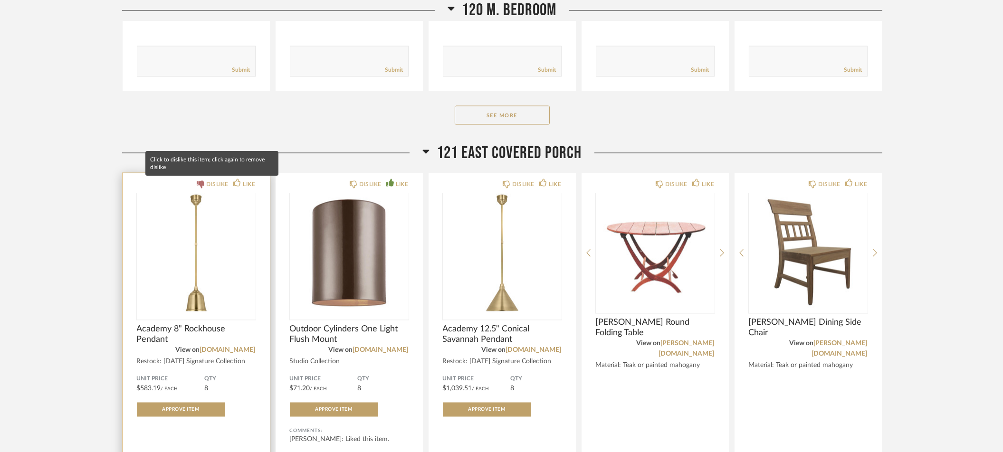
click at [204, 185] on div "DISLIKE" at bounding box center [213, 185] width 32 height 10
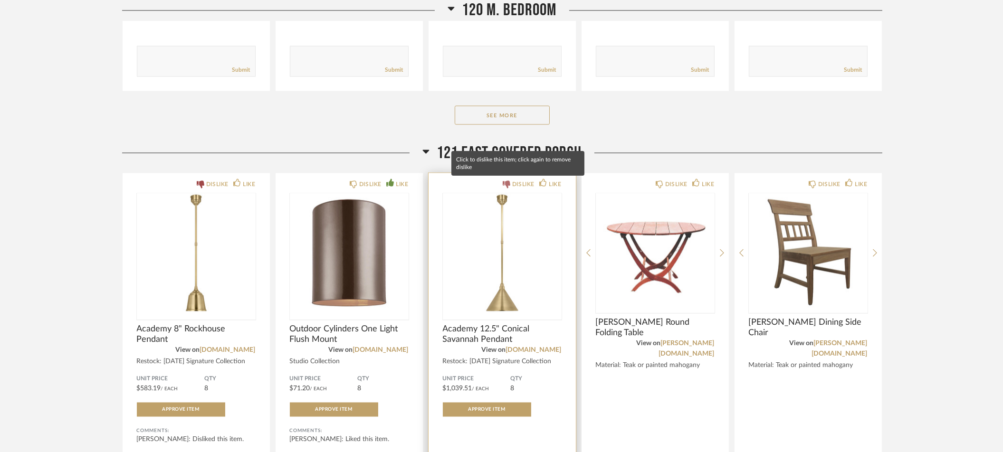
click at [507, 184] on icon at bounding box center [507, 185] width 8 height 8
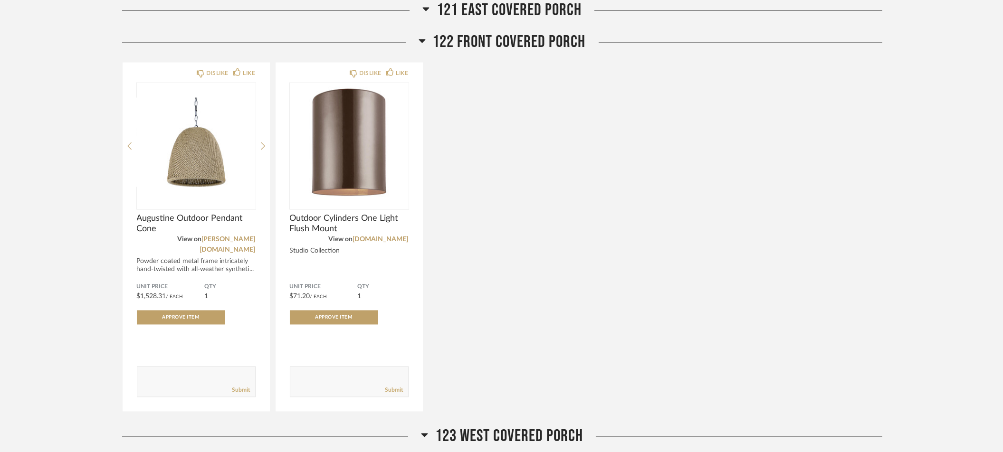
scroll to position [4956, 0]
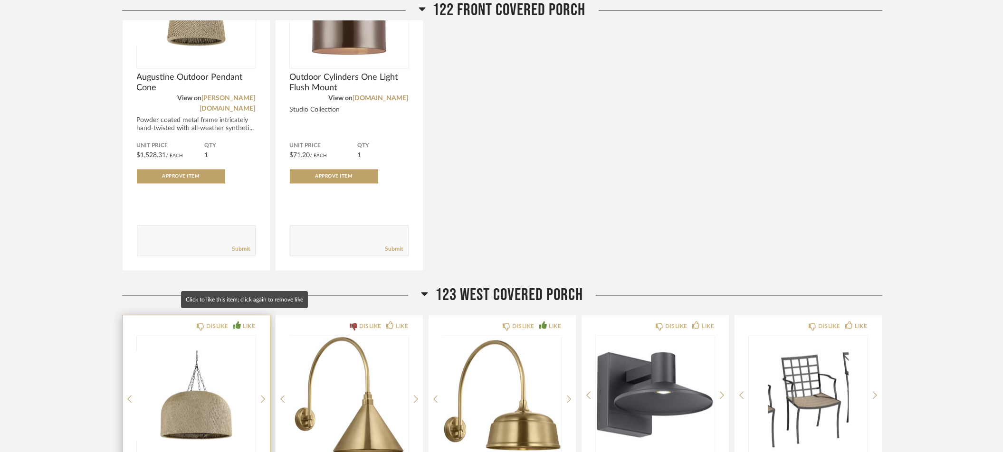
click at [235, 321] on icon at bounding box center [237, 325] width 8 height 8
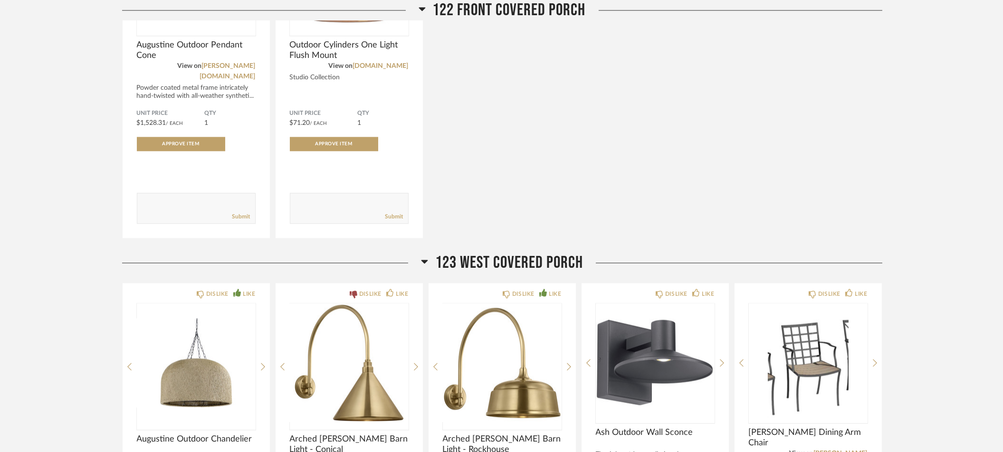
scroll to position [5232, 0]
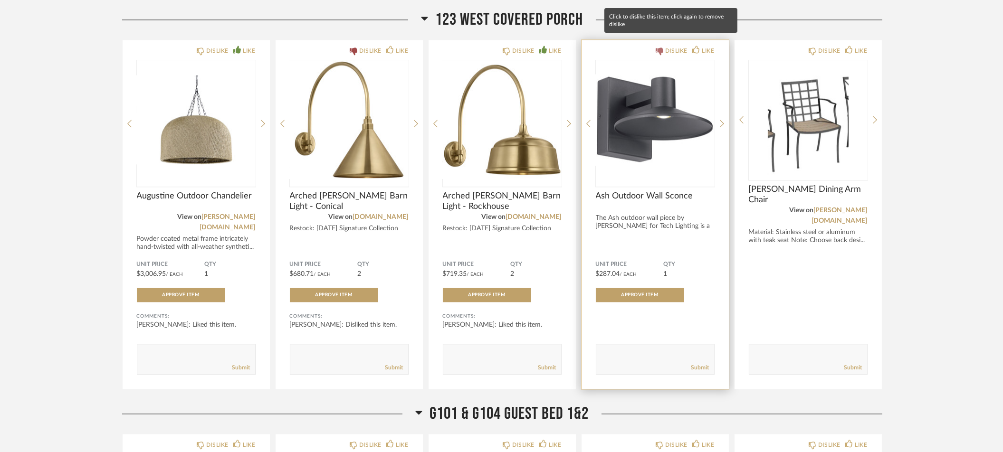
click at [658, 48] on icon at bounding box center [660, 52] width 8 height 8
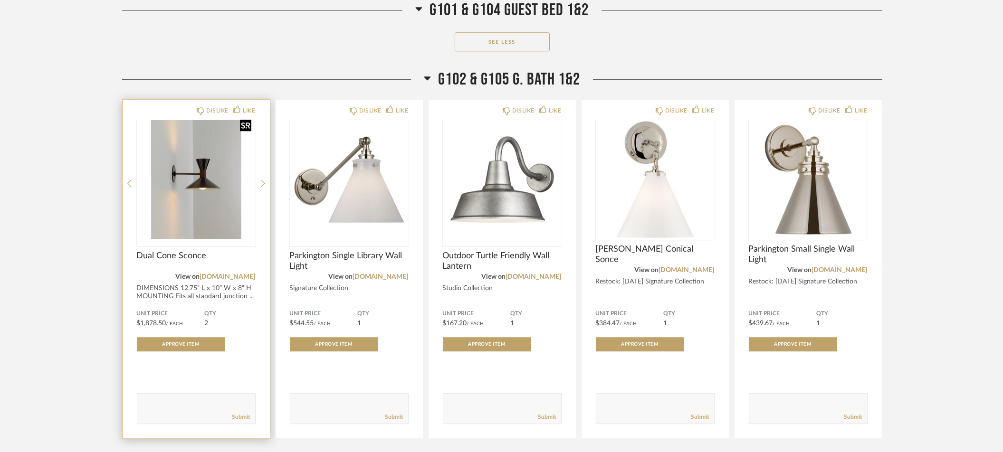
scroll to position [6647, 0]
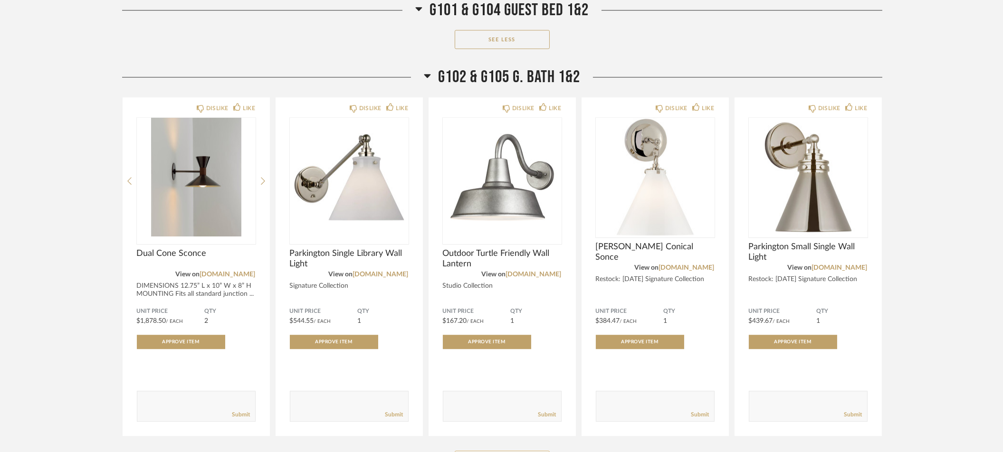
click at [506, 451] on button "See More" at bounding box center [502, 460] width 95 height 19
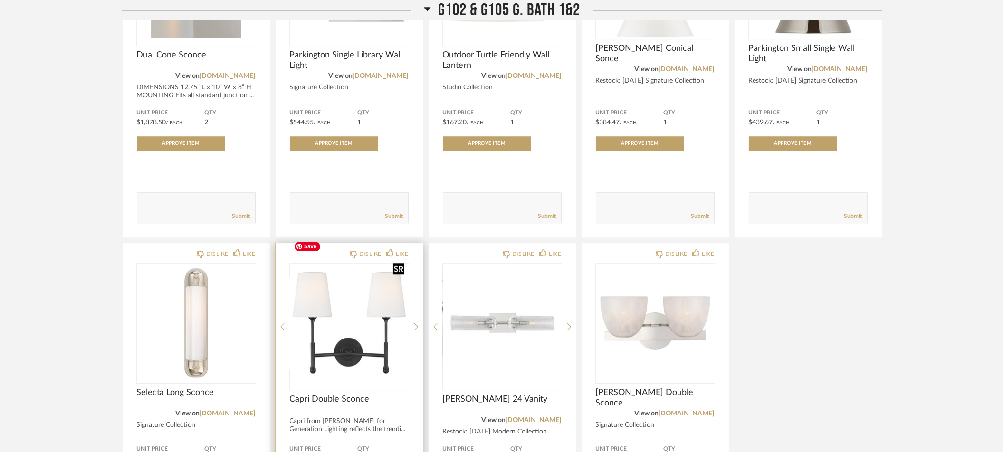
scroll to position [6803, 0]
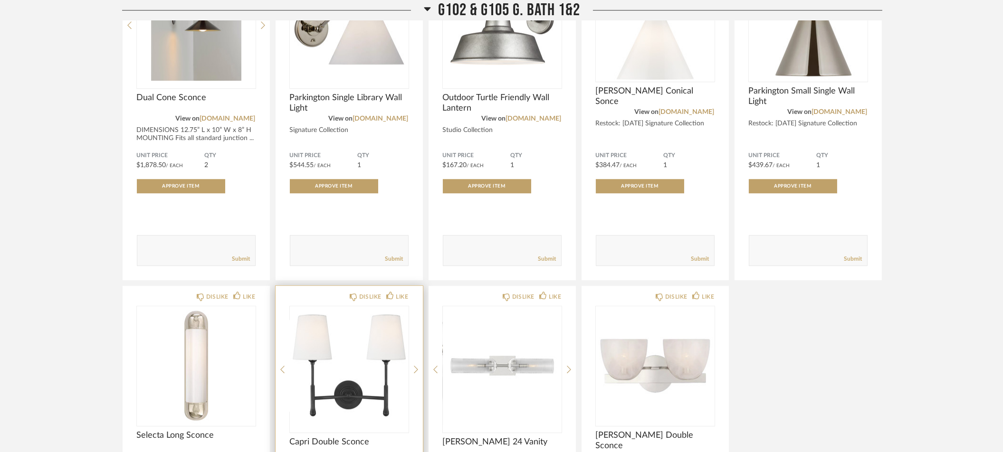
click at [419, 344] on div "DISLIKE LIKE Capri Double Sconce Capri from [PERSON_NAME] for Generation Lighti…" at bounding box center [349, 451] width 147 height 331
click at [417, 365] on icon at bounding box center [416, 369] width 4 height 9
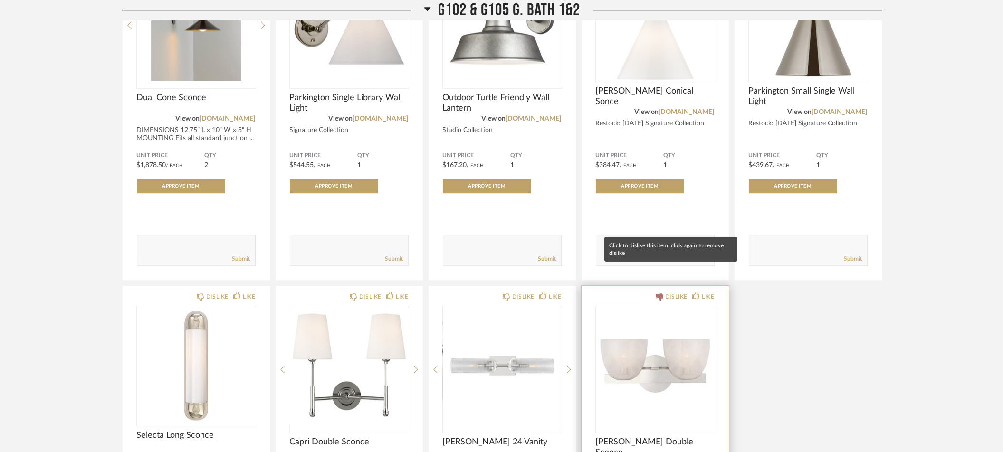
click at [658, 294] on icon at bounding box center [660, 298] width 8 height 8
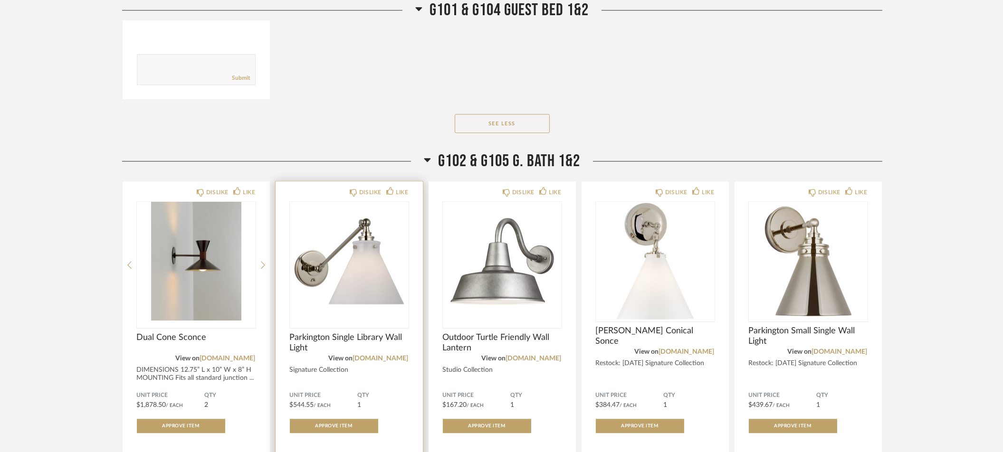
scroll to position [6588, 0]
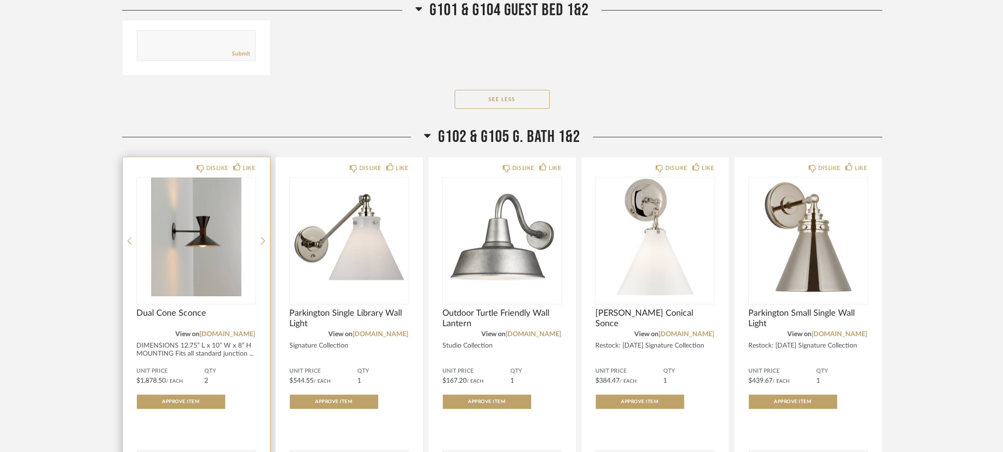
click at [266, 215] on div "DISLIKE LIKE Dual Cone Sconce View on [DOMAIN_NAME] DIMENSIONS 12.75” L x 10” W…" at bounding box center [196, 326] width 147 height 339
click at [259, 216] on div "DISLIKE LIKE Dual Cone Sconce View on [DOMAIN_NAME] DIMENSIONS 12.75” L x 10” W…" at bounding box center [196, 326] width 147 height 339
click at [262, 237] on icon at bounding box center [263, 241] width 4 height 9
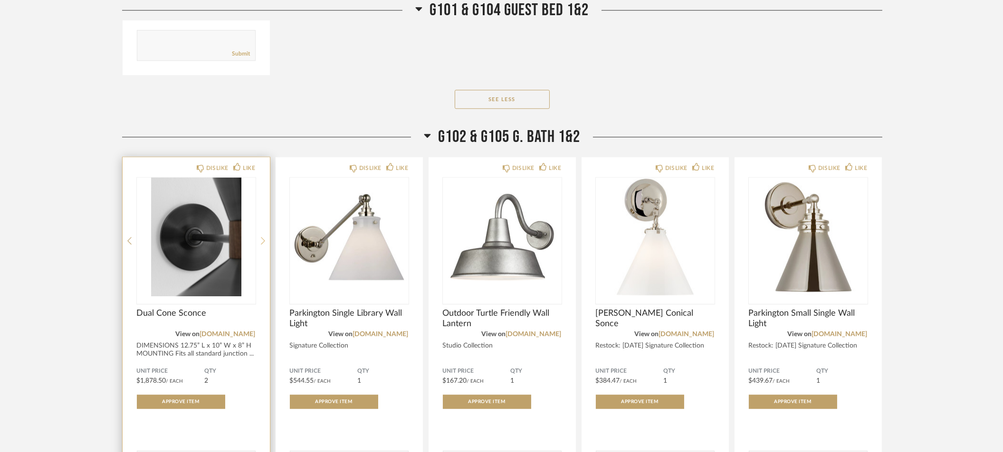
click at [262, 237] on icon at bounding box center [263, 241] width 4 height 9
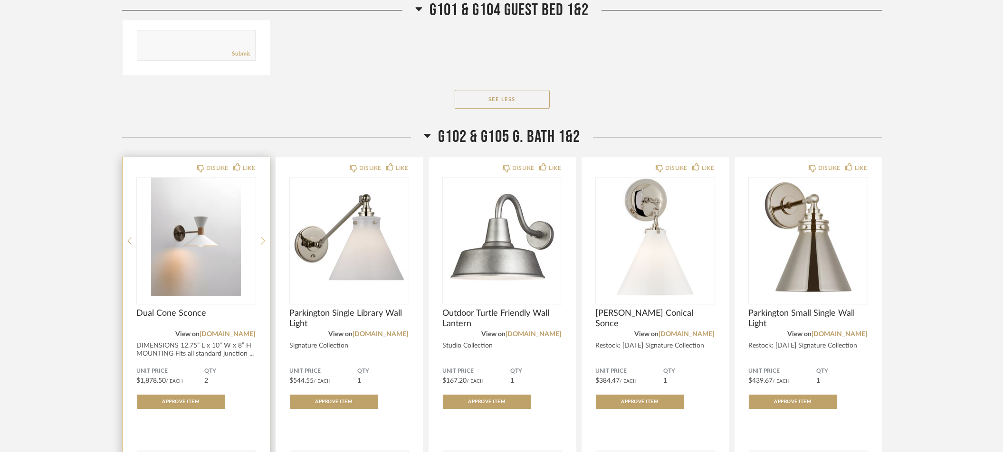
click at [262, 237] on icon at bounding box center [263, 241] width 4 height 9
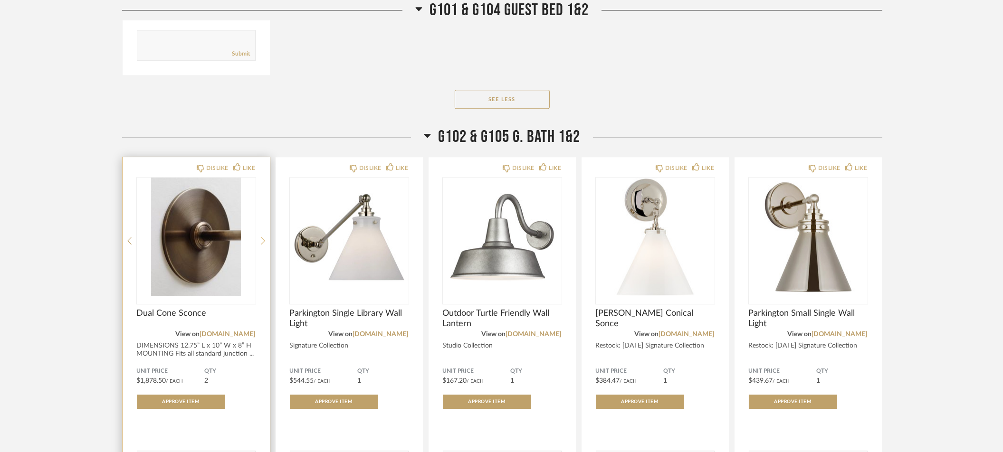
click at [262, 237] on icon at bounding box center [263, 241] width 4 height 9
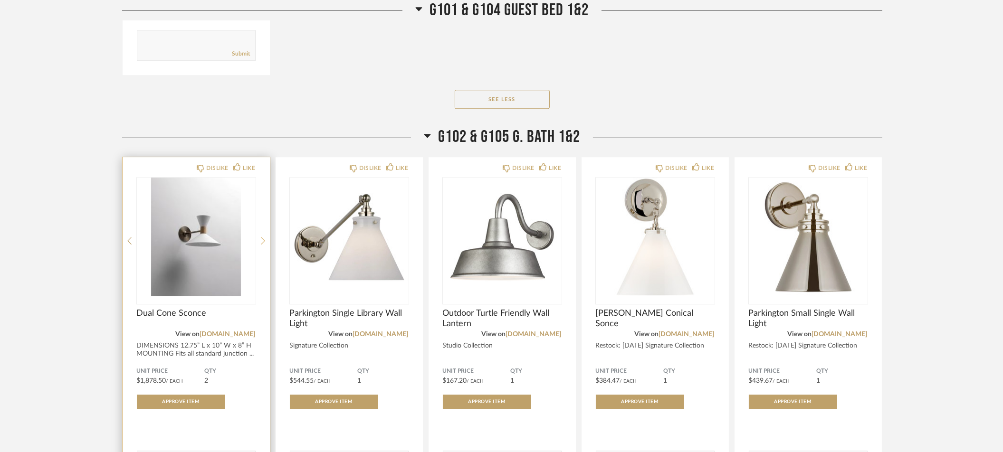
click at [262, 237] on icon at bounding box center [263, 241] width 4 height 9
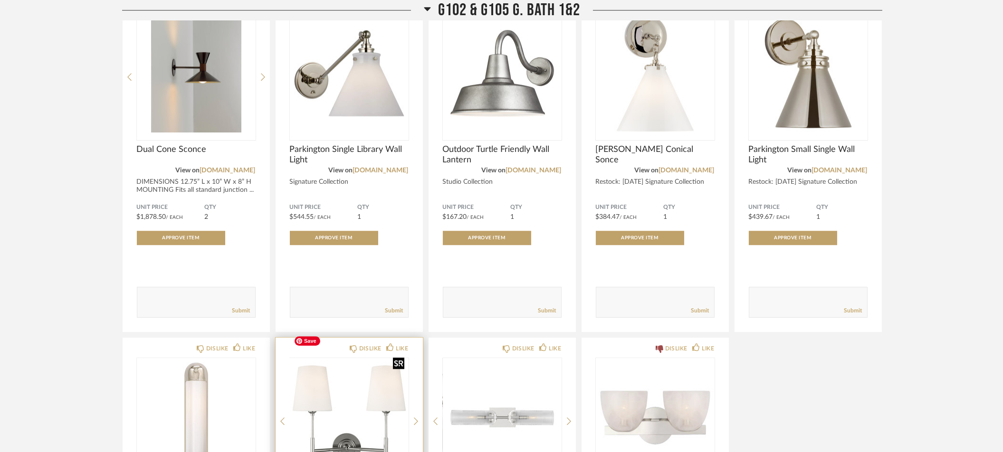
scroll to position [6721, 0]
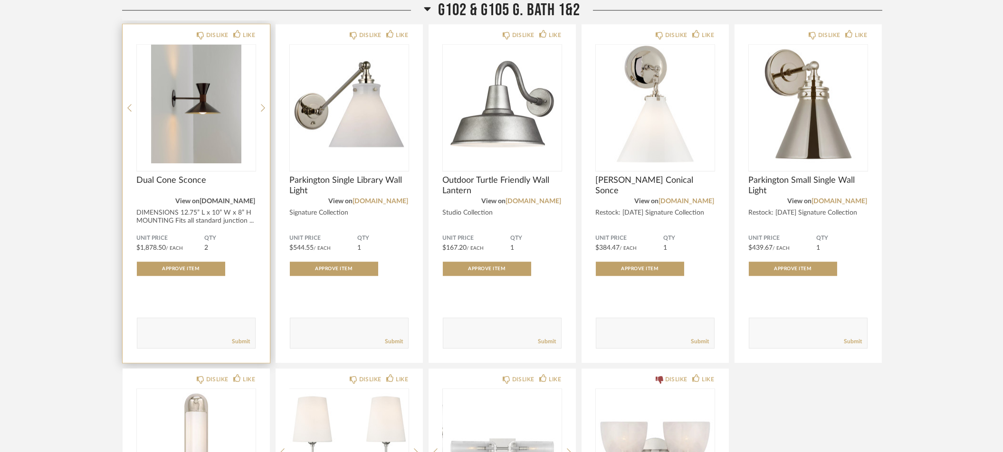
click at [214, 198] on link "[DOMAIN_NAME]" at bounding box center [228, 201] width 56 height 7
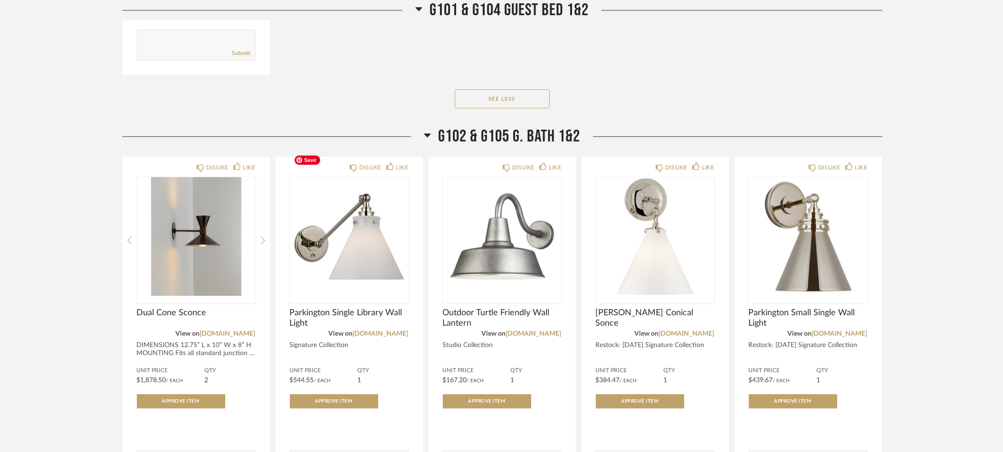
scroll to position [6570, 0]
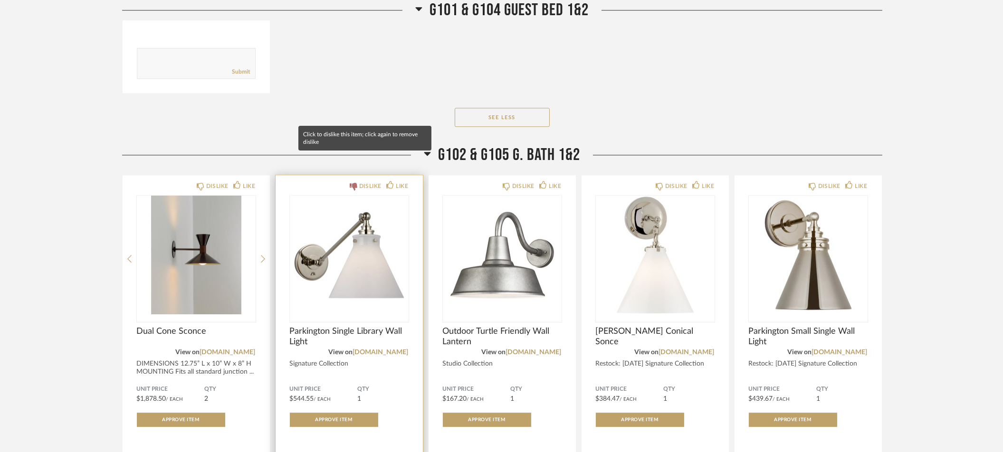
click at [353, 183] on icon at bounding box center [354, 187] width 8 height 8
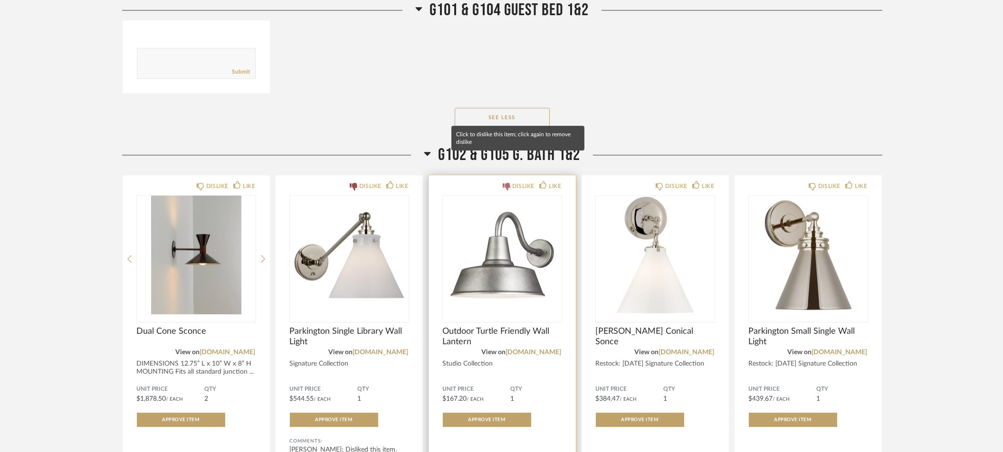
click at [505, 183] on icon at bounding box center [507, 187] width 8 height 8
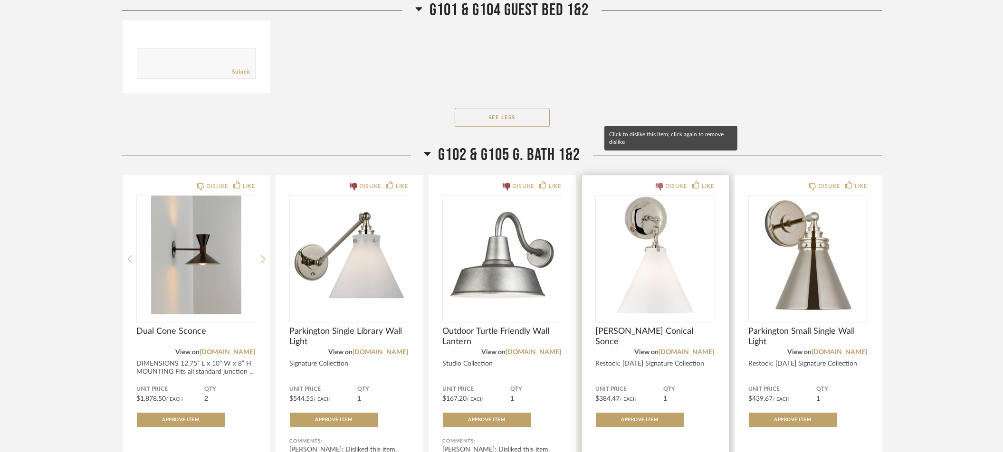
click at [658, 183] on icon at bounding box center [660, 187] width 8 height 8
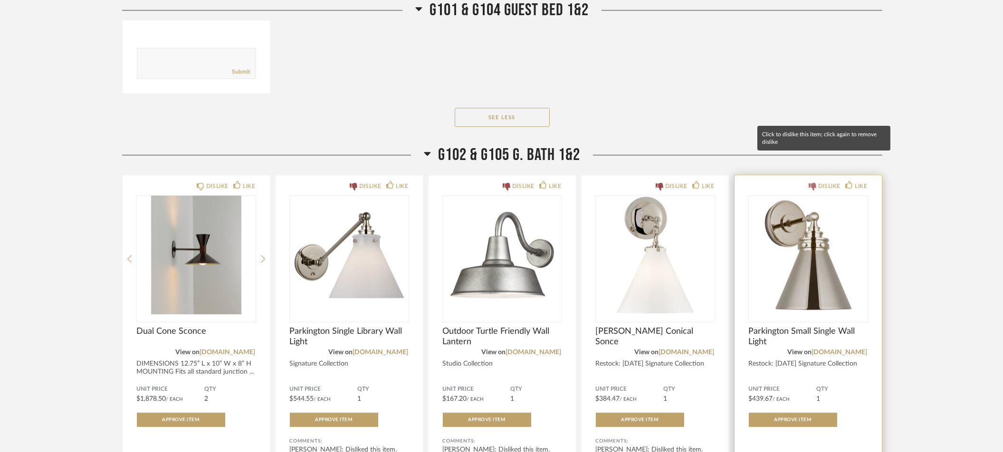
click at [814, 183] on icon at bounding box center [813, 187] width 8 height 8
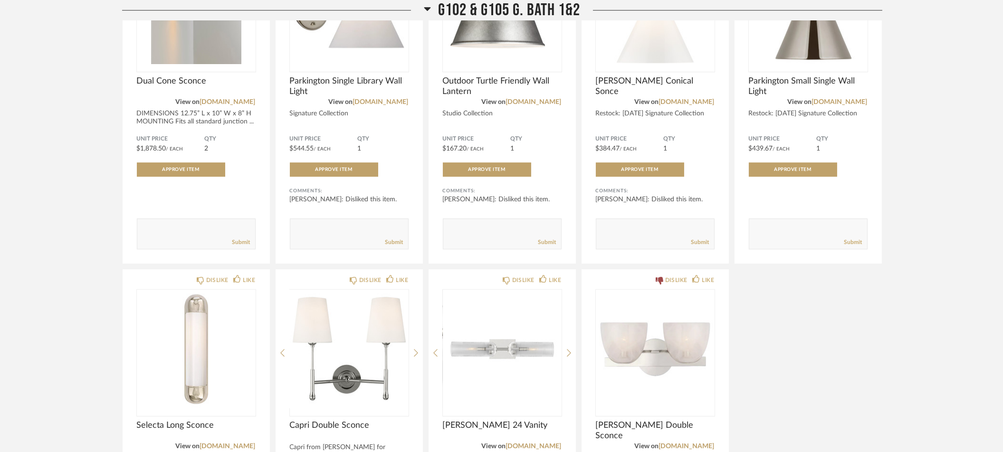
scroll to position [6838, 0]
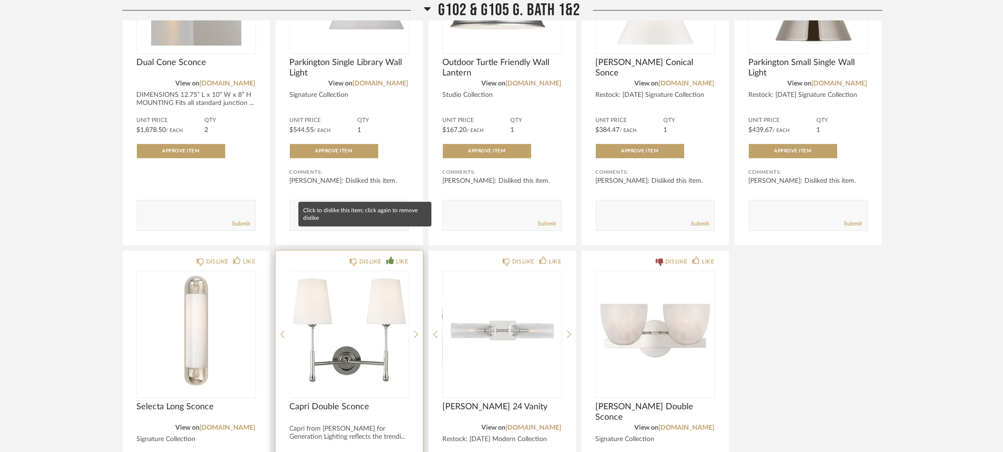
drag, startPoint x: 355, startPoint y: 239, endPoint x: 391, endPoint y: 236, distance: 35.8
click at [355, 258] on icon at bounding box center [354, 262] width 8 height 8
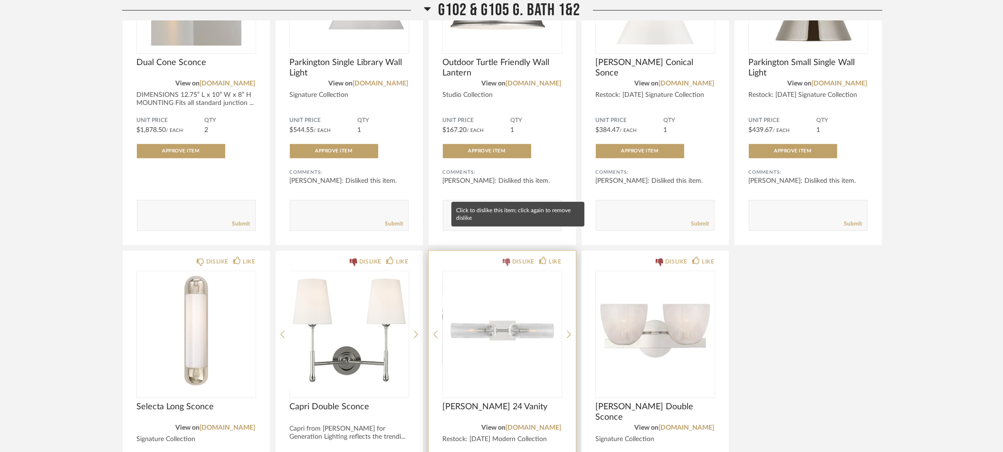
click at [508, 258] on icon at bounding box center [507, 262] width 8 height 8
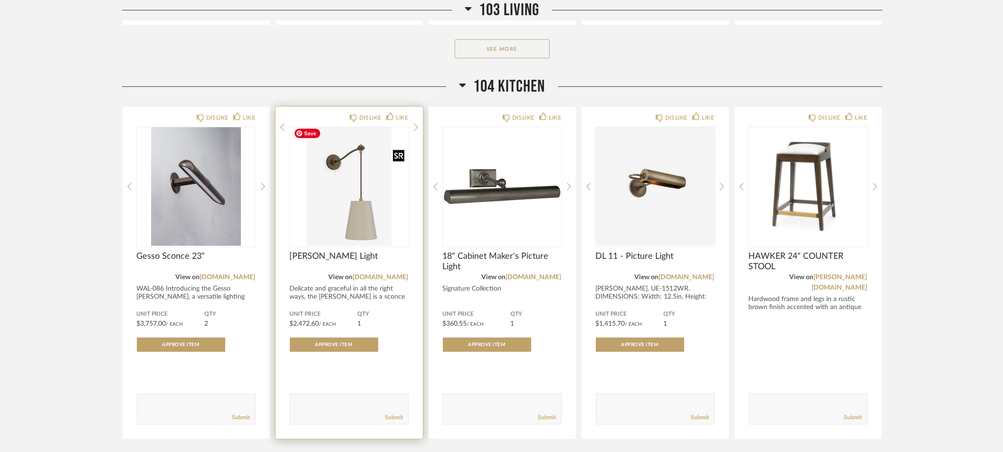
scroll to position [900, 0]
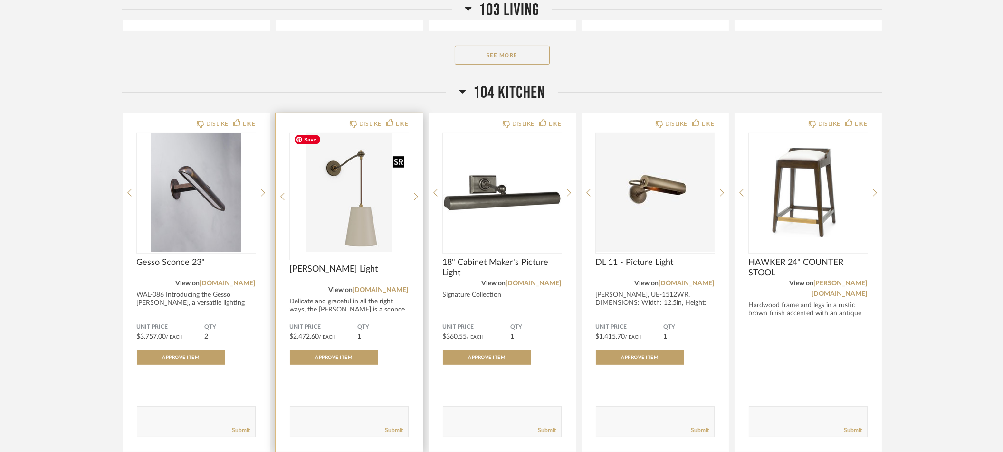
click at [348, 162] on img "0" at bounding box center [349, 193] width 119 height 119
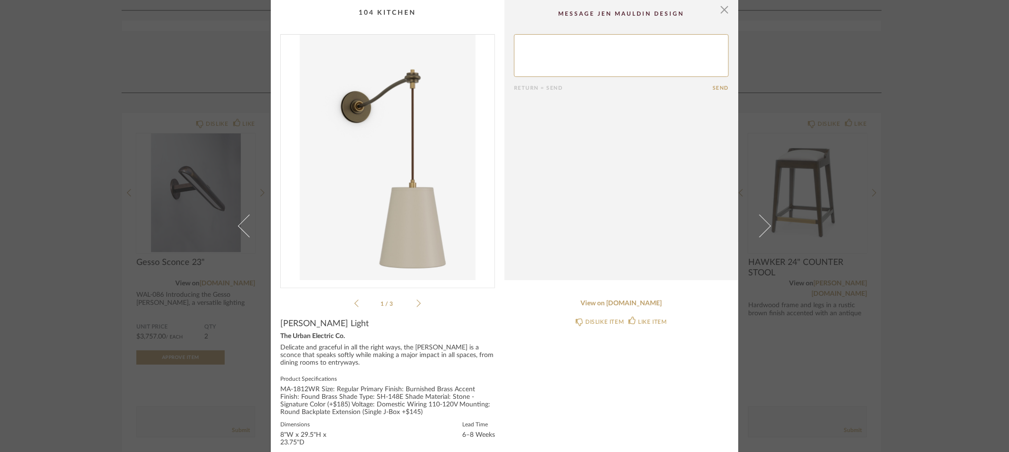
click at [65, 137] on div "× 1 / 3 Return = Send Send [PERSON_NAME] Light The Urban Electric Co. Delicate …" at bounding box center [504, 226] width 1009 height 452
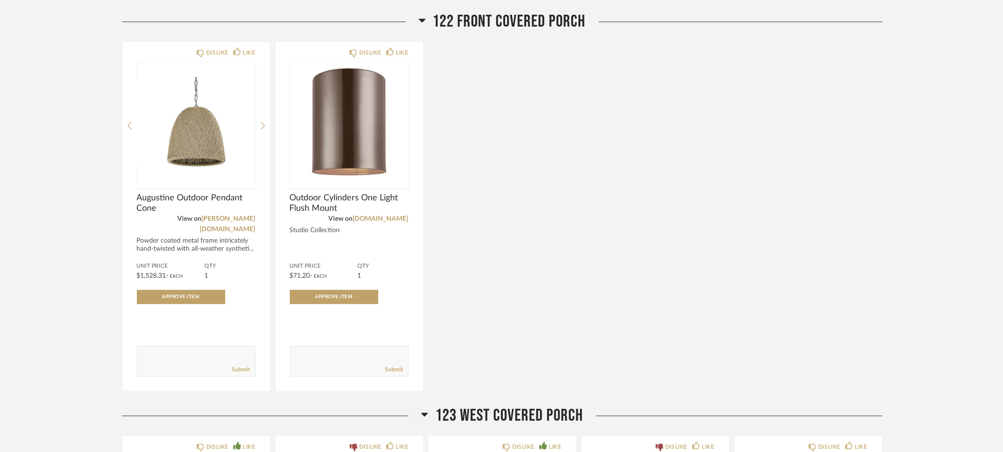
scroll to position [5265, 0]
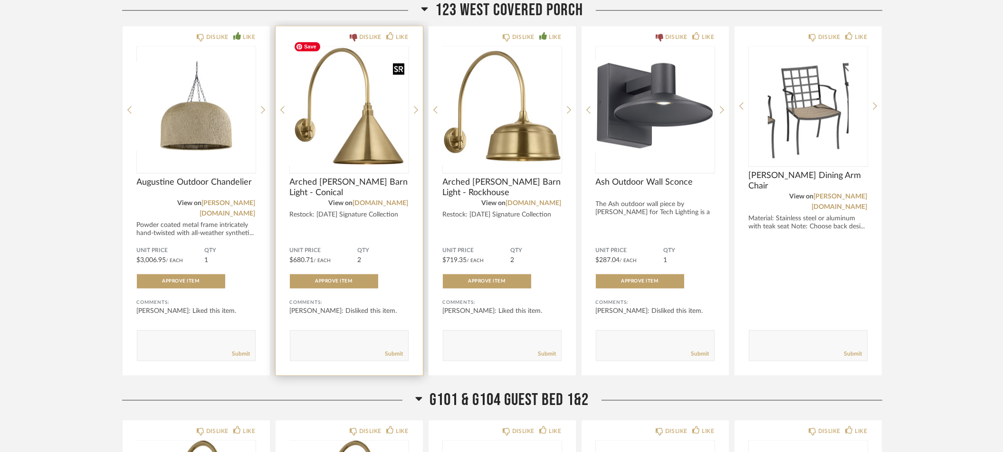
click at [370, 147] on img "0" at bounding box center [349, 106] width 119 height 119
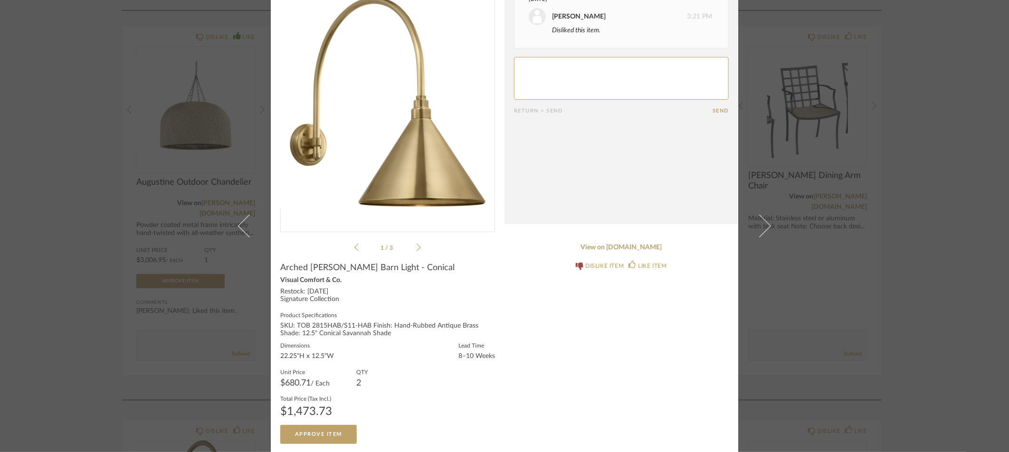
scroll to position [57, 0]
click at [94, 277] on div "× 1 / 3 Date [DATE] [PERSON_NAME] 3:21 PM Disliked this item. Return = Send Sen…" at bounding box center [504, 226] width 1009 height 452
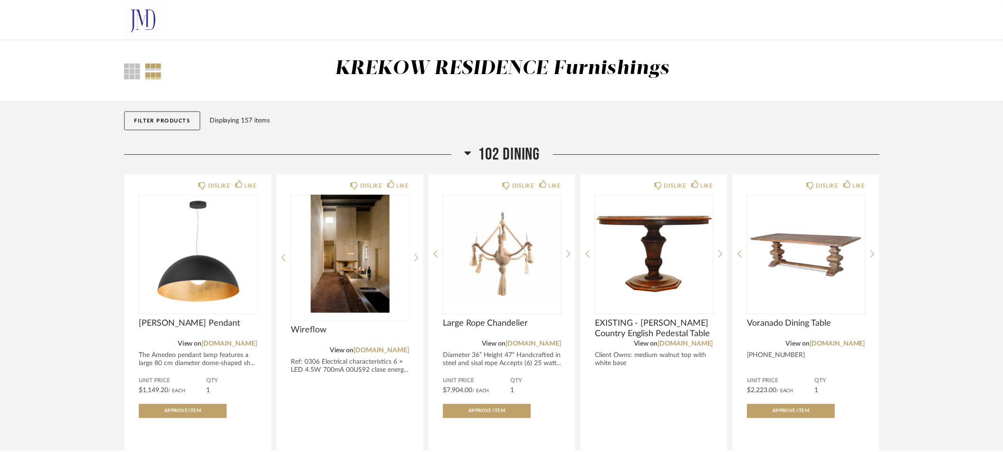
scroll to position [5265, 0]
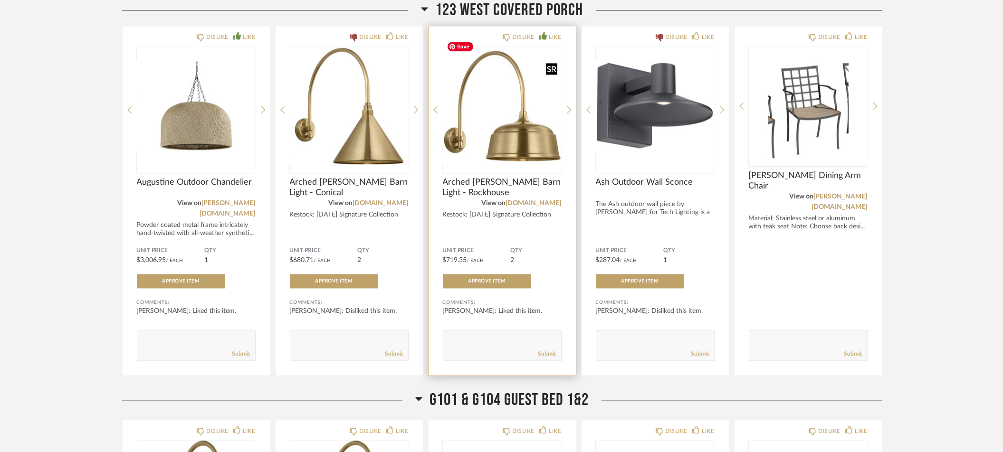
click at [515, 142] on img "0" at bounding box center [502, 106] width 119 height 119
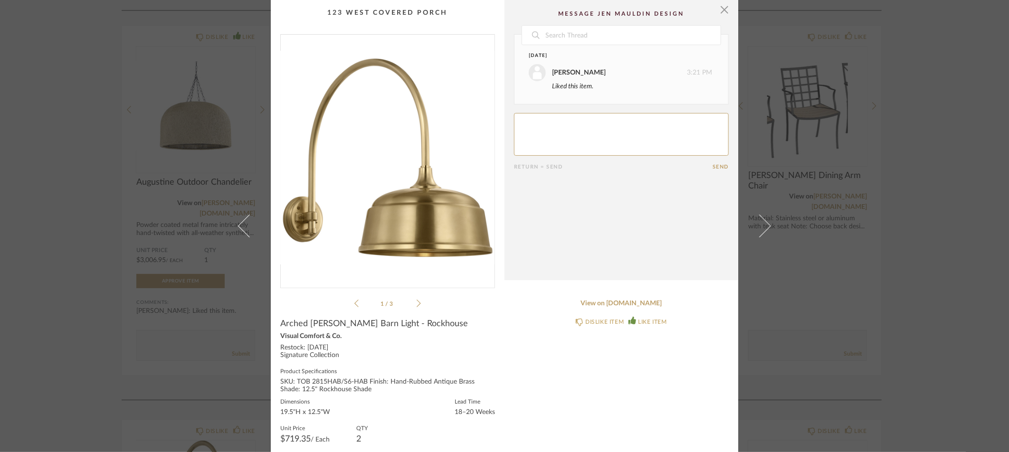
click at [102, 285] on div "× 1 / 3 Date [DATE] [PERSON_NAME] 3:21 PM Liked this item. Return = Send Send A…" at bounding box center [504, 226] width 1009 height 452
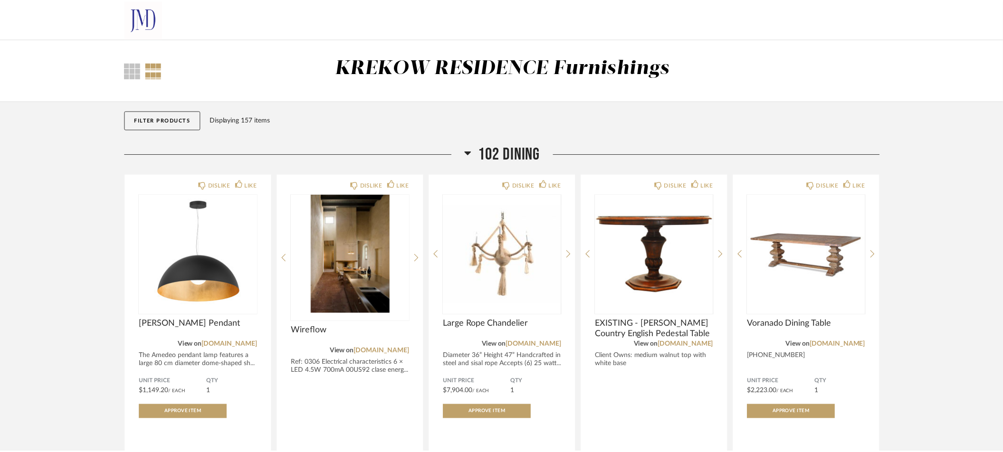
scroll to position [5265, 0]
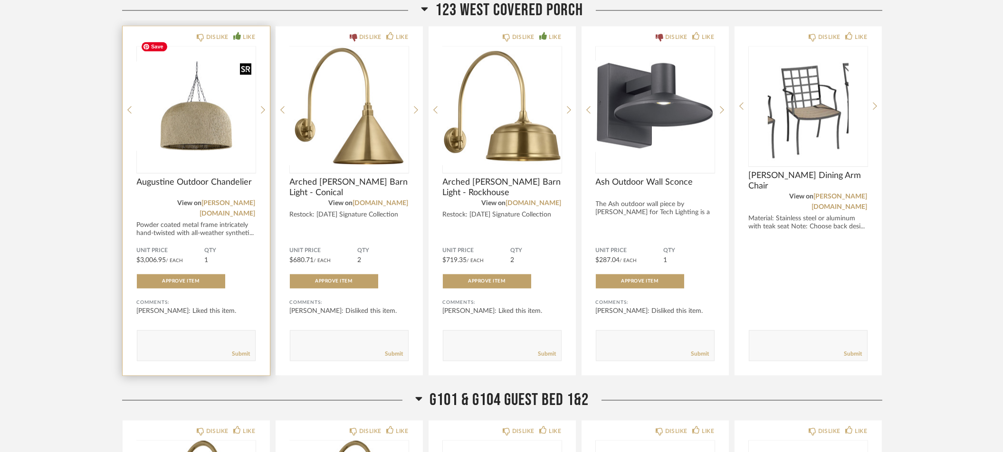
click at [208, 128] on img "0" at bounding box center [196, 106] width 119 height 119
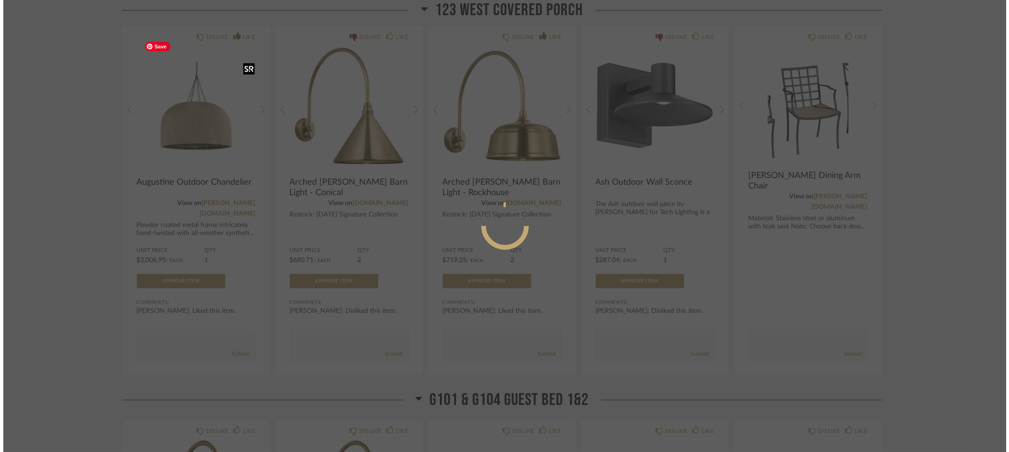
scroll to position [0, 0]
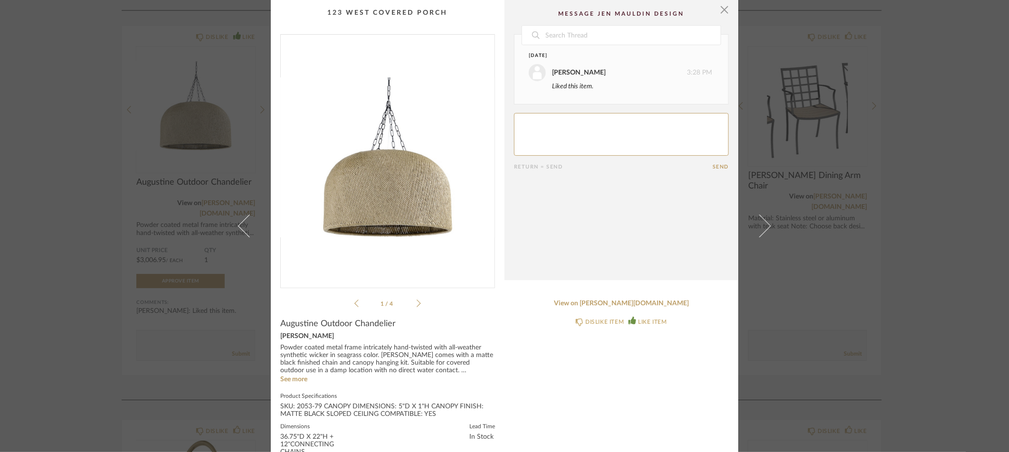
click at [73, 270] on div "× 1 / 4 Date [DATE] [PERSON_NAME] 3:28 PM Liked this item. Return = Send Send A…" at bounding box center [504, 226] width 1009 height 452
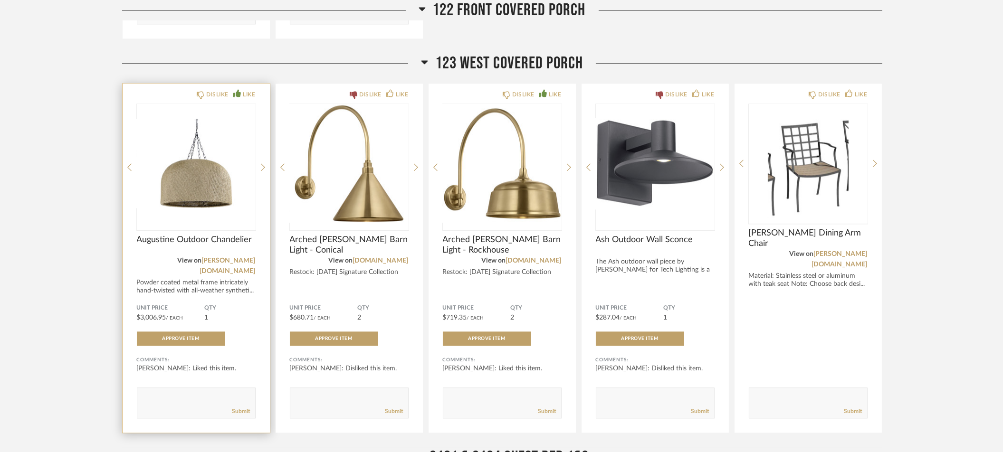
scroll to position [5210, 0]
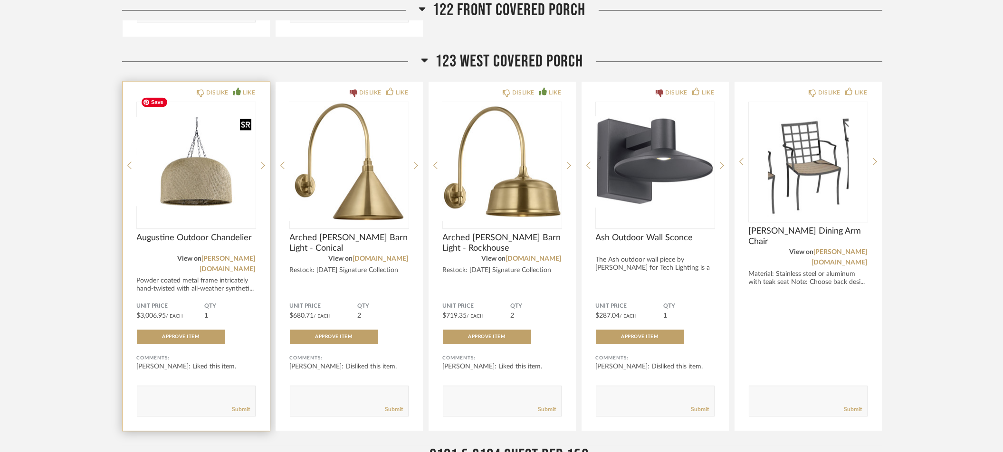
click at [205, 141] on img "0" at bounding box center [196, 161] width 119 height 119
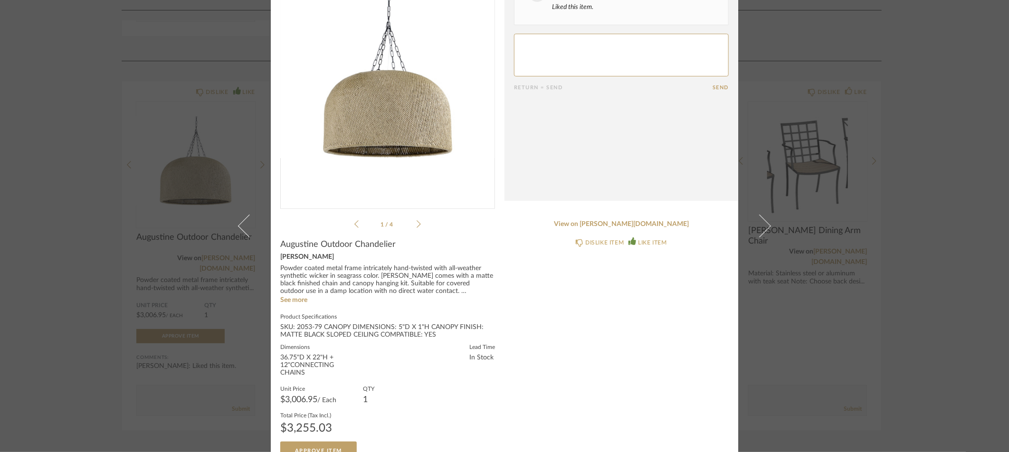
scroll to position [96, 0]
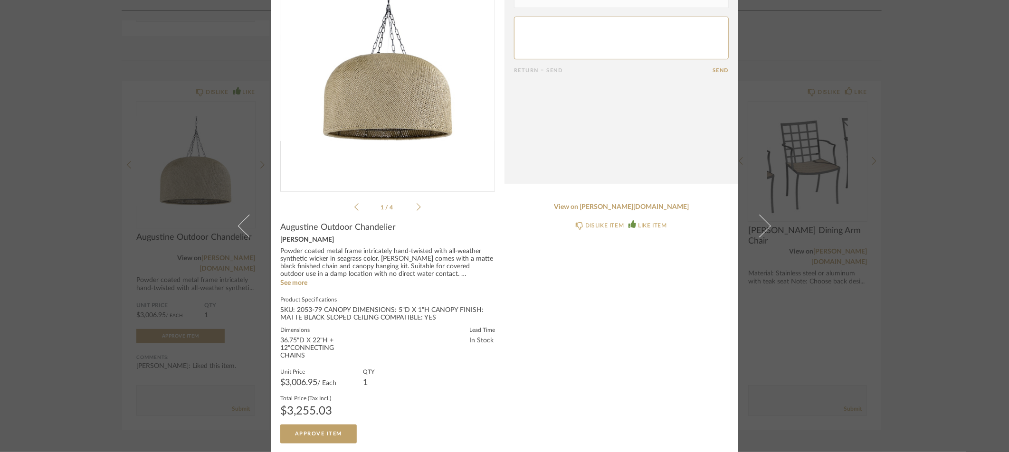
click at [95, 370] on div "× 1 / 4 Date [DATE] [PERSON_NAME] 3:28 PM Liked this item. Return = Send Send A…" at bounding box center [504, 226] width 1009 height 452
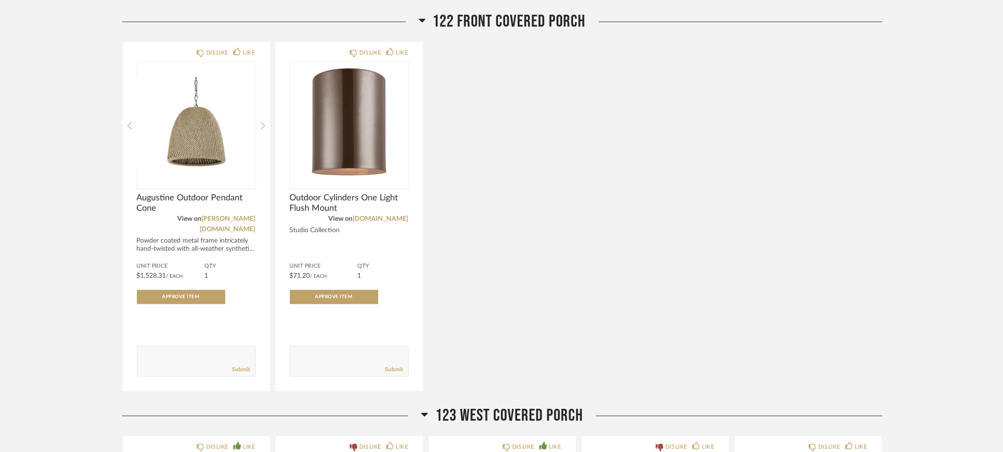
scroll to position [4749, 0]
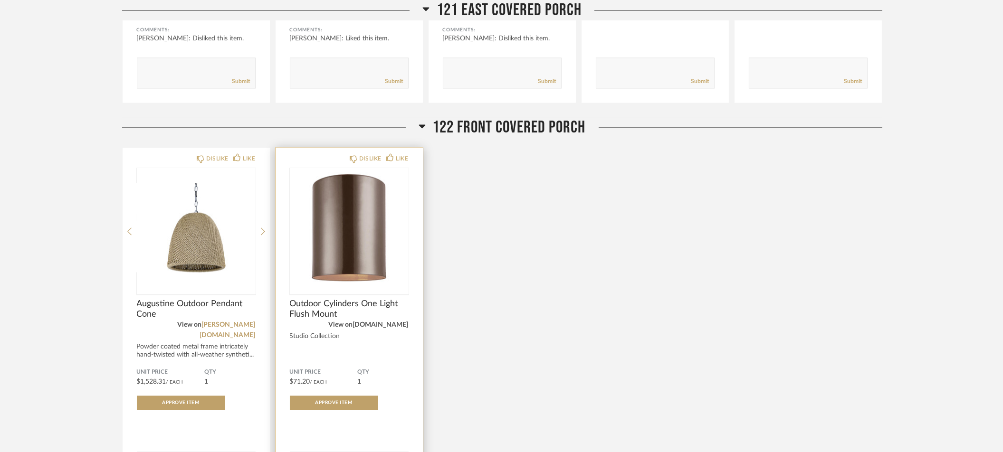
click at [358, 325] on link "[DOMAIN_NAME]" at bounding box center [381, 325] width 56 height 7
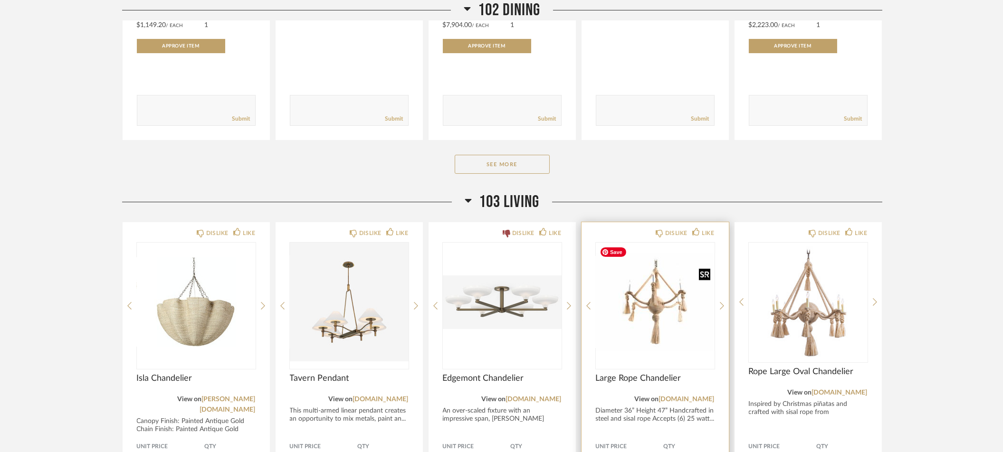
scroll to position [376, 0]
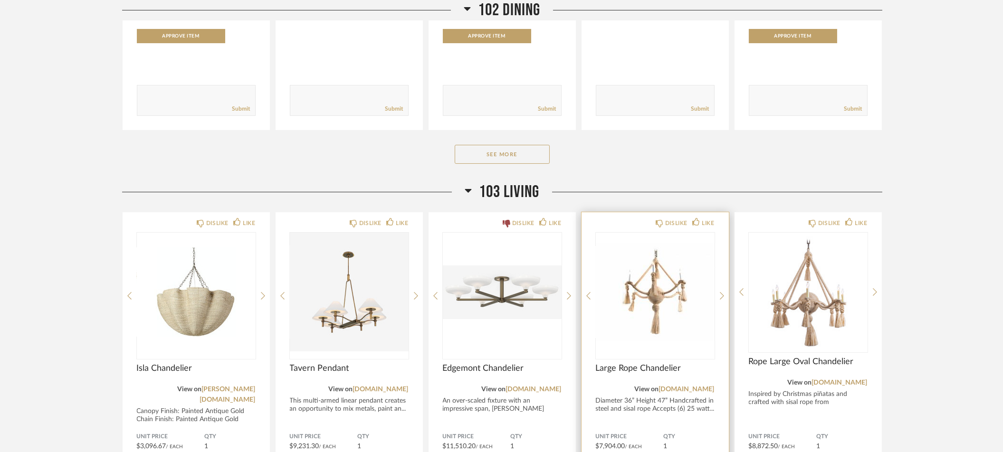
click at [726, 296] on div "DISLIKE LIKE Large Rope Chandelier View on [DOMAIN_NAME] Diameter 36” Height 47…" at bounding box center [655, 386] width 147 height 349
click at [722, 295] on icon at bounding box center [722, 296] width 4 height 9
click at [722, 296] on icon at bounding box center [722, 296] width 4 height 9
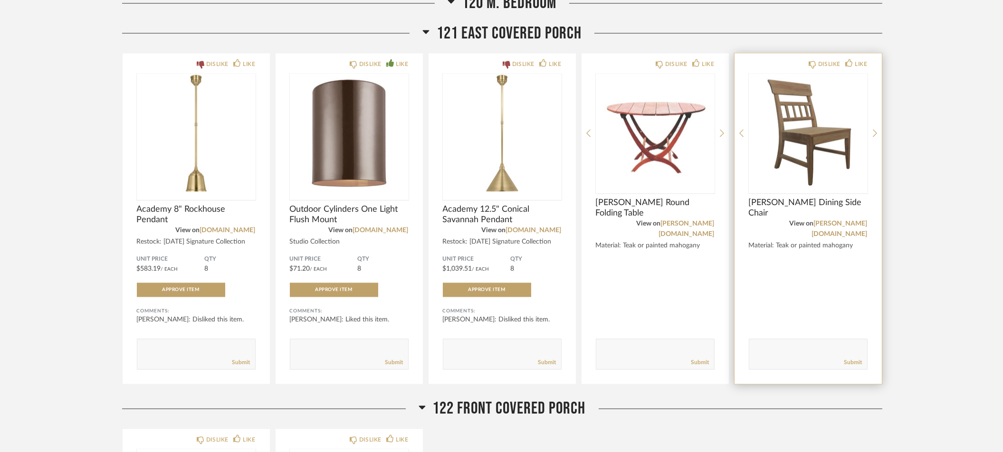
scroll to position [4369, 0]
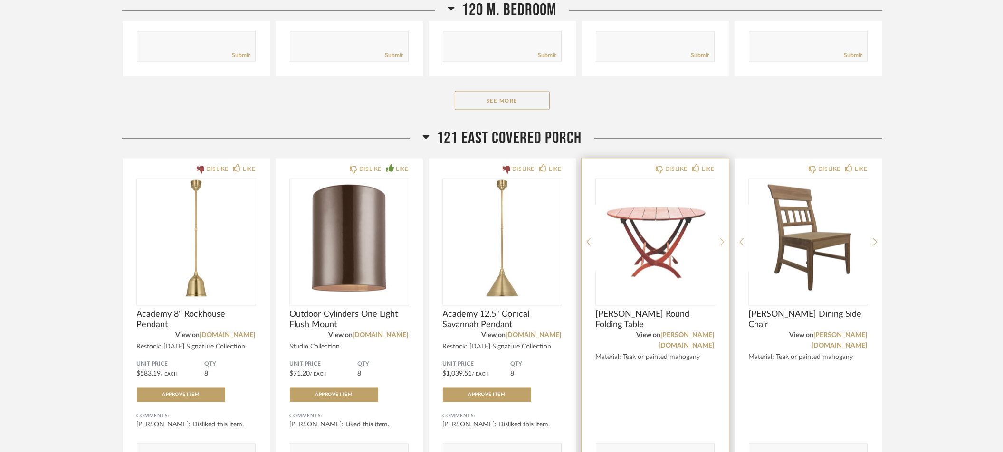
click at [723, 238] on icon at bounding box center [722, 242] width 4 height 9
click at [724, 232] on div "DISLIKE LIKE [PERSON_NAME] Round Folding Table View on [PERSON_NAME][DOMAIN_NAM…" at bounding box center [655, 324] width 147 height 331
click at [722, 238] on icon at bounding box center [722, 242] width 4 height 9
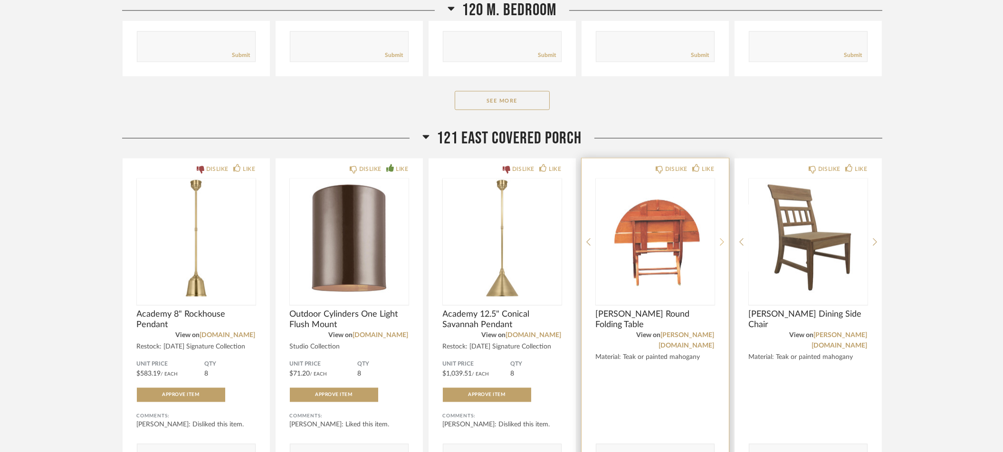
click at [722, 238] on icon at bounding box center [722, 242] width 4 height 9
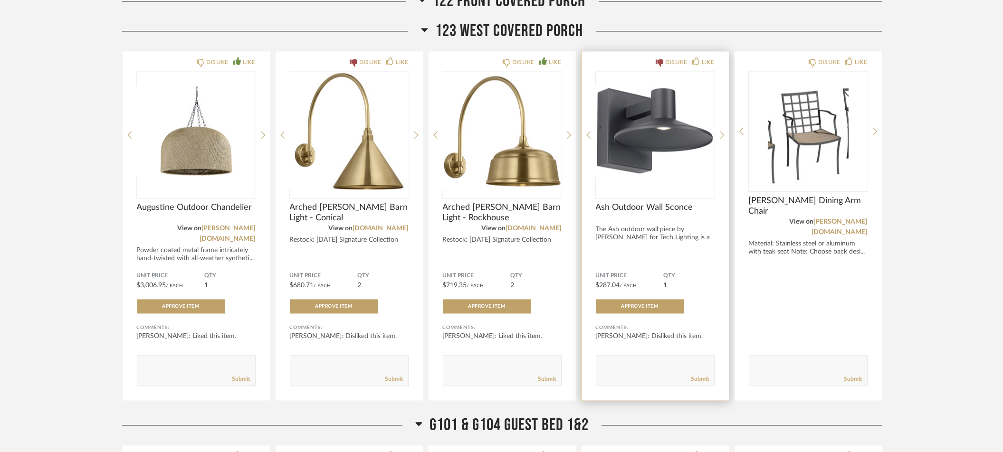
scroll to position [5250, 0]
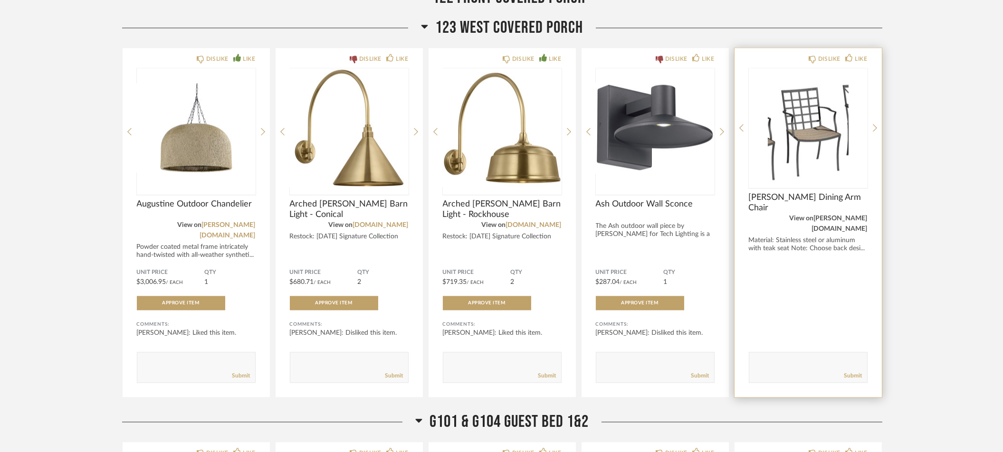
click at [833, 215] on link "[PERSON_NAME][DOMAIN_NAME]" at bounding box center [840, 223] width 56 height 17
